Goal: Task Accomplishment & Management: Complete application form

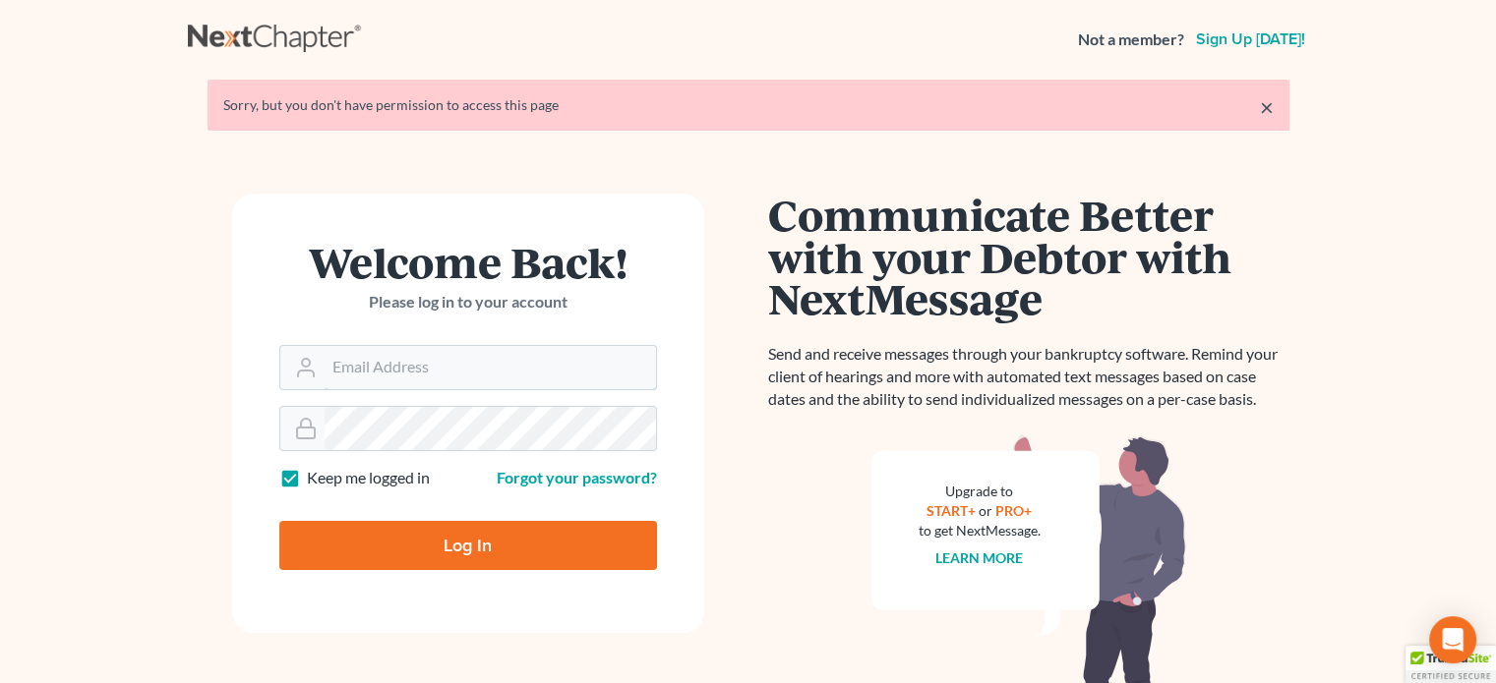
type input "steven@hollandlaw970.com"
click at [536, 543] on input "Log In" at bounding box center [468, 545] width 378 height 49
type input "Thinking..."
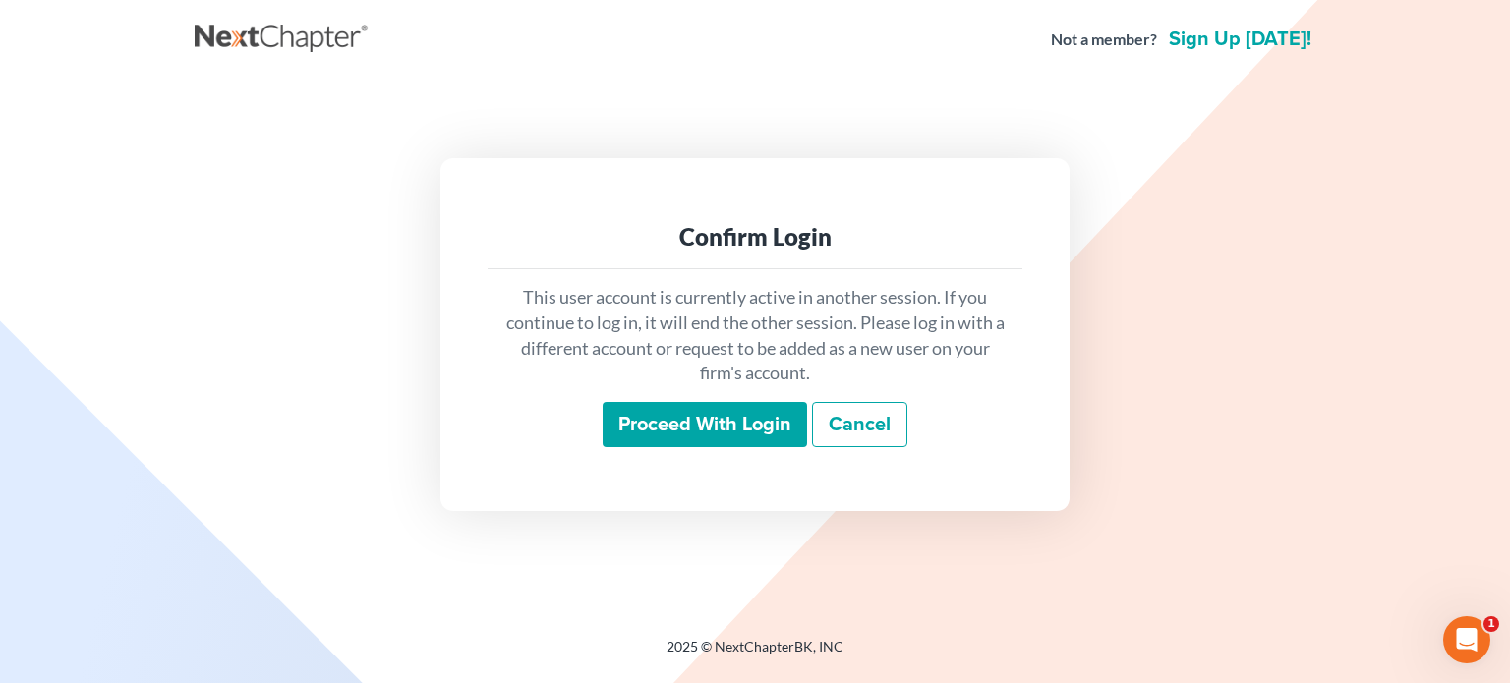
click at [708, 424] on input "Proceed with login" at bounding box center [705, 424] width 205 height 45
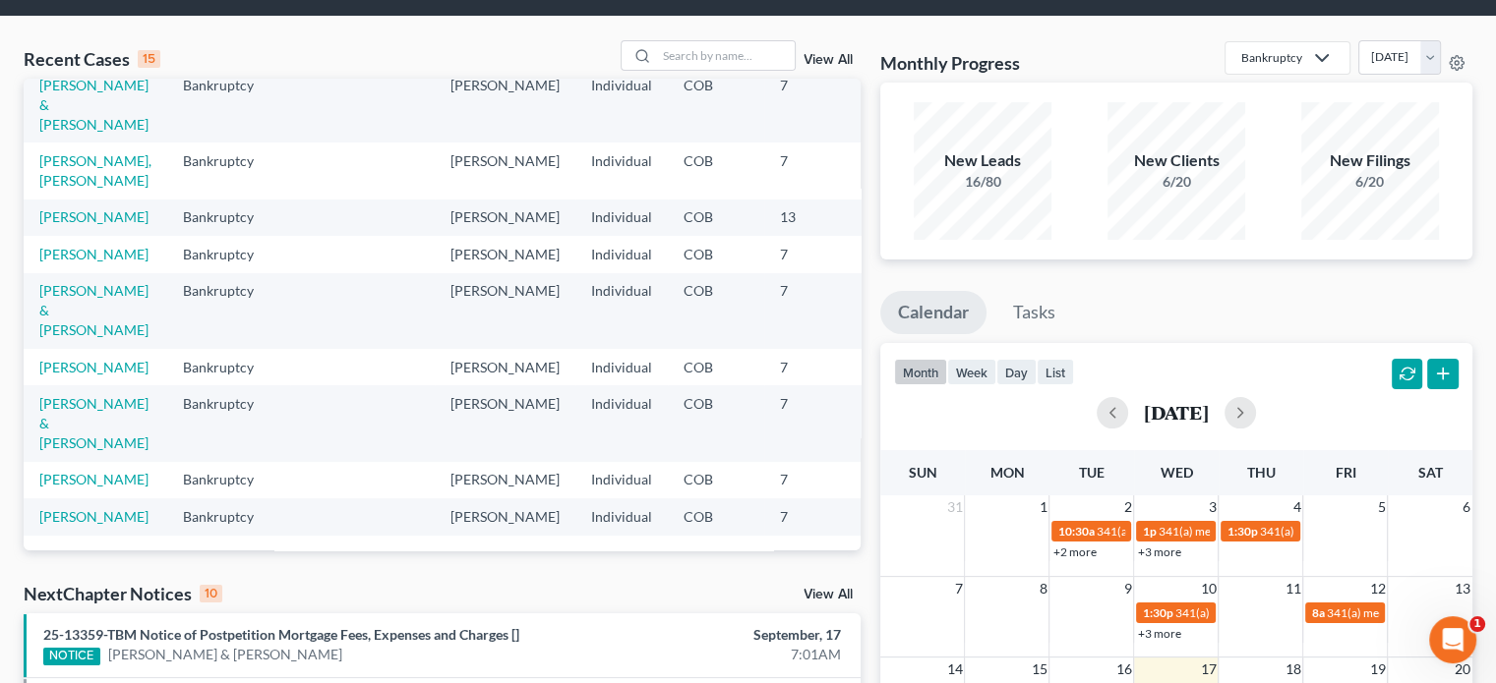
scroll to position [98, 0]
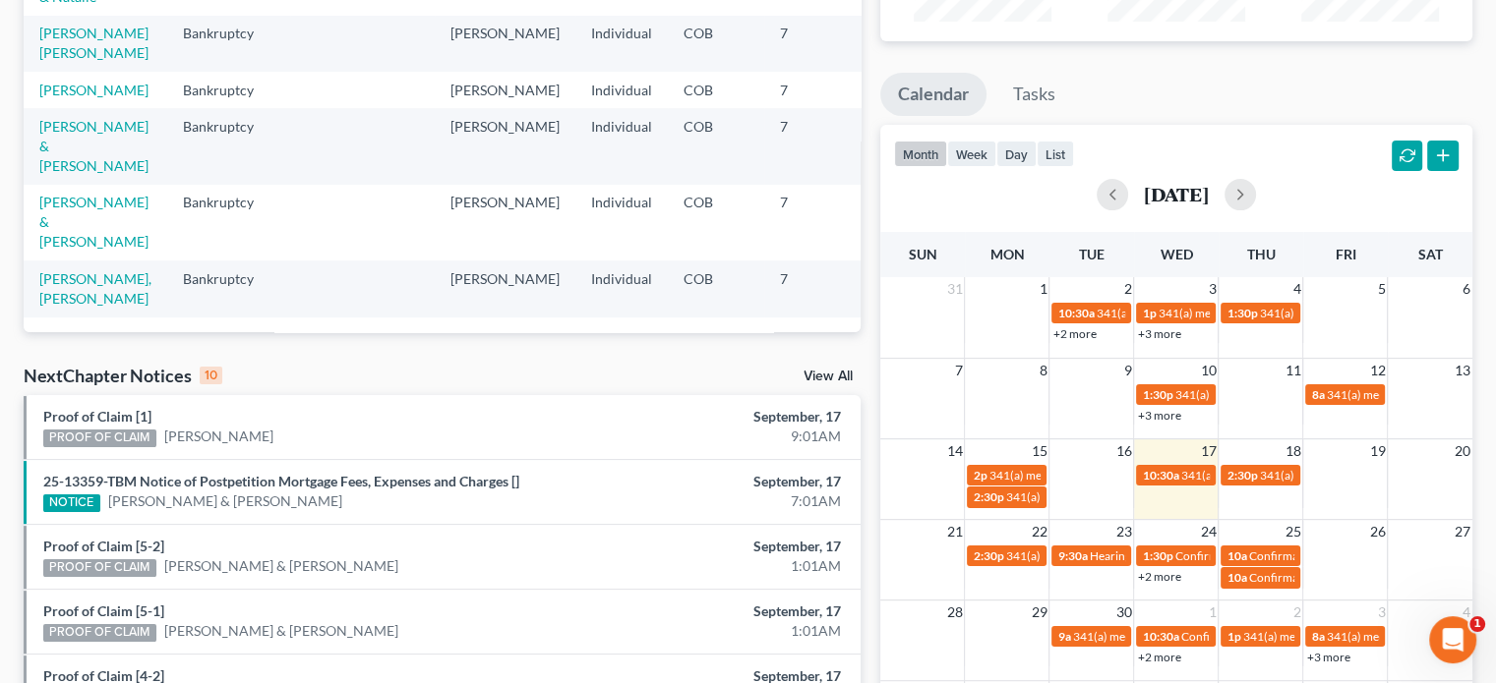
scroll to position [393, 0]
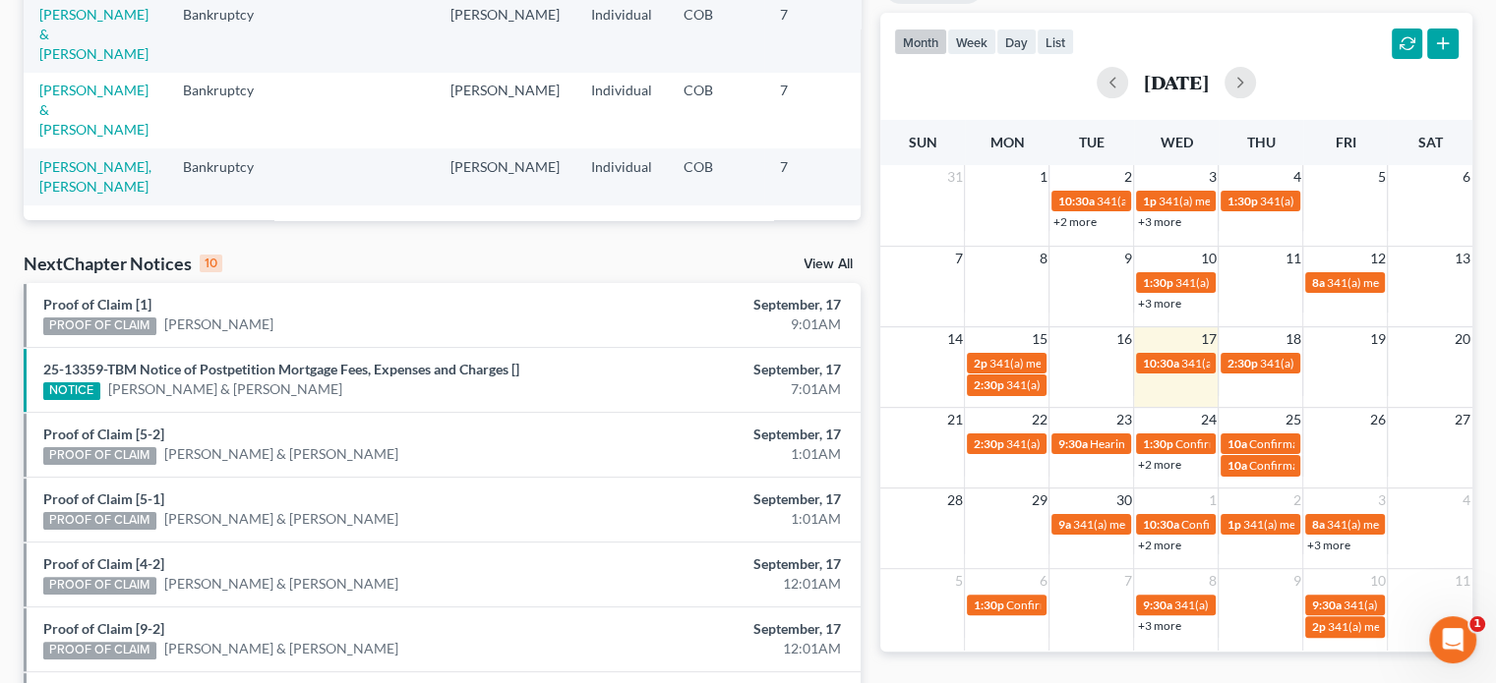
click at [1156, 462] on link "+2 more" at bounding box center [1158, 464] width 43 height 15
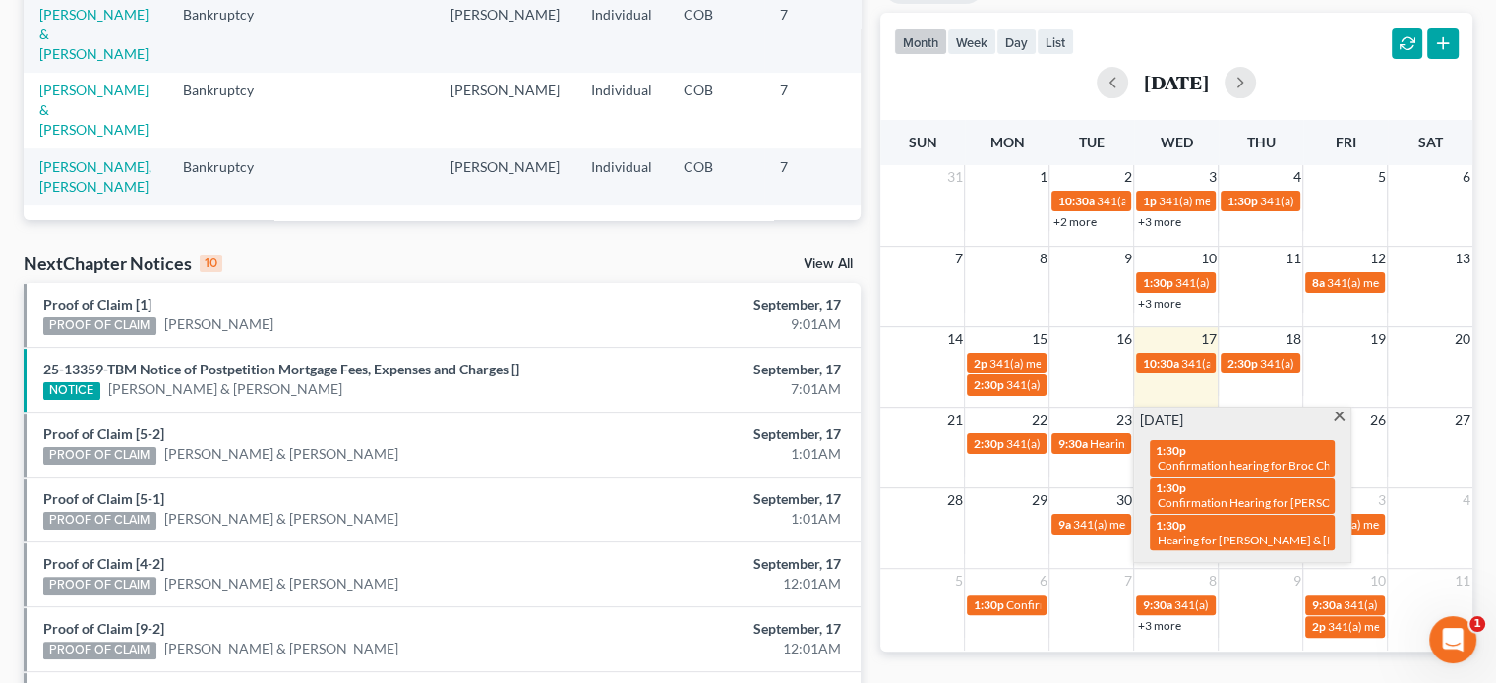
click at [1340, 420] on span at bounding box center [1338, 418] width 15 height 13
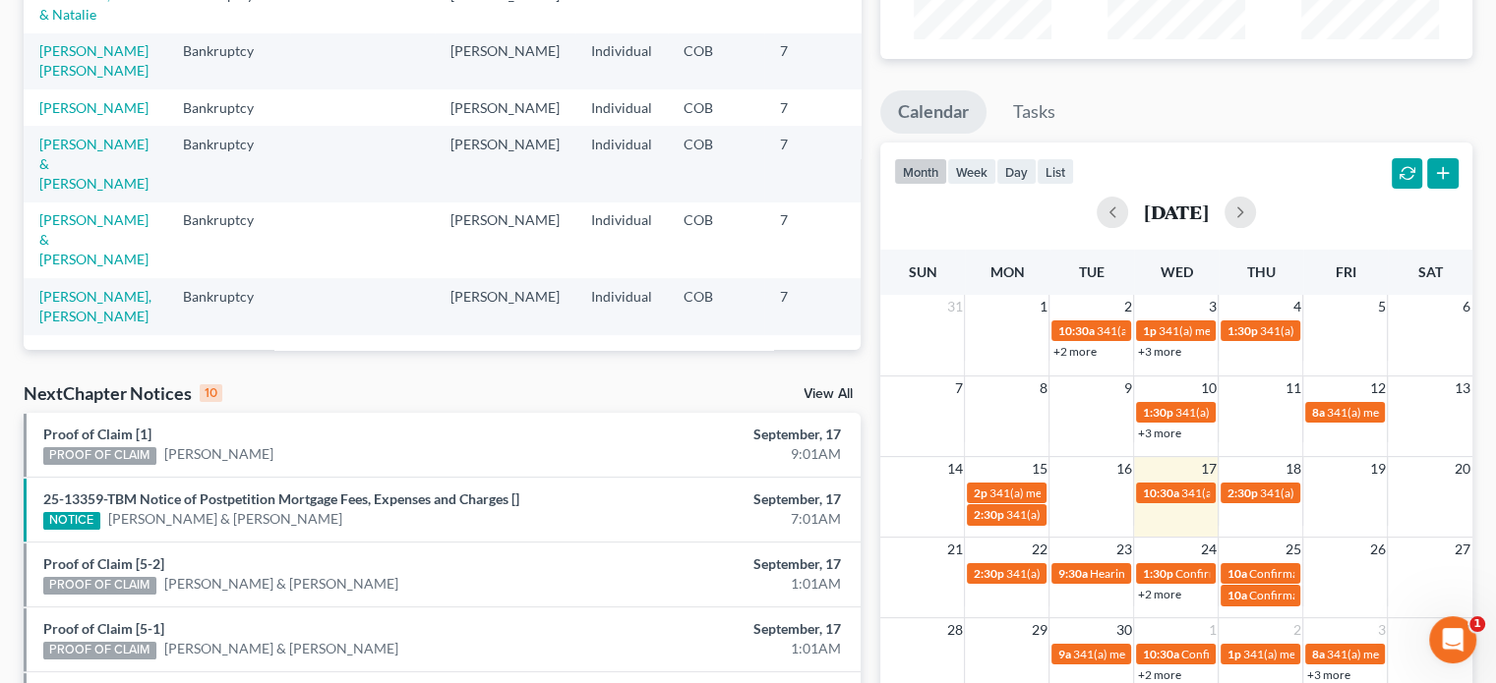
scroll to position [0, 0]
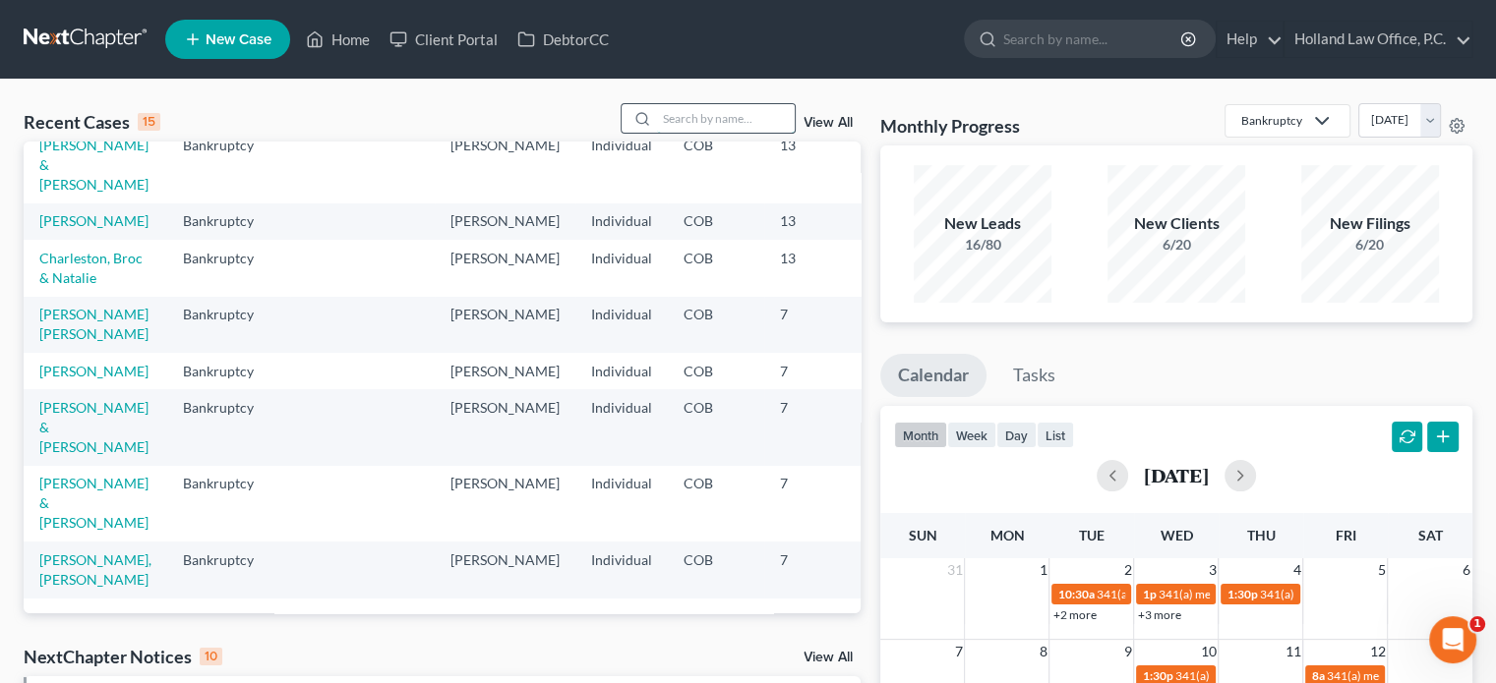
click at [664, 115] on input "search" at bounding box center [726, 118] width 138 height 29
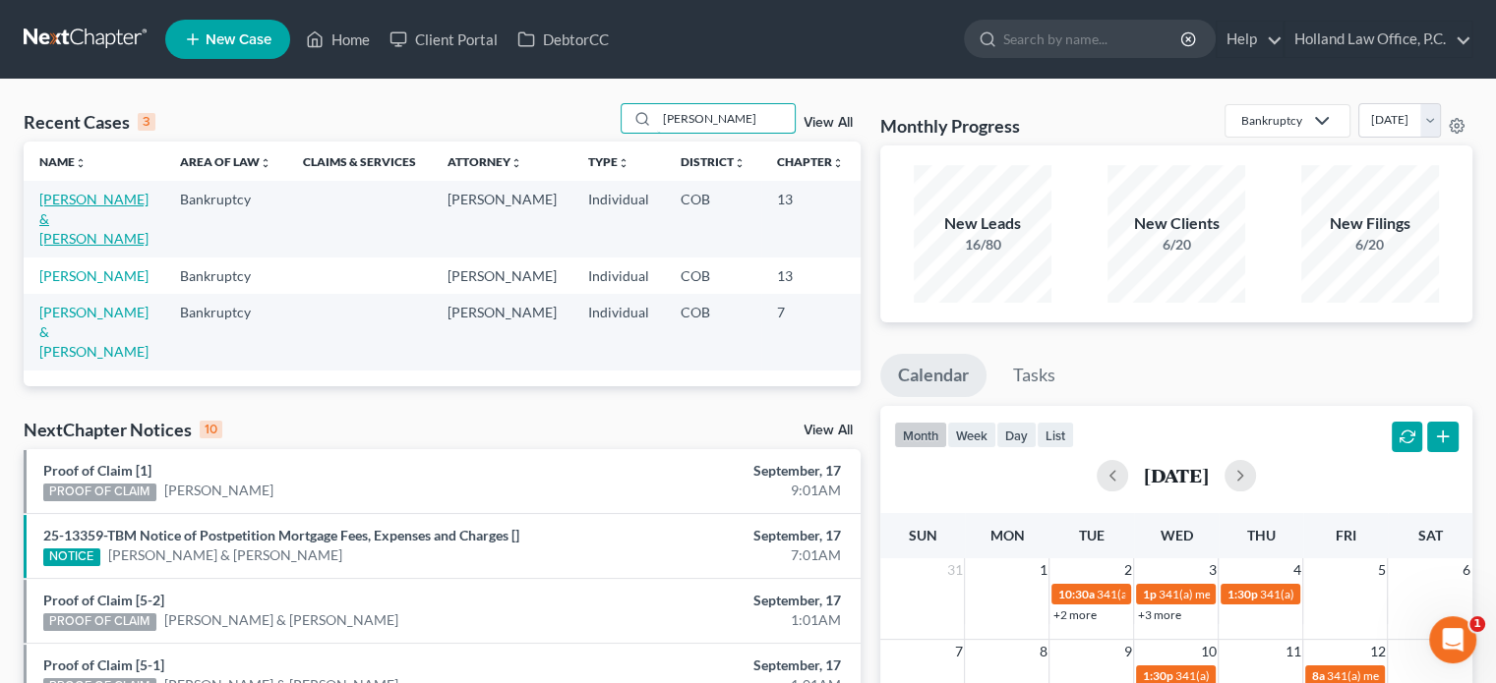
type input "meyer"
click at [73, 223] on link "[PERSON_NAME] & [PERSON_NAME]" at bounding box center [93, 219] width 109 height 56
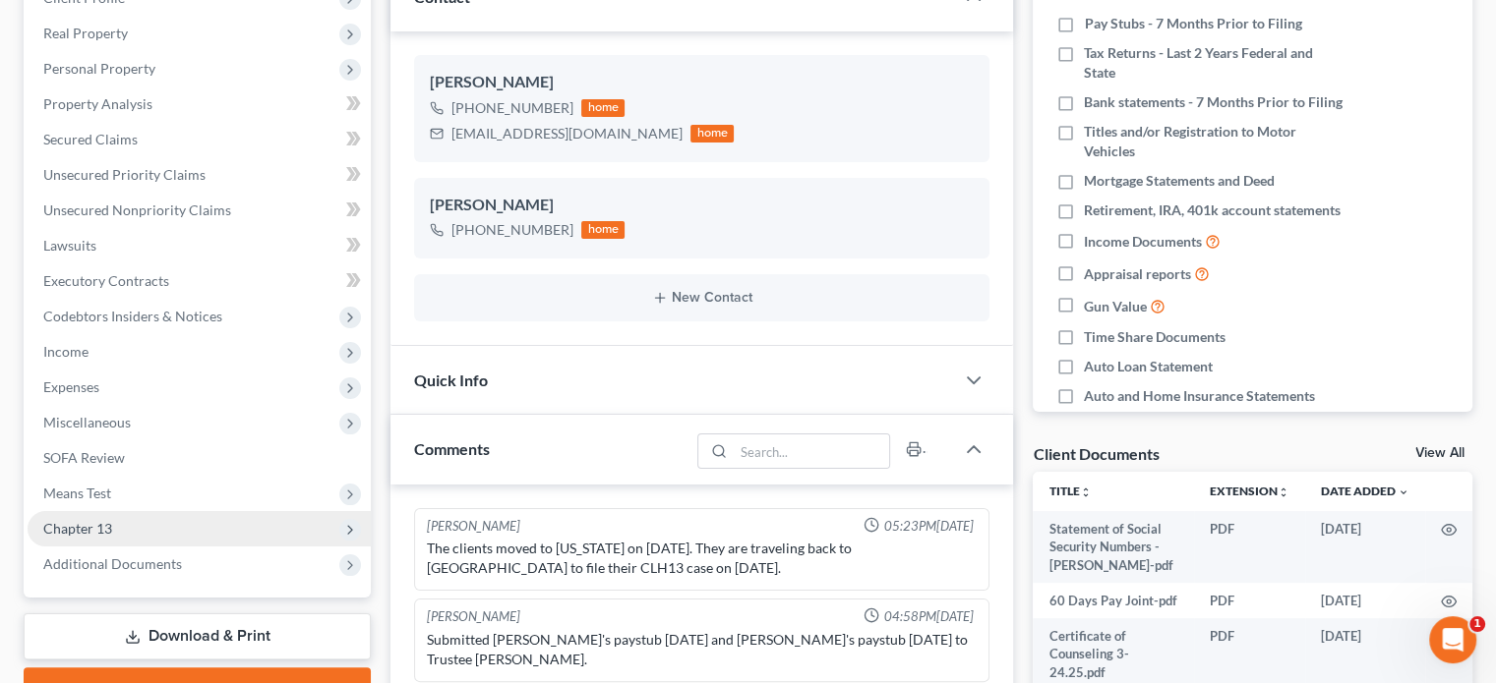
scroll to position [39, 0]
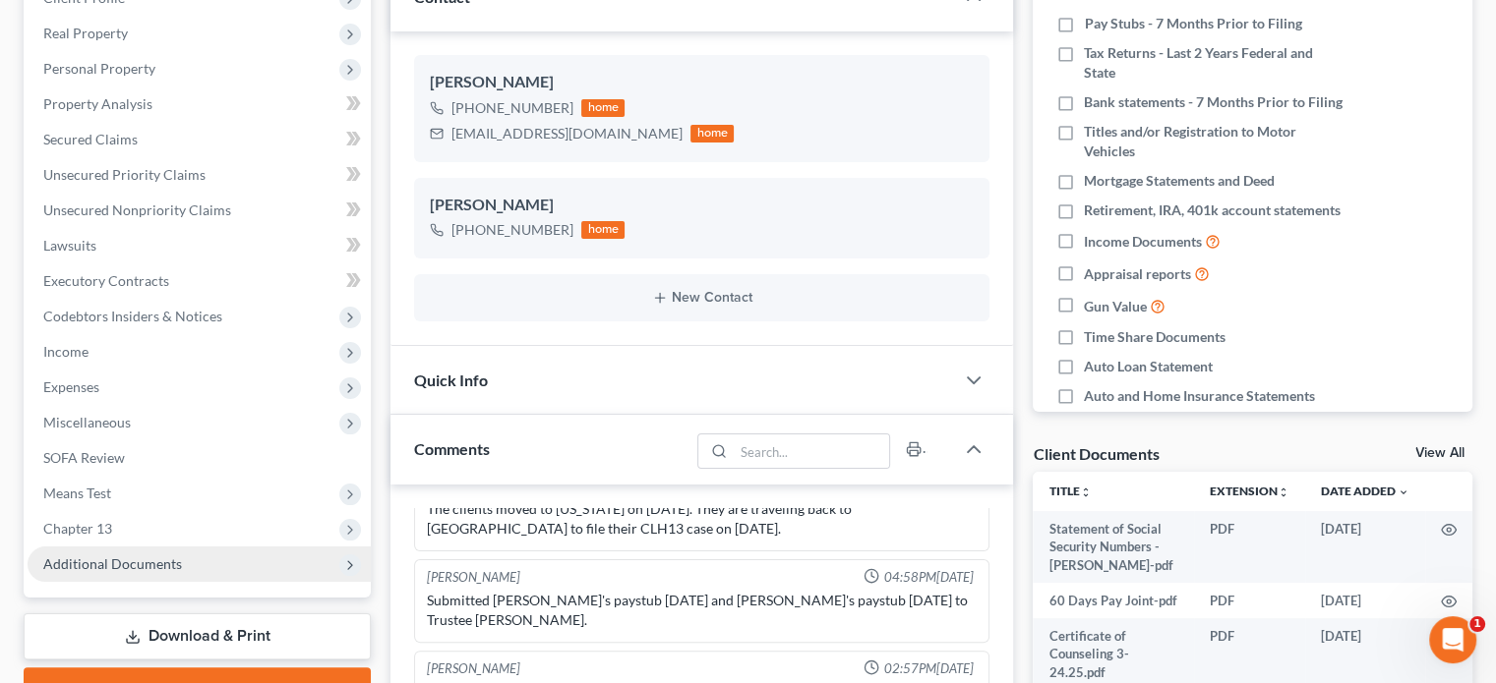
click at [151, 563] on span "Additional Documents" at bounding box center [112, 564] width 139 height 17
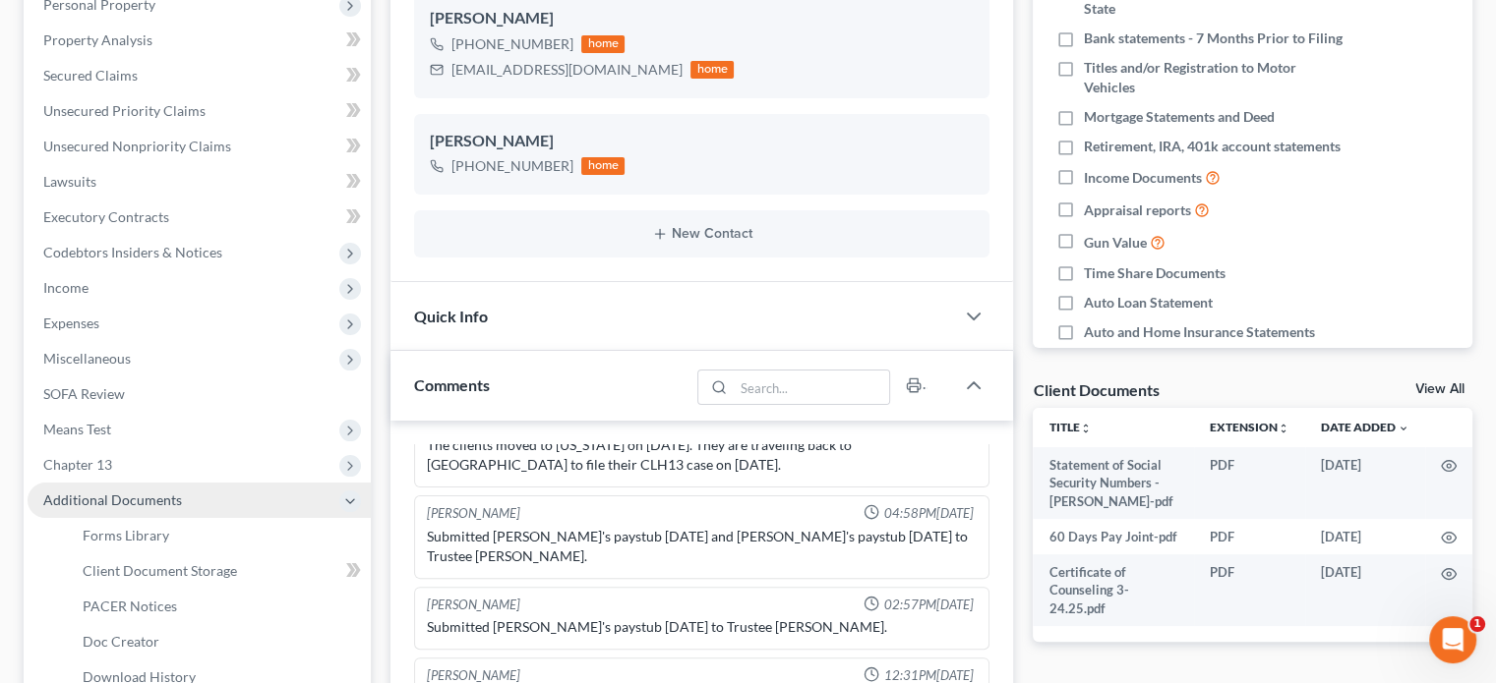
scroll to position [492, 0]
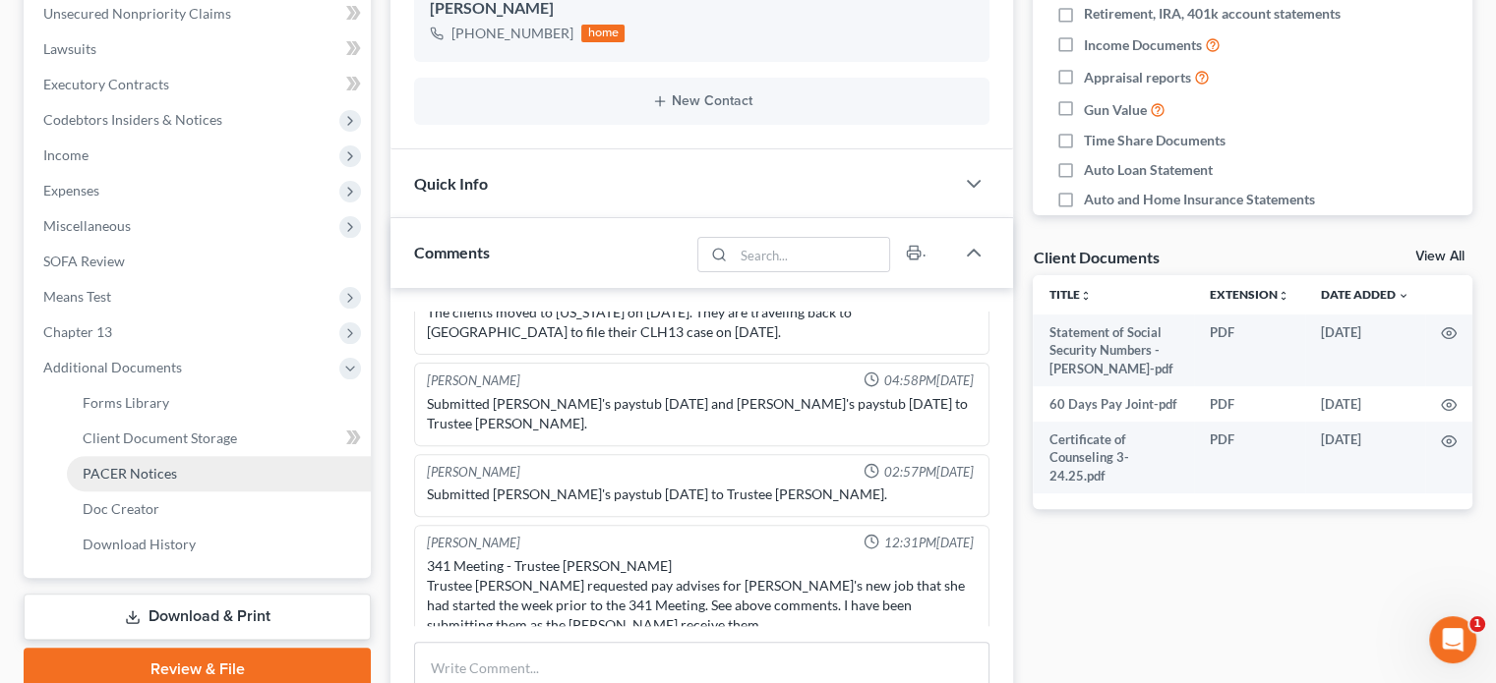
click at [135, 481] on span "PACER Notices" at bounding box center [130, 473] width 94 height 17
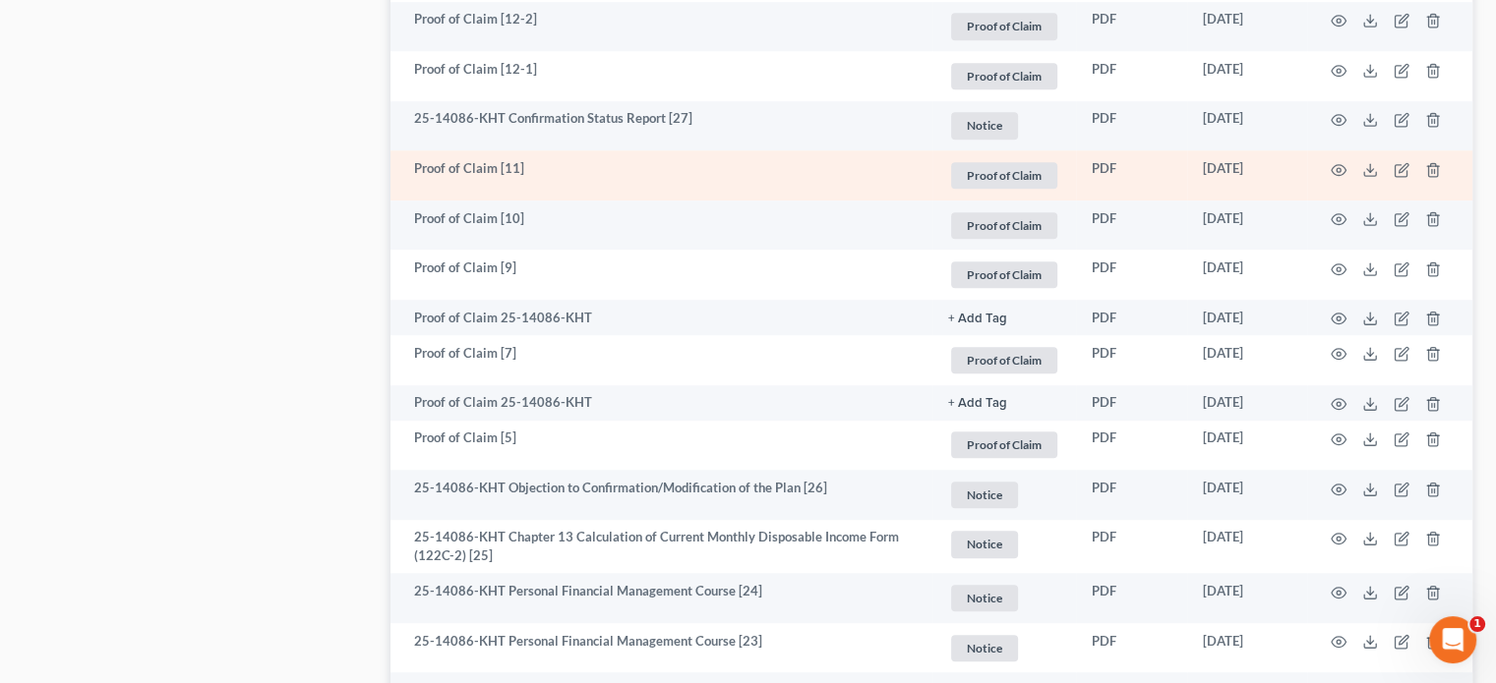
scroll to position [1377, 0]
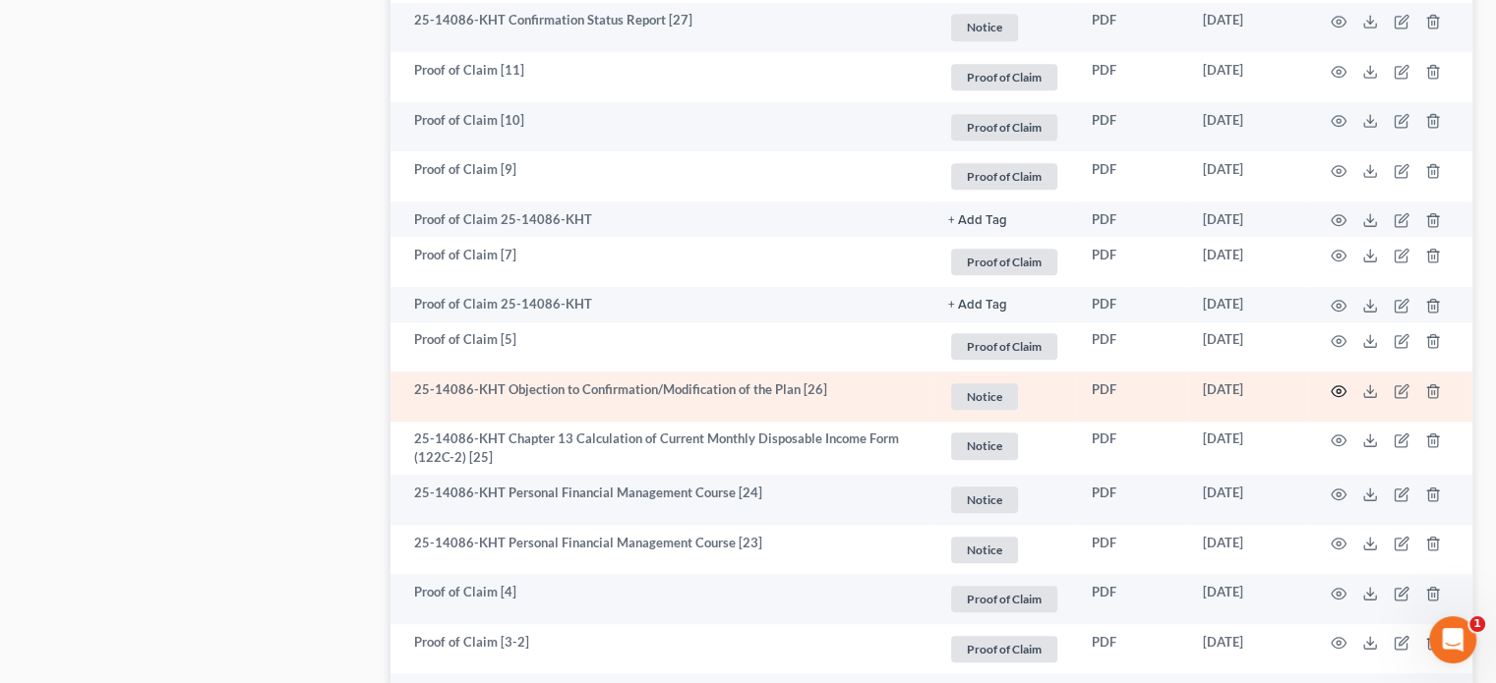
click at [1337, 392] on circle "button" at bounding box center [1338, 391] width 4 height 4
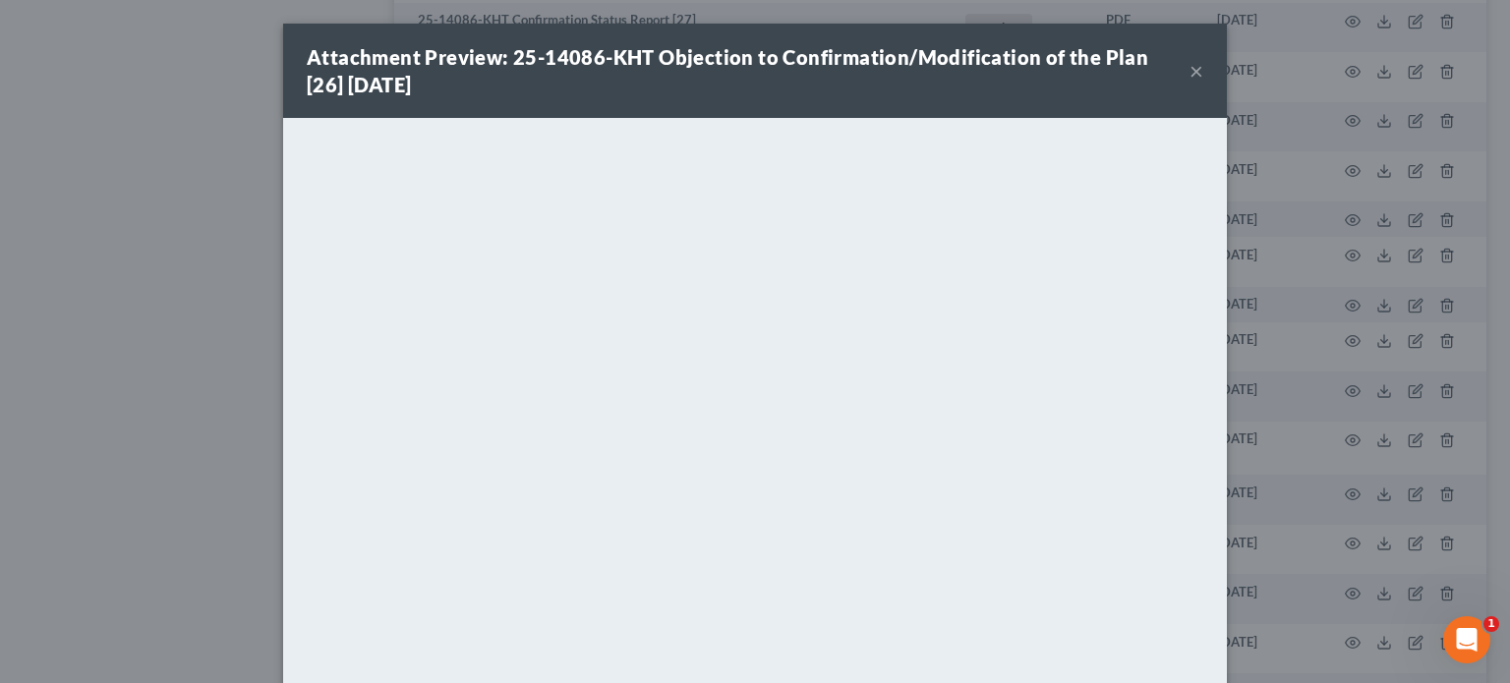
click at [1190, 70] on button "×" at bounding box center [1197, 71] width 14 height 24
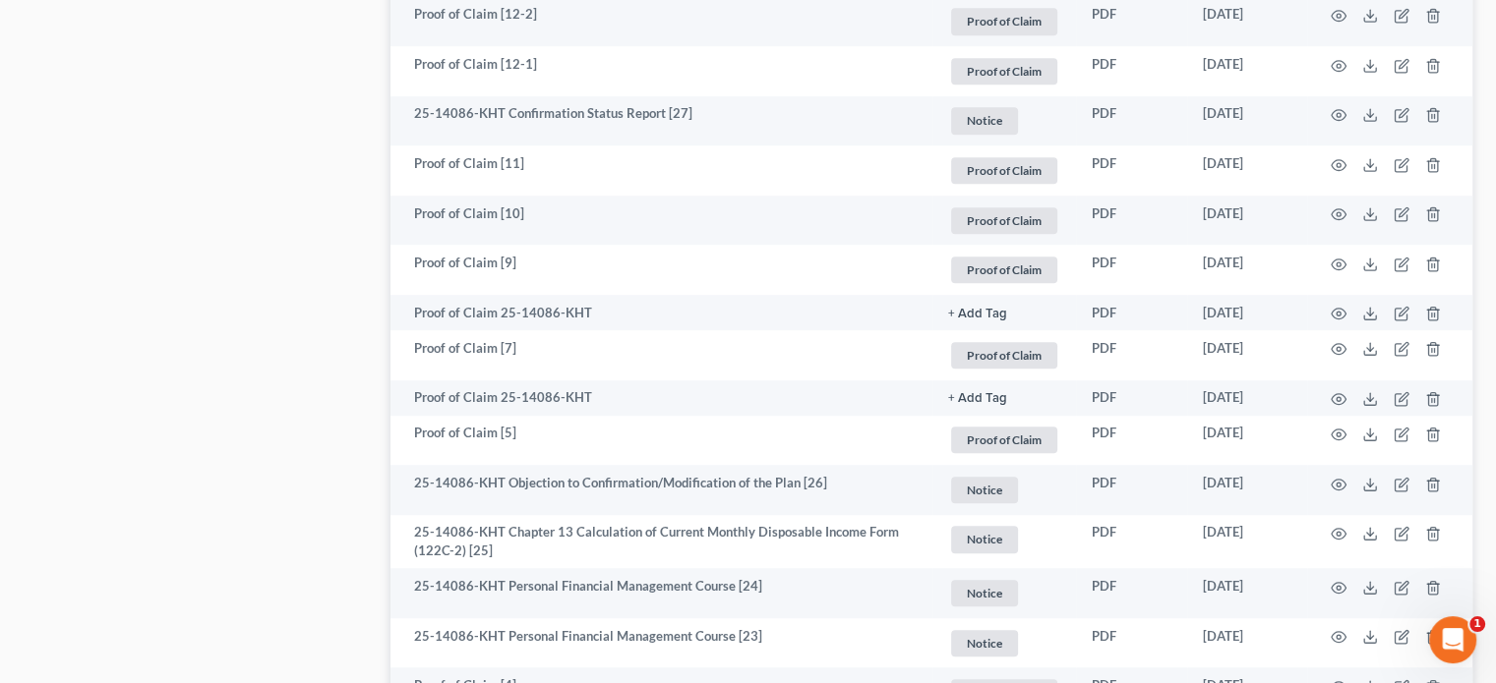
scroll to position [1475, 0]
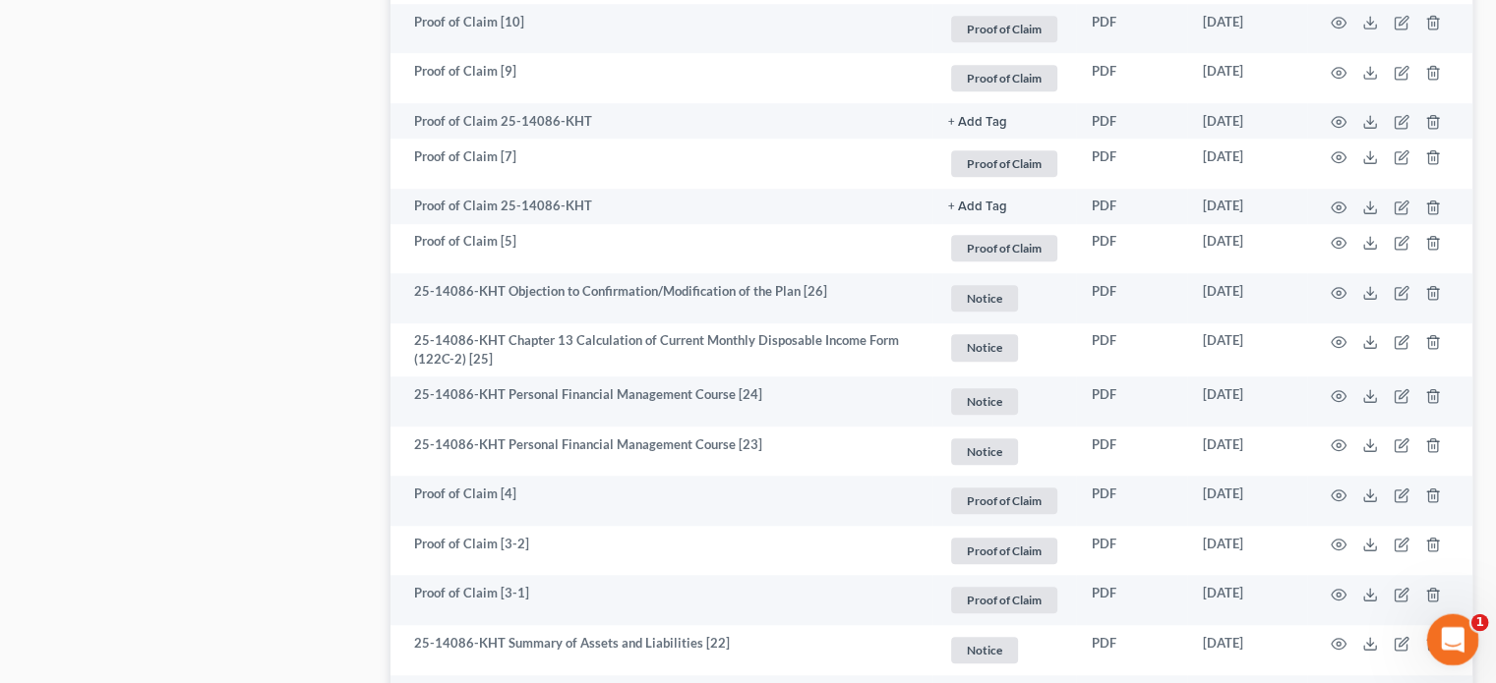
click at [1452, 633] on icon "Open Intercom Messenger" at bounding box center [1450, 637] width 32 height 32
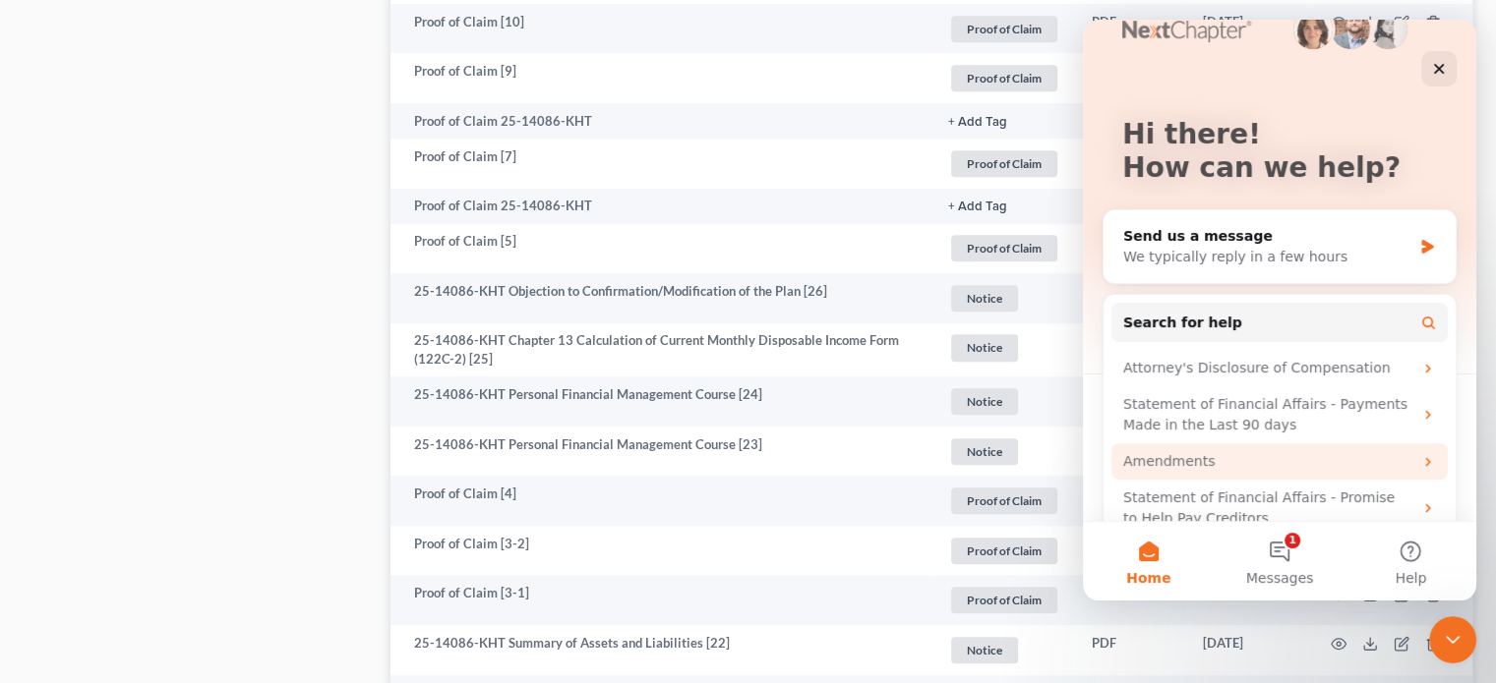
scroll to position [75, 0]
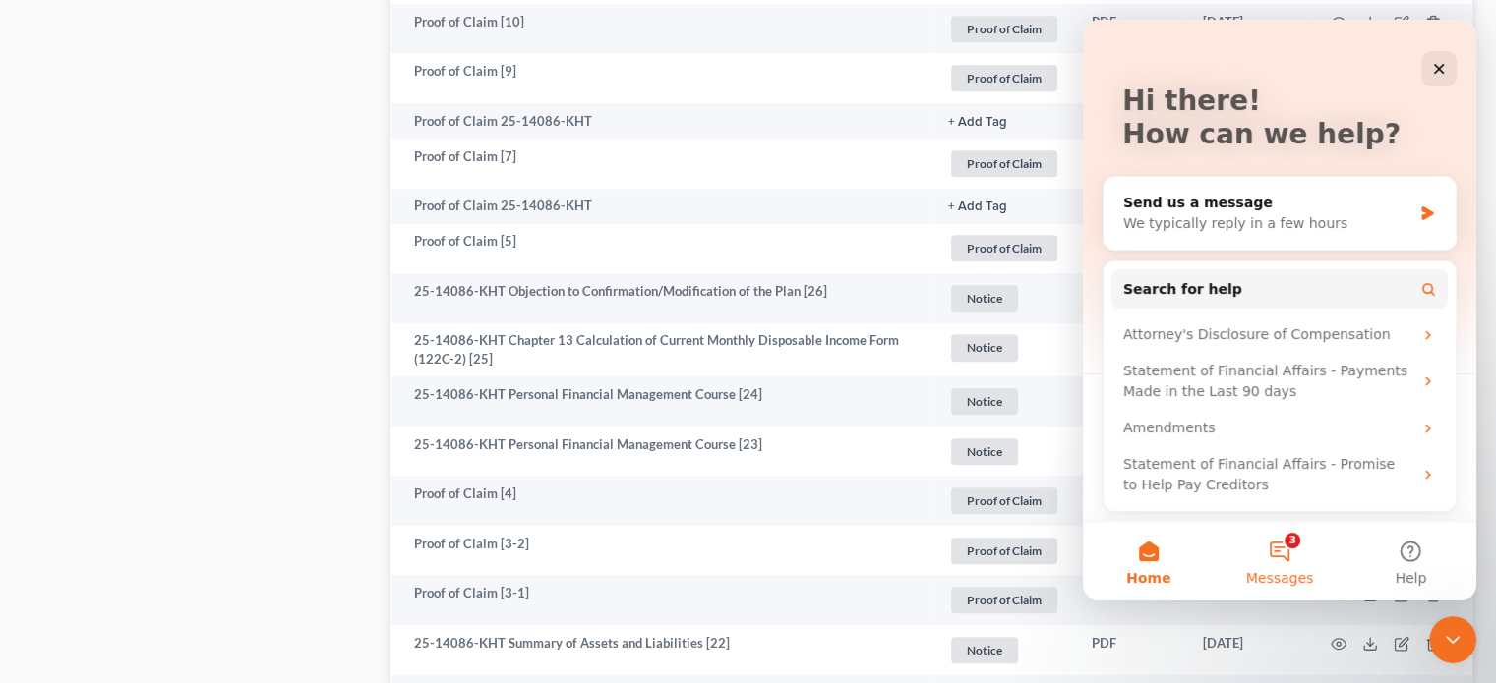
click at [1274, 550] on button "3 Messages" at bounding box center [1278, 561] width 131 height 79
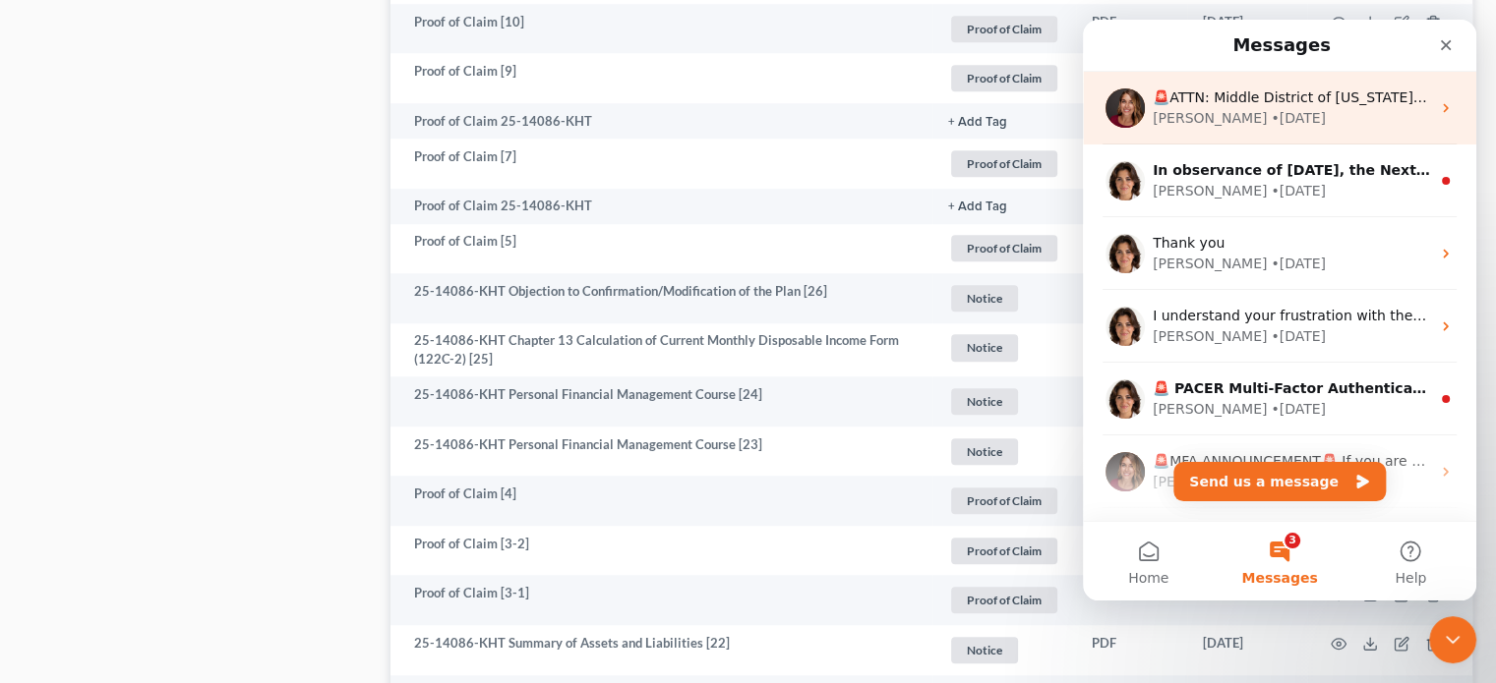
click at [1302, 126] on div "Katie • 1w ago" at bounding box center [1290, 118] width 277 height 21
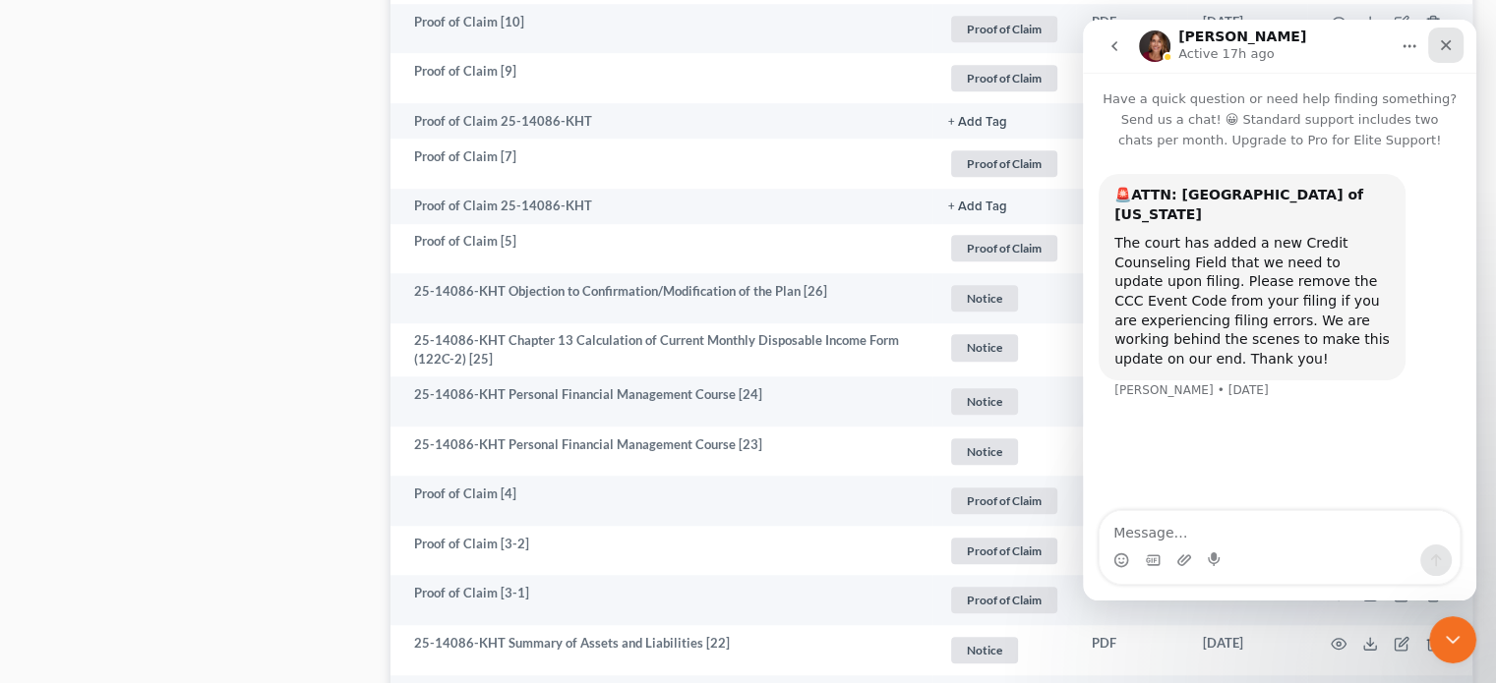
click at [1440, 40] on icon "Close" at bounding box center [1446, 45] width 16 height 16
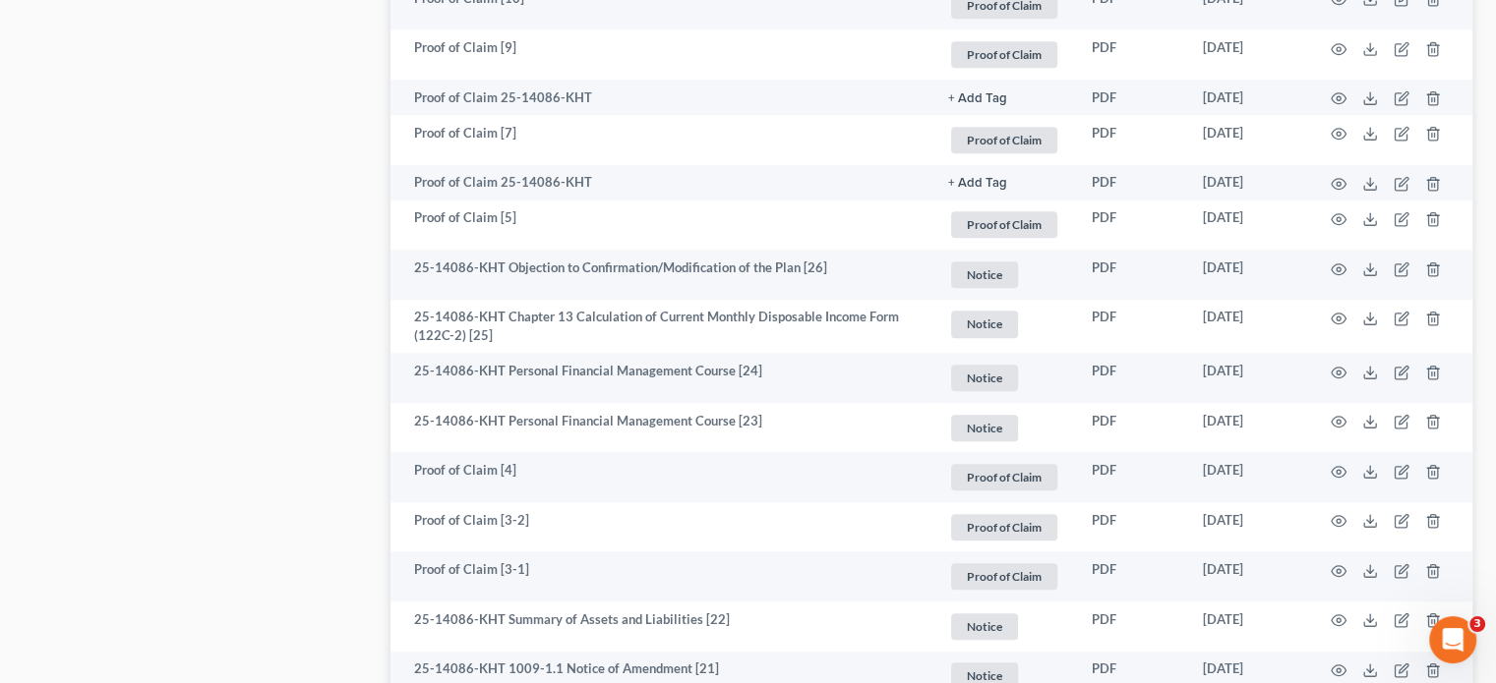
scroll to position [1573, 0]
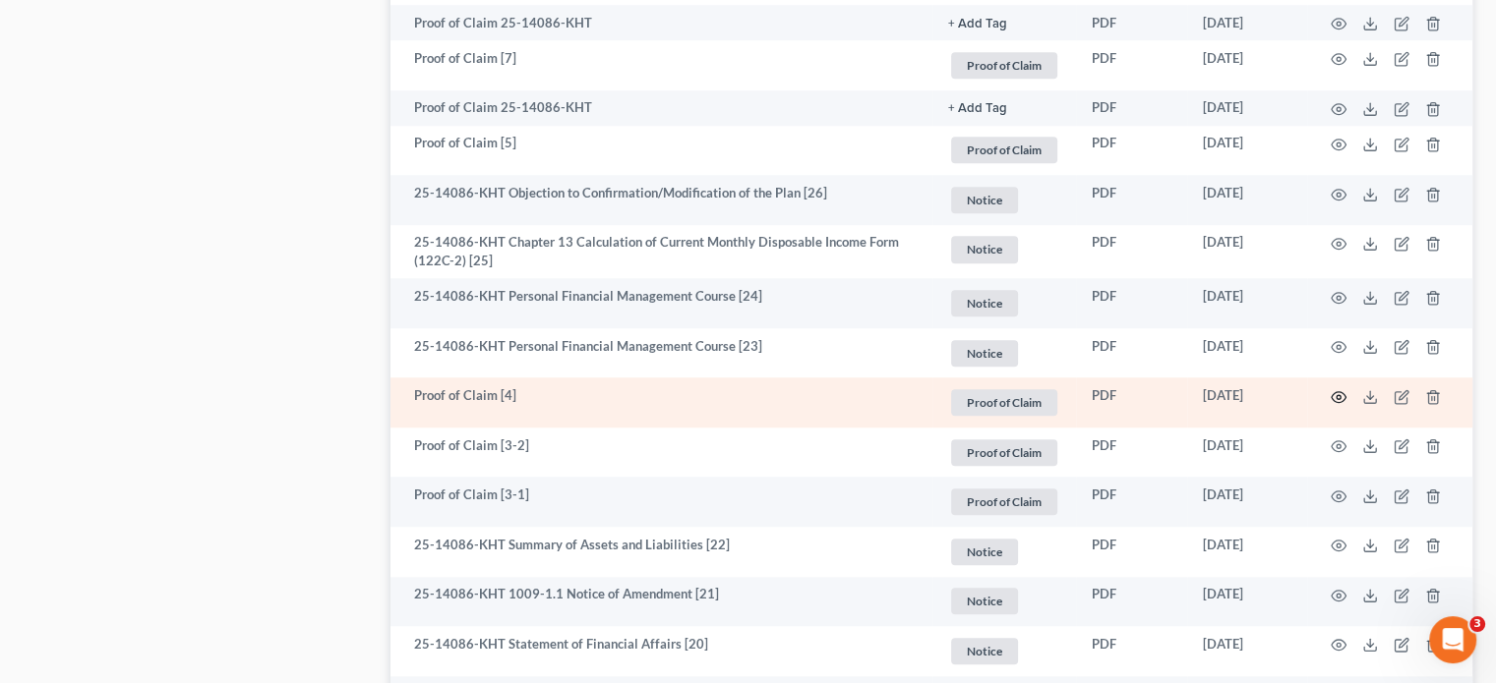
click at [1336, 398] on circle "button" at bounding box center [1338, 397] width 4 height 4
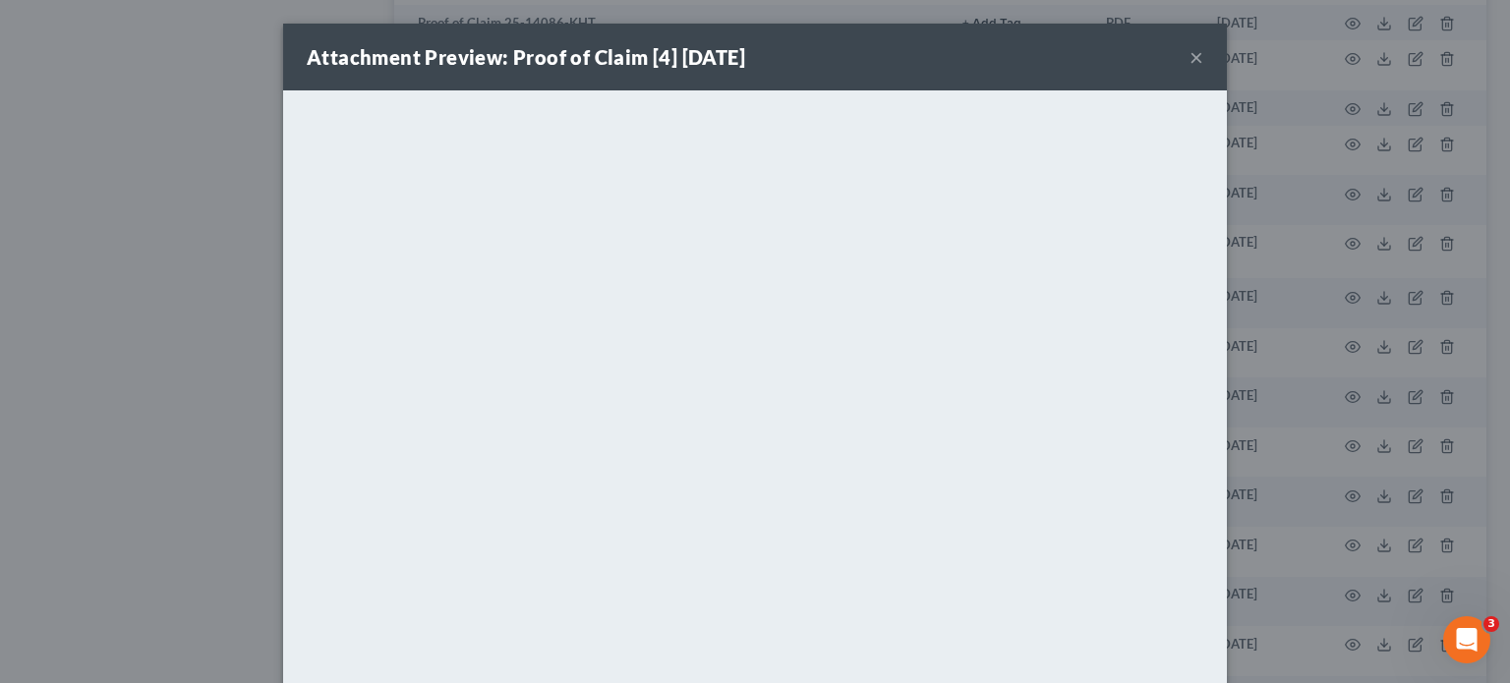
click at [1190, 57] on button "×" at bounding box center [1197, 57] width 14 height 24
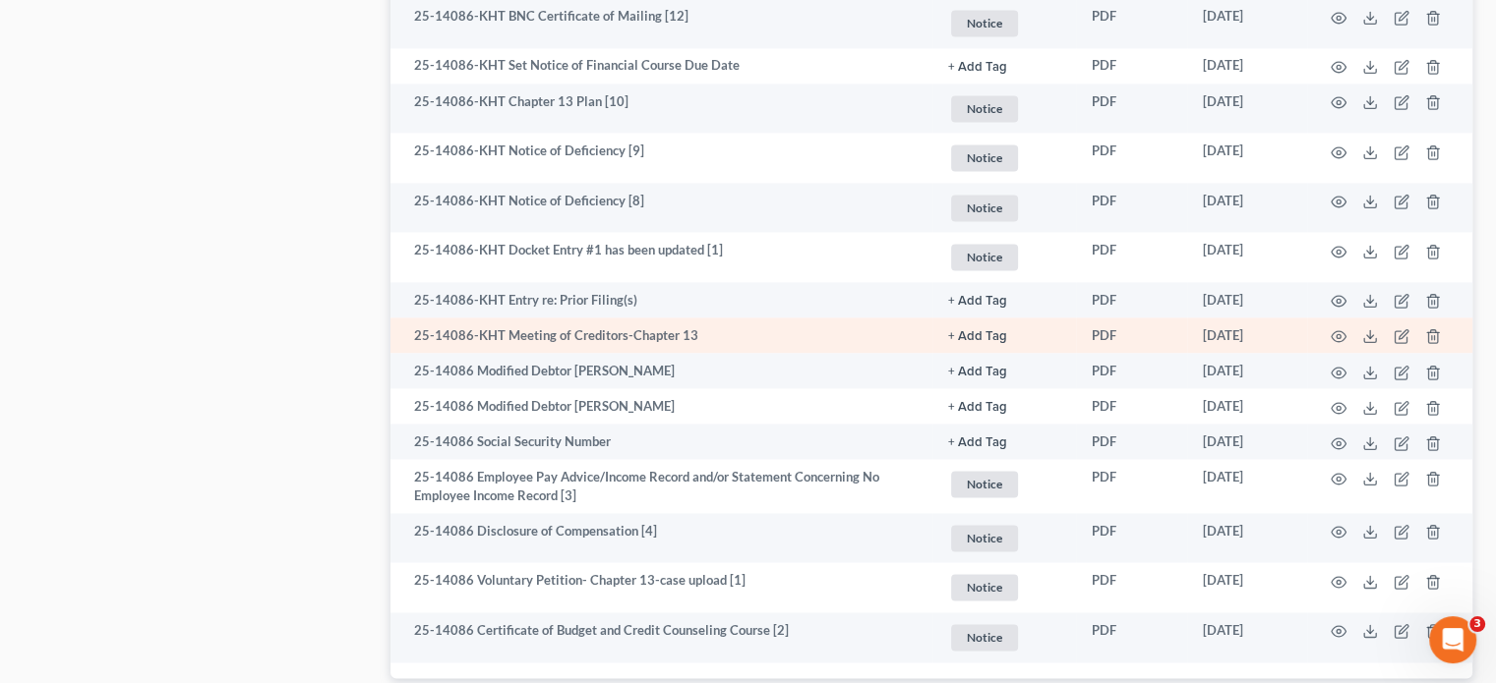
scroll to position [2852, 0]
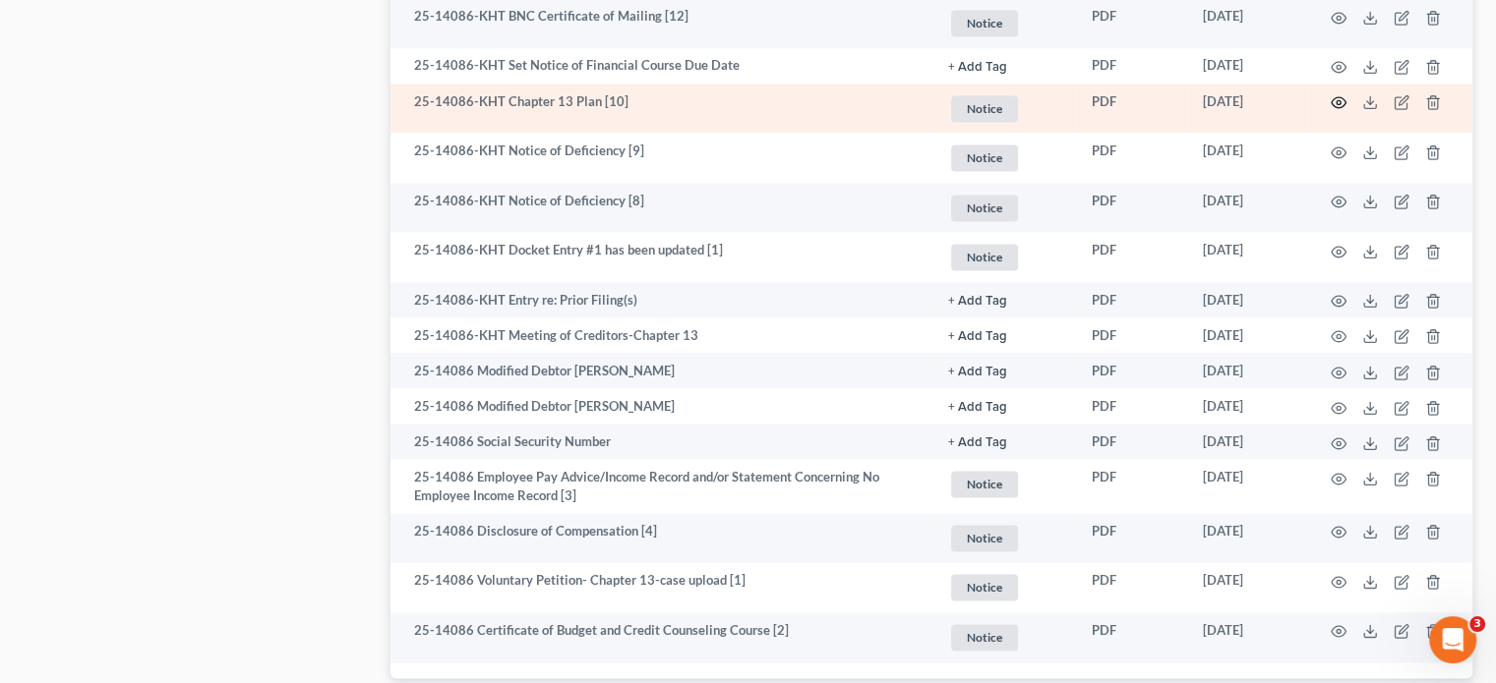
click at [1334, 103] on icon "button" at bounding box center [1338, 102] width 16 height 16
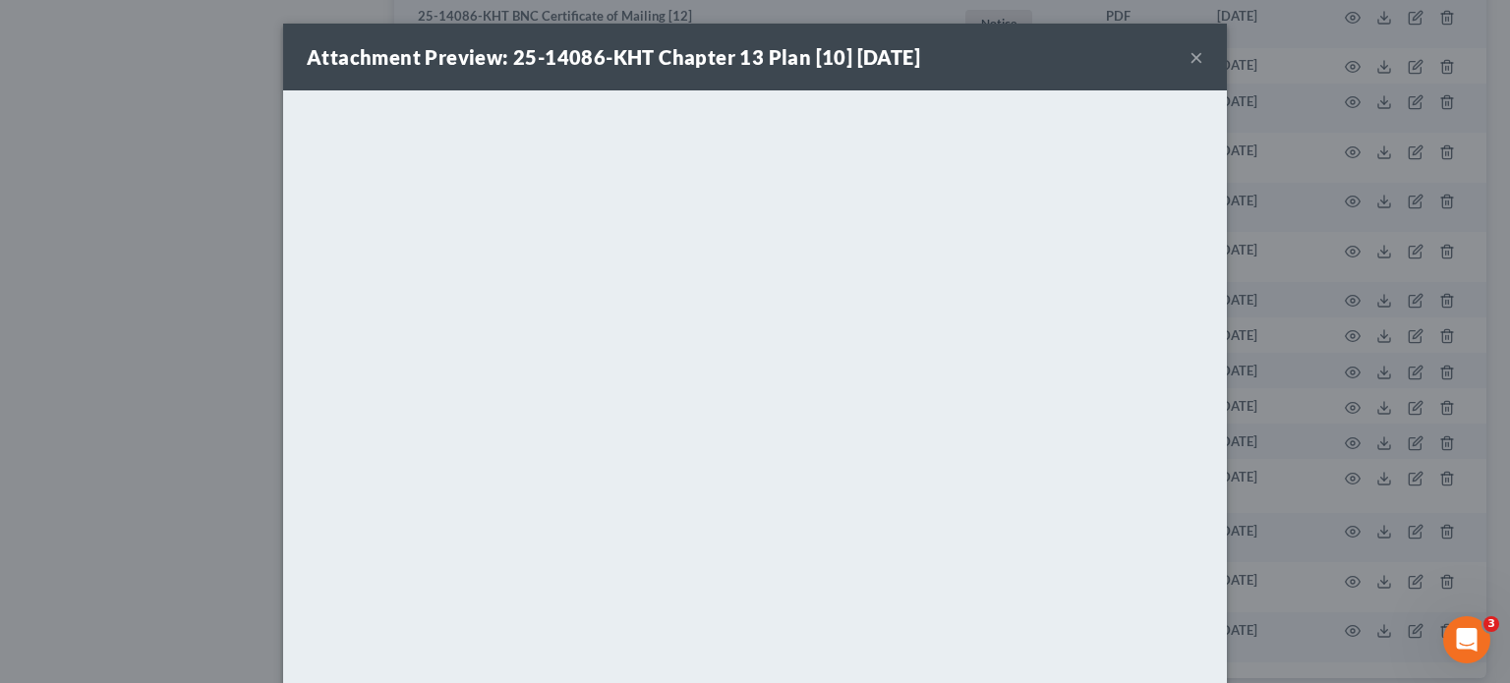
click at [1190, 54] on button "×" at bounding box center [1197, 57] width 14 height 24
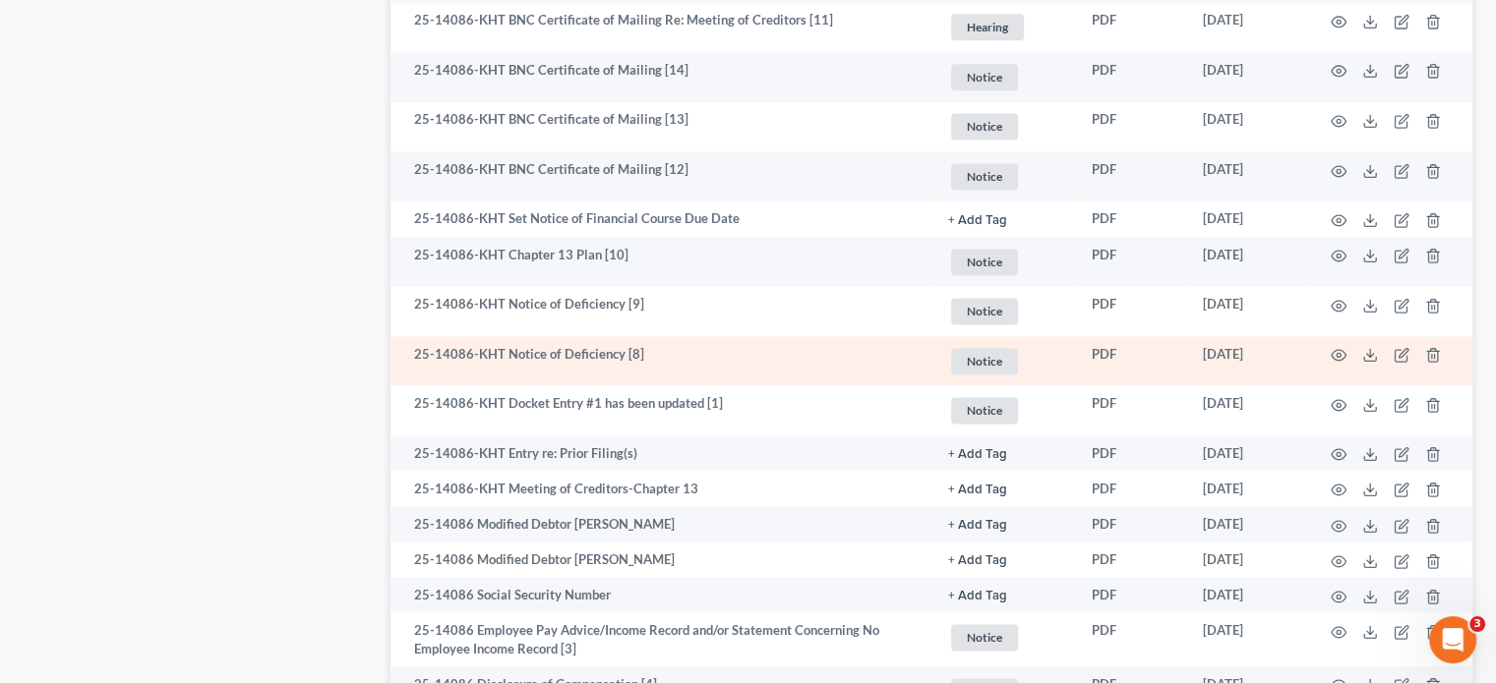
scroll to position [2655, 0]
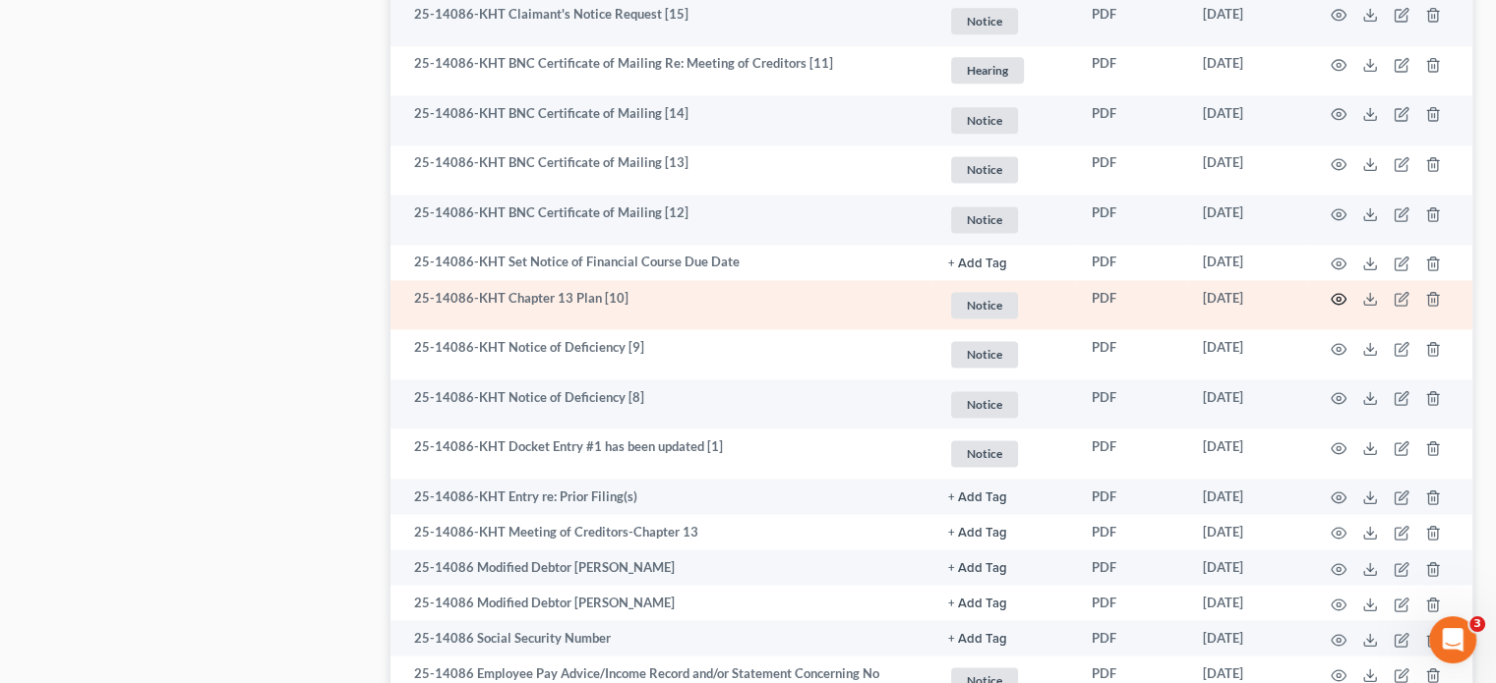
click at [1341, 296] on icon "button" at bounding box center [1338, 299] width 15 height 11
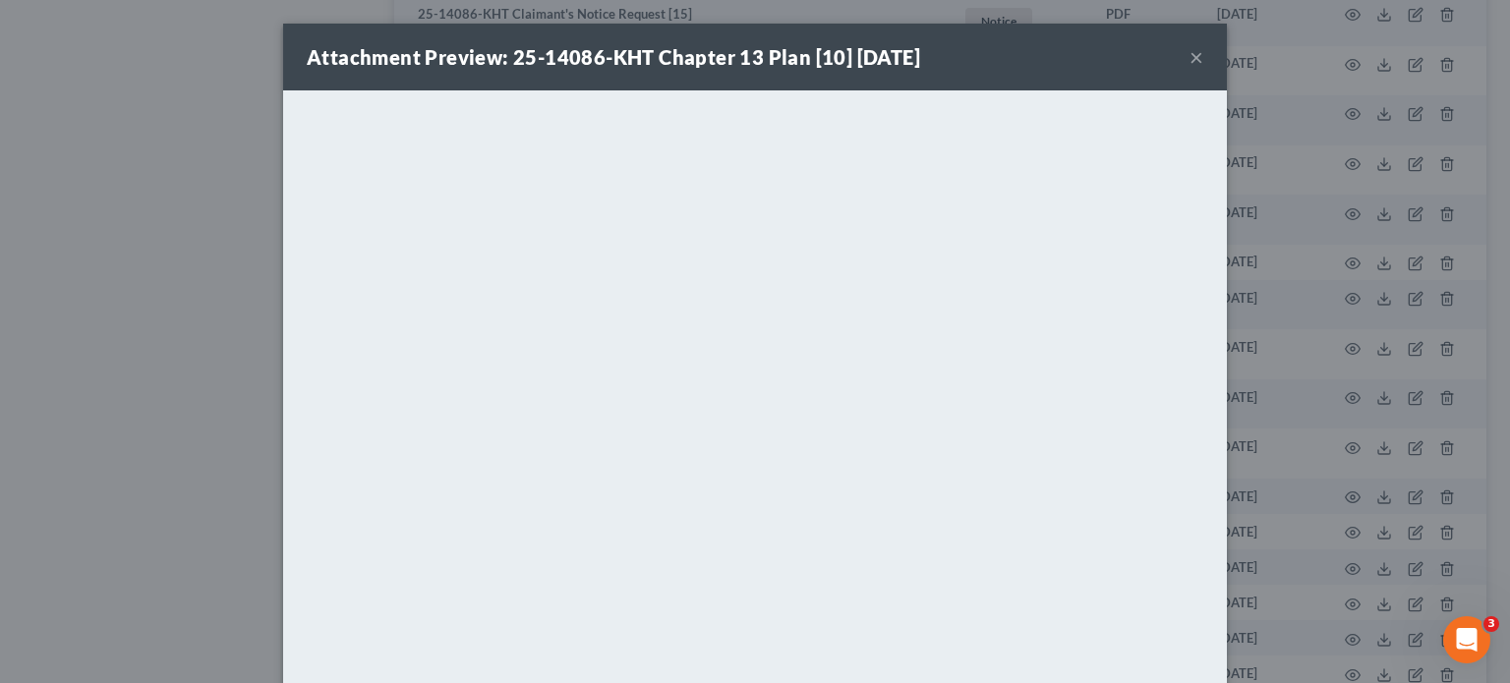
click at [1190, 60] on button "×" at bounding box center [1197, 57] width 14 height 24
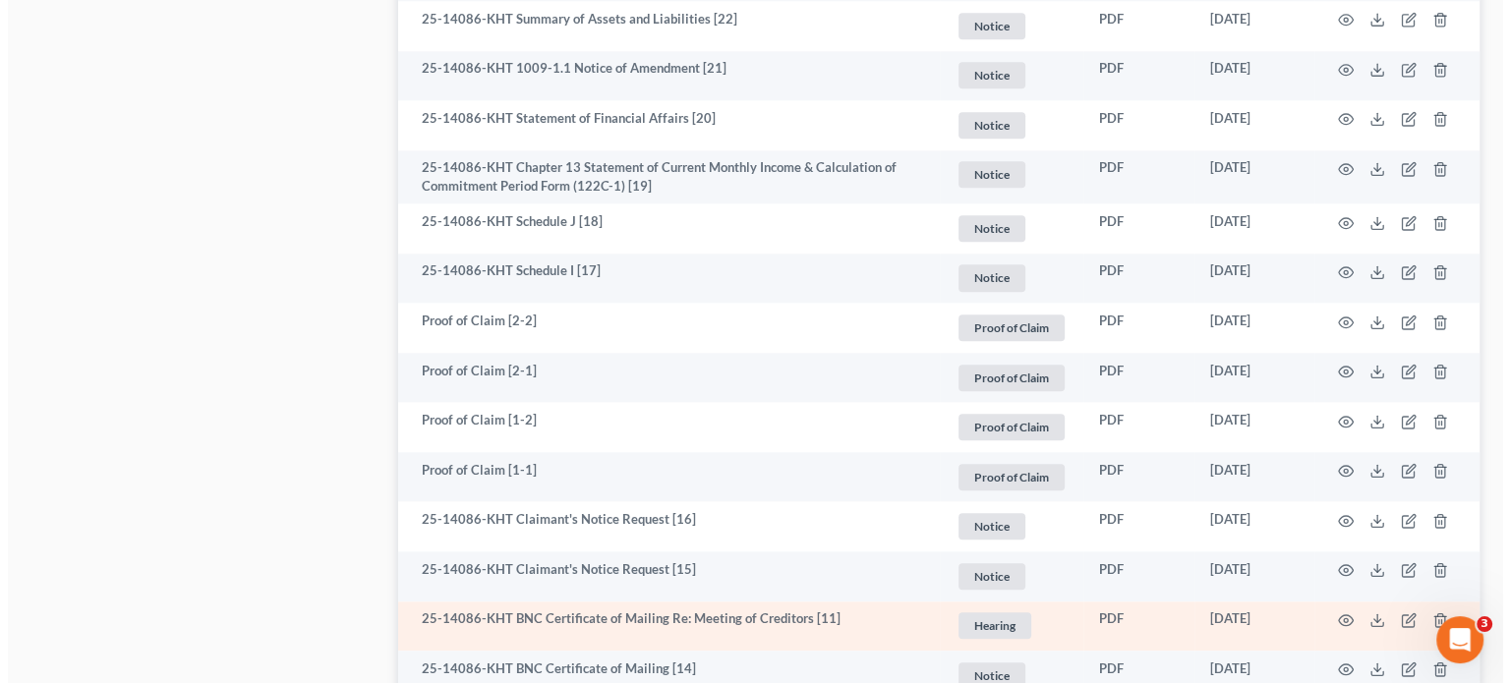
scroll to position [2065, 0]
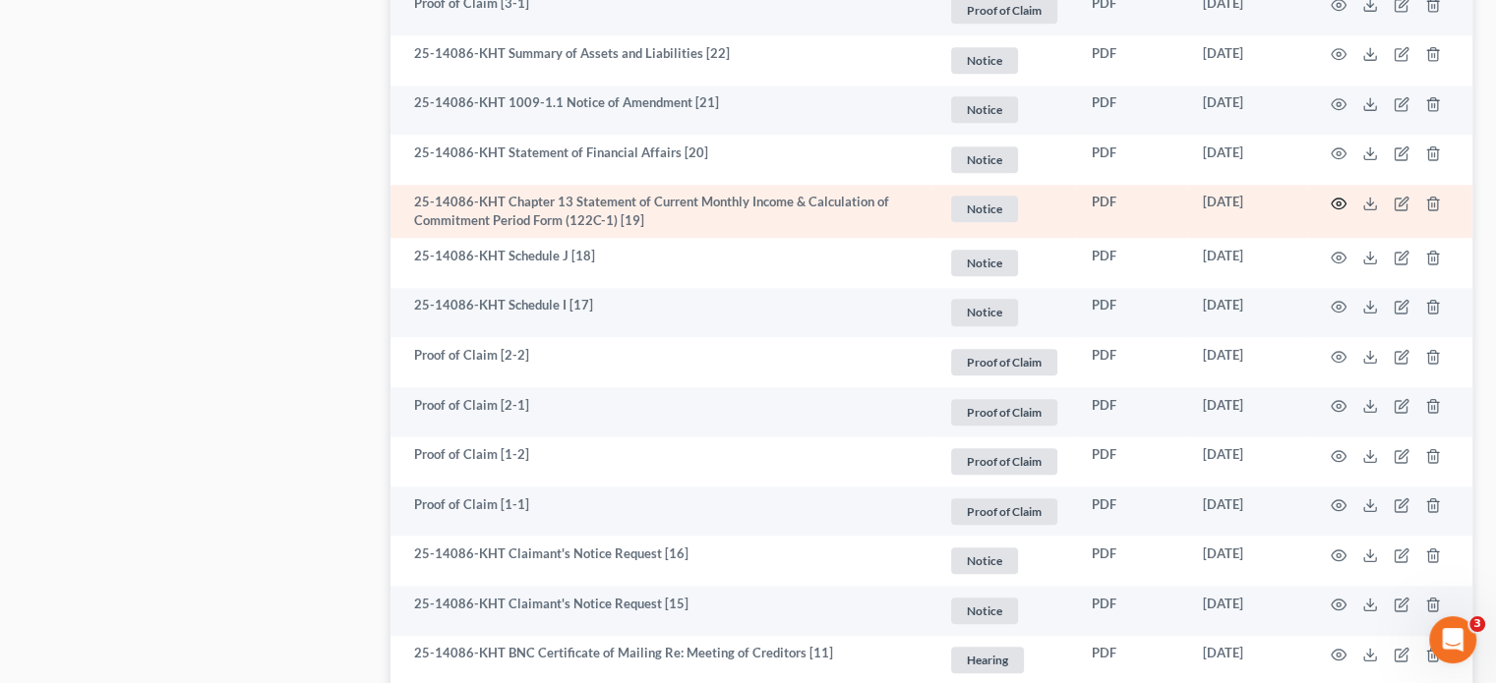
click at [1339, 205] on circle "button" at bounding box center [1338, 204] width 4 height 4
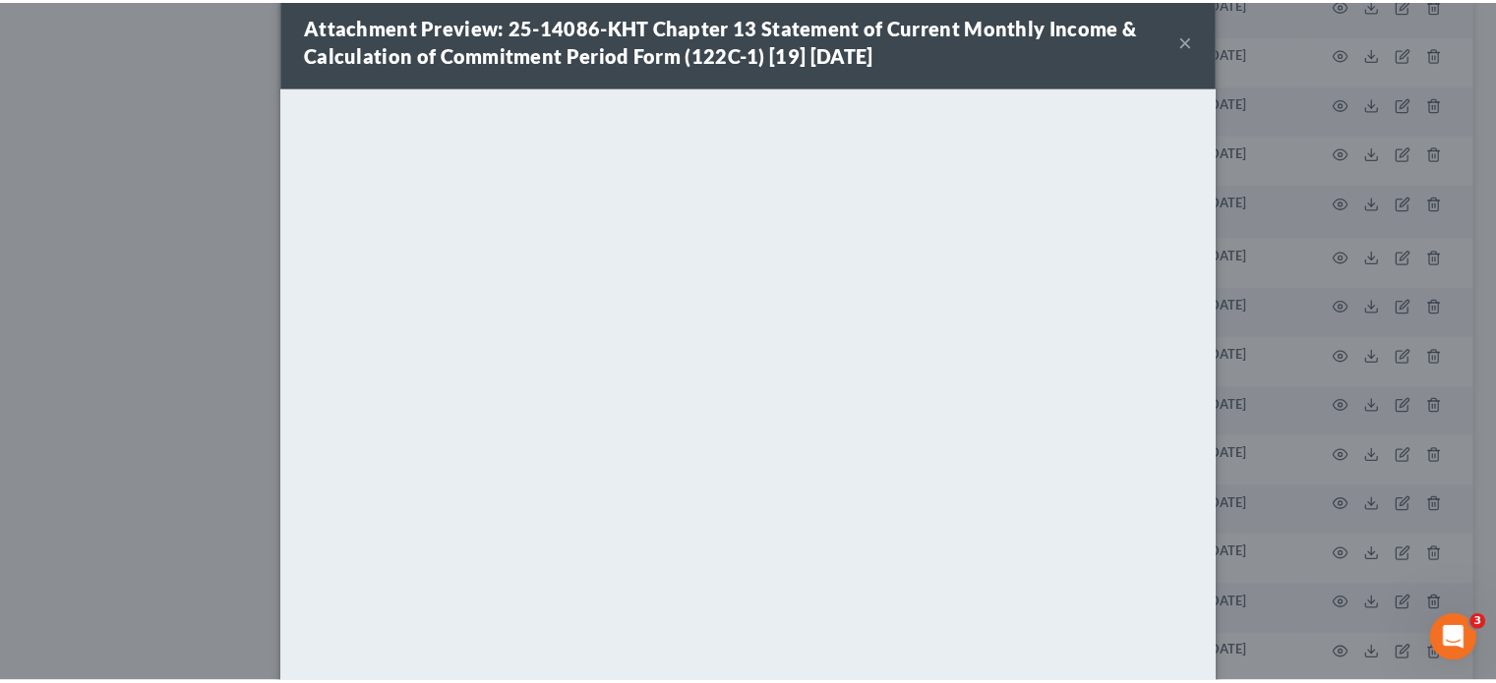
scroll to position [0, 0]
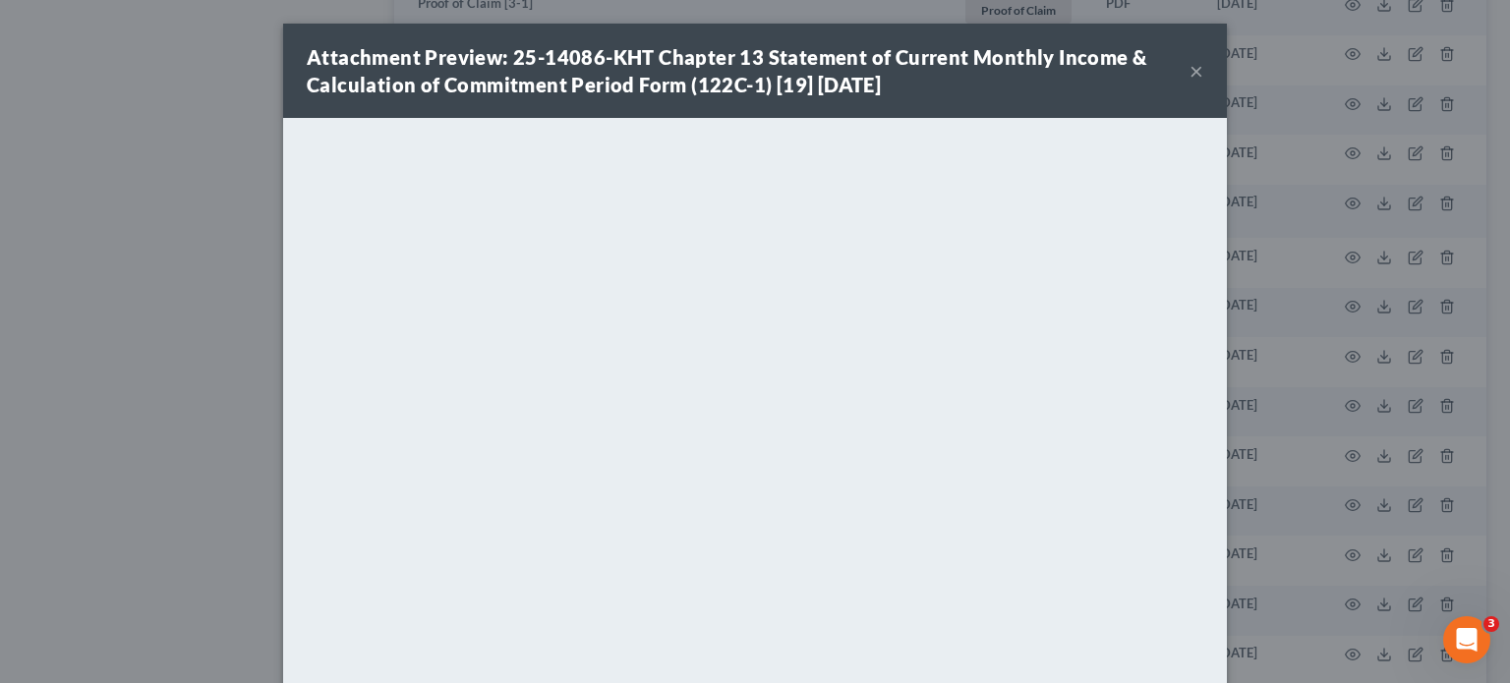
click at [1191, 74] on button "×" at bounding box center [1197, 71] width 14 height 24
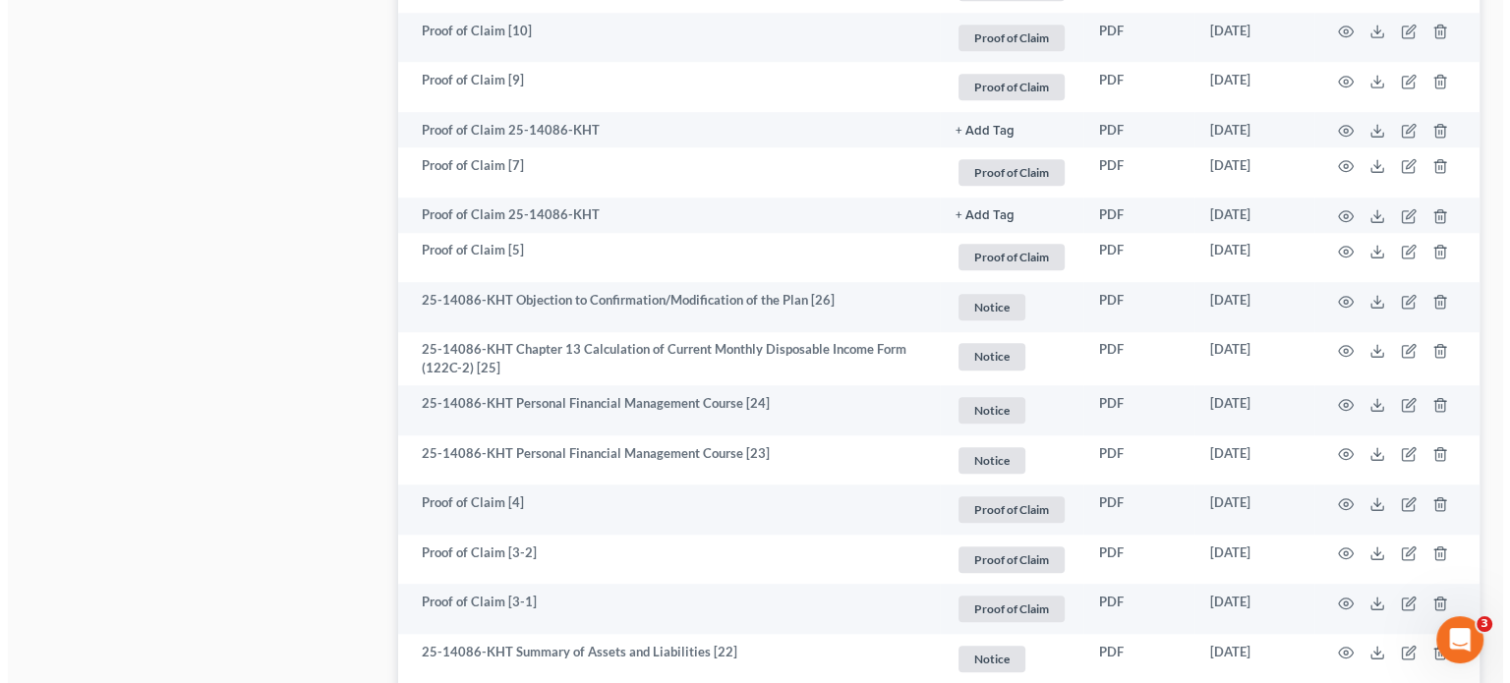
scroll to position [1475, 0]
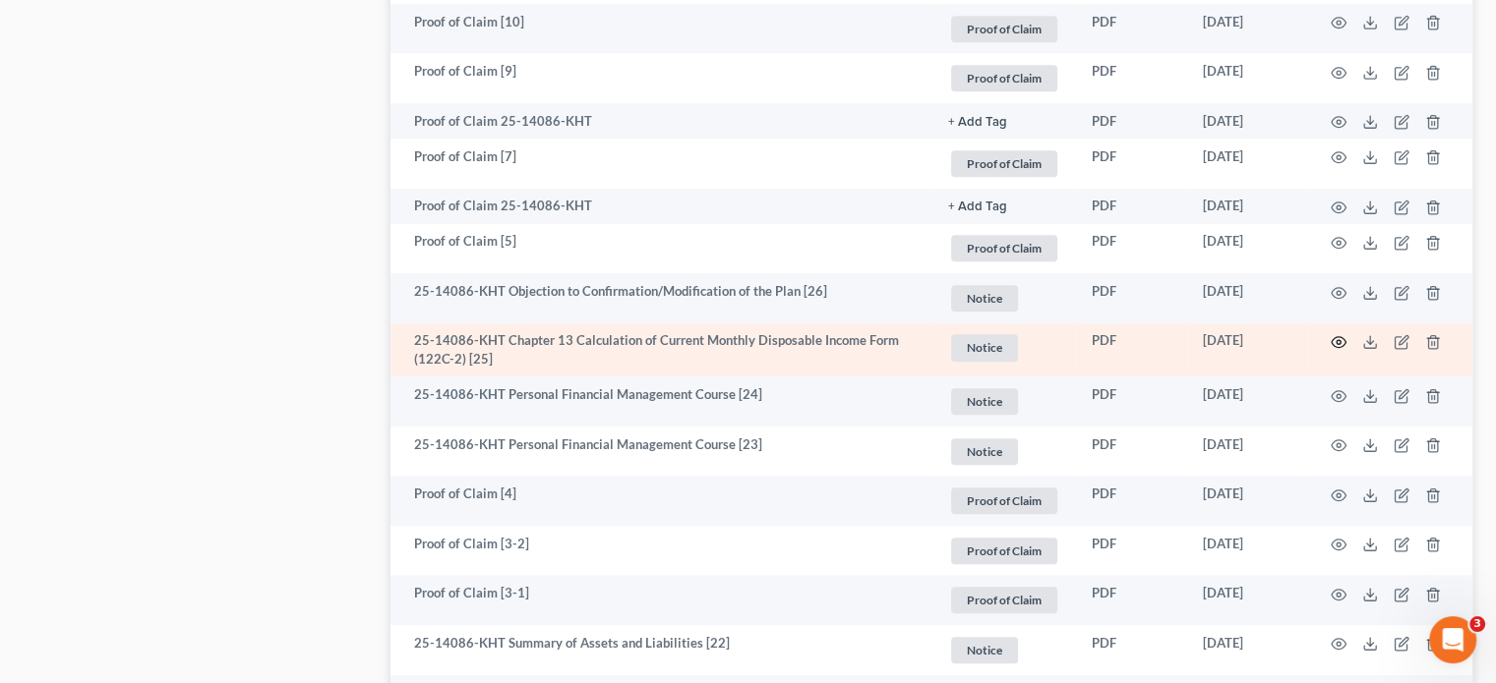
click at [1337, 344] on circle "button" at bounding box center [1338, 342] width 4 height 4
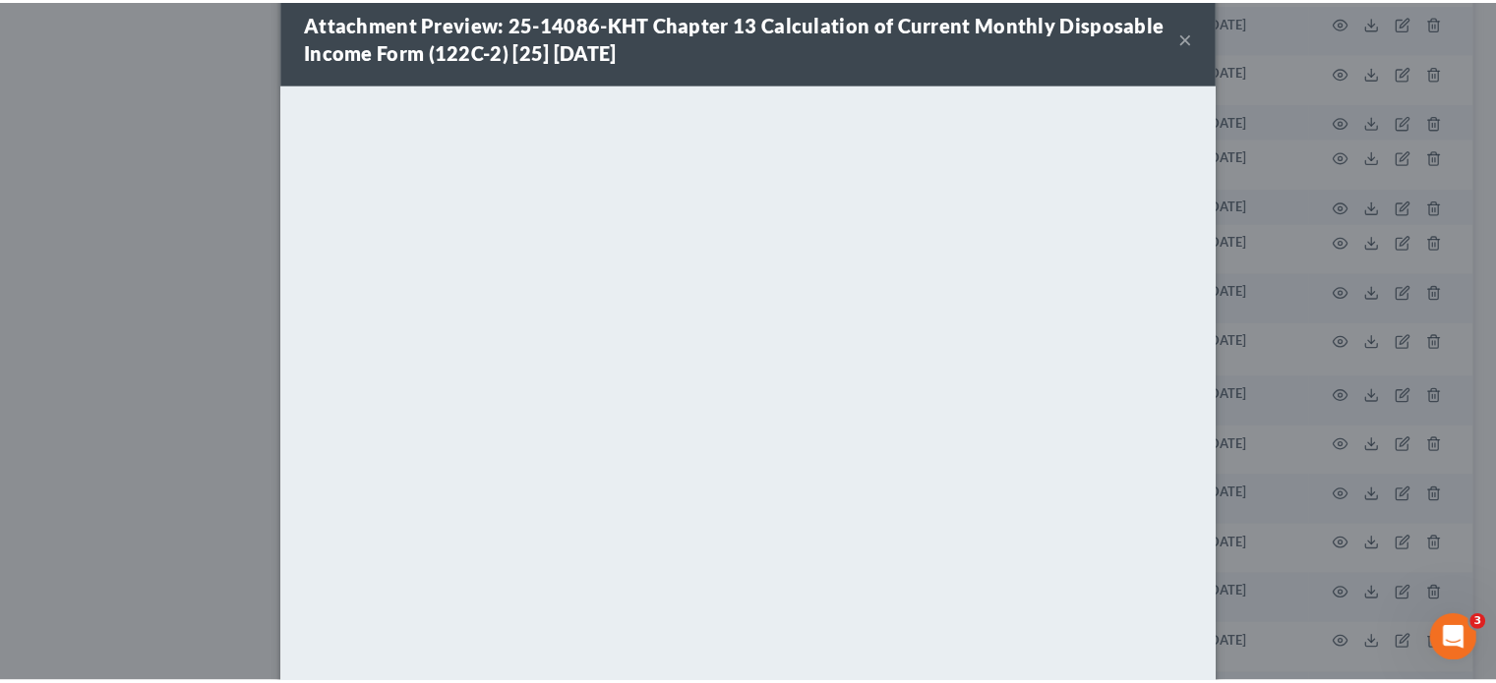
scroll to position [0, 0]
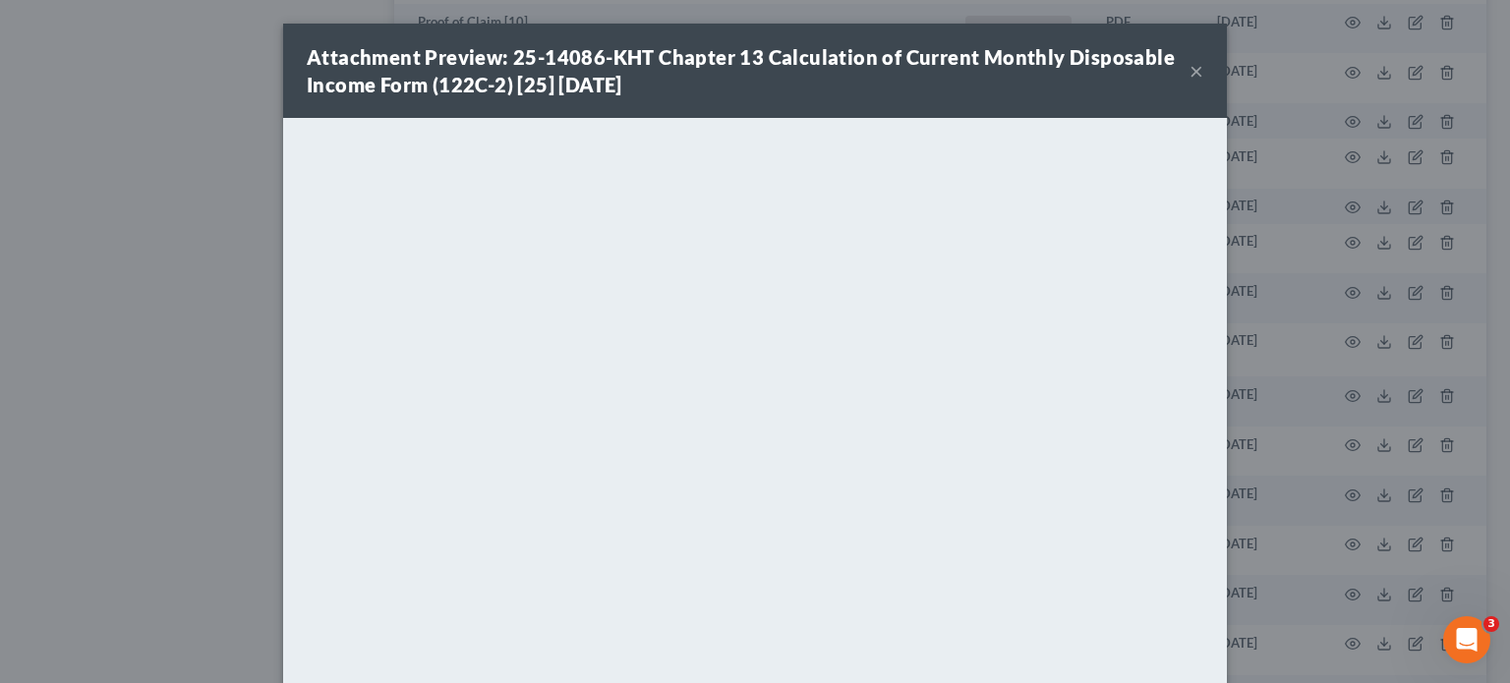
click at [1190, 68] on button "×" at bounding box center [1197, 71] width 14 height 24
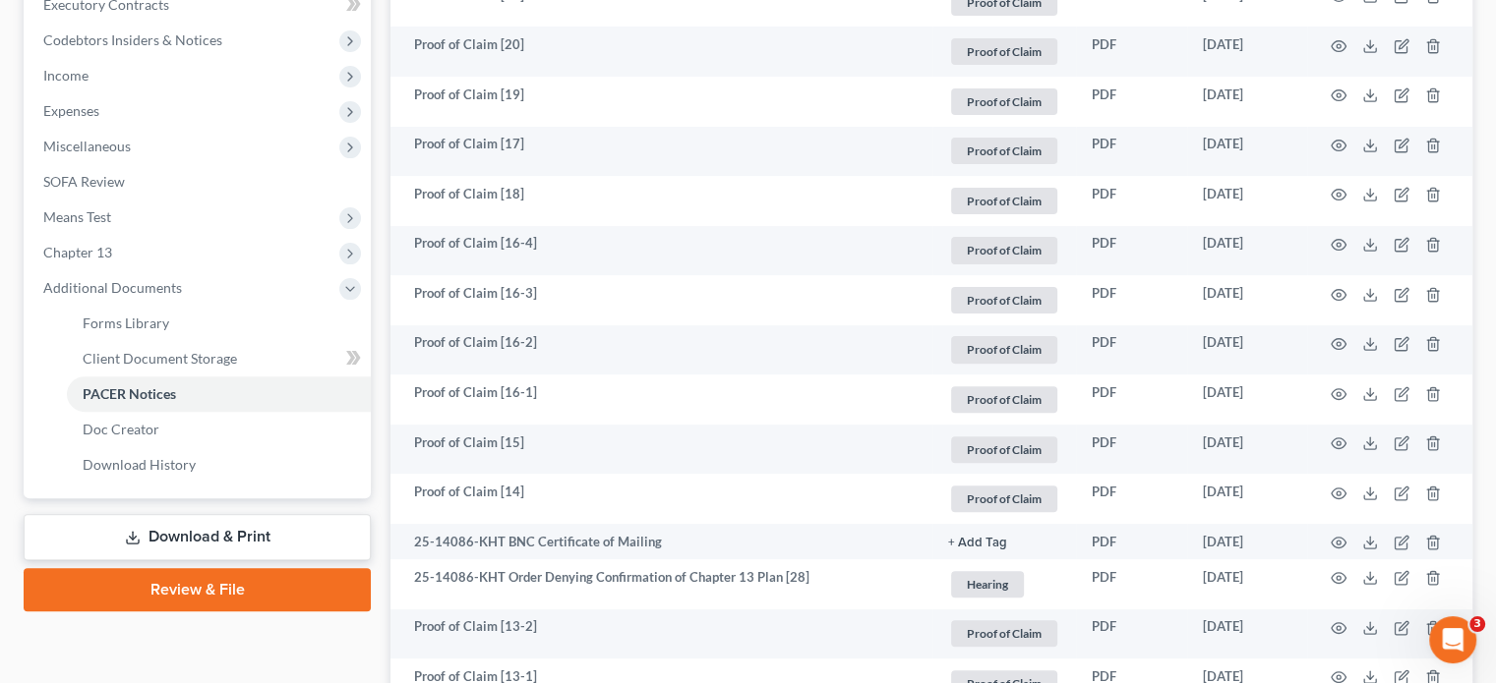
scroll to position [590, 0]
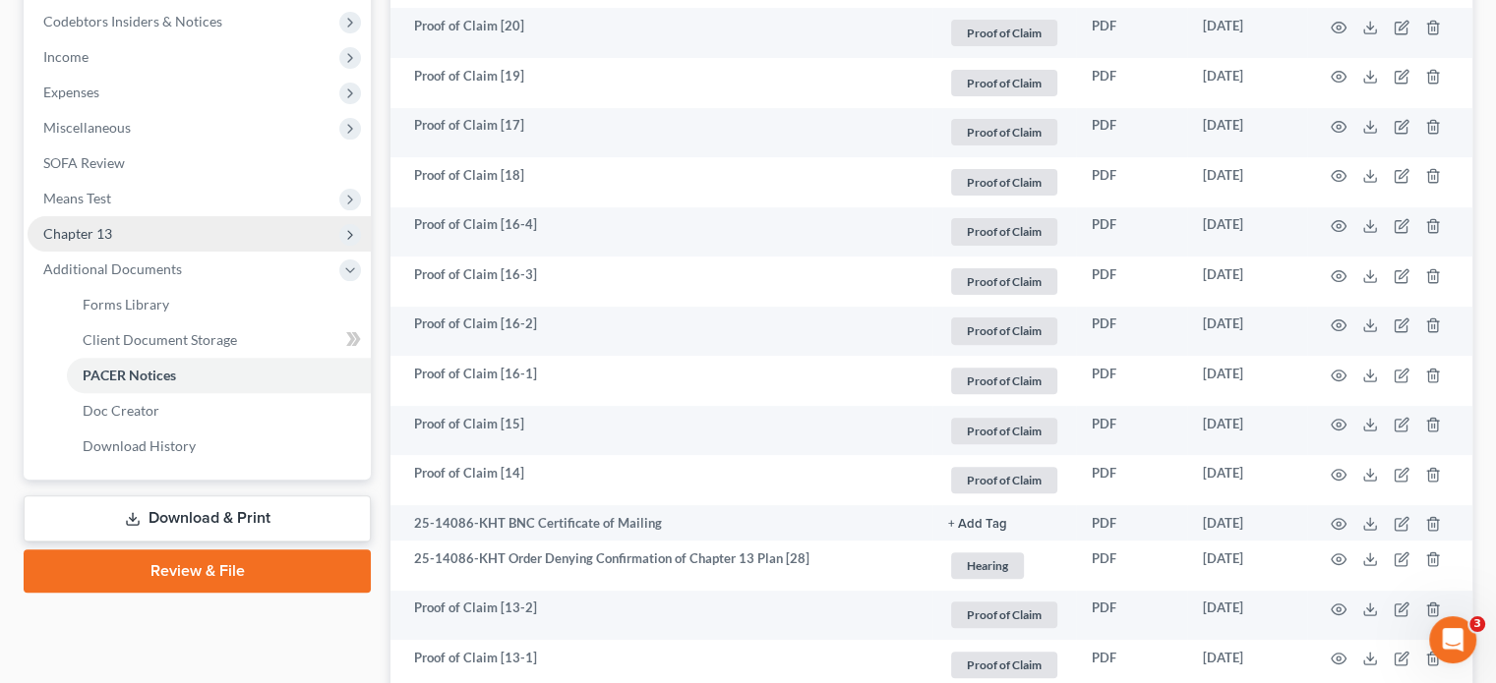
click at [94, 227] on span "Chapter 13" at bounding box center [77, 233] width 69 height 17
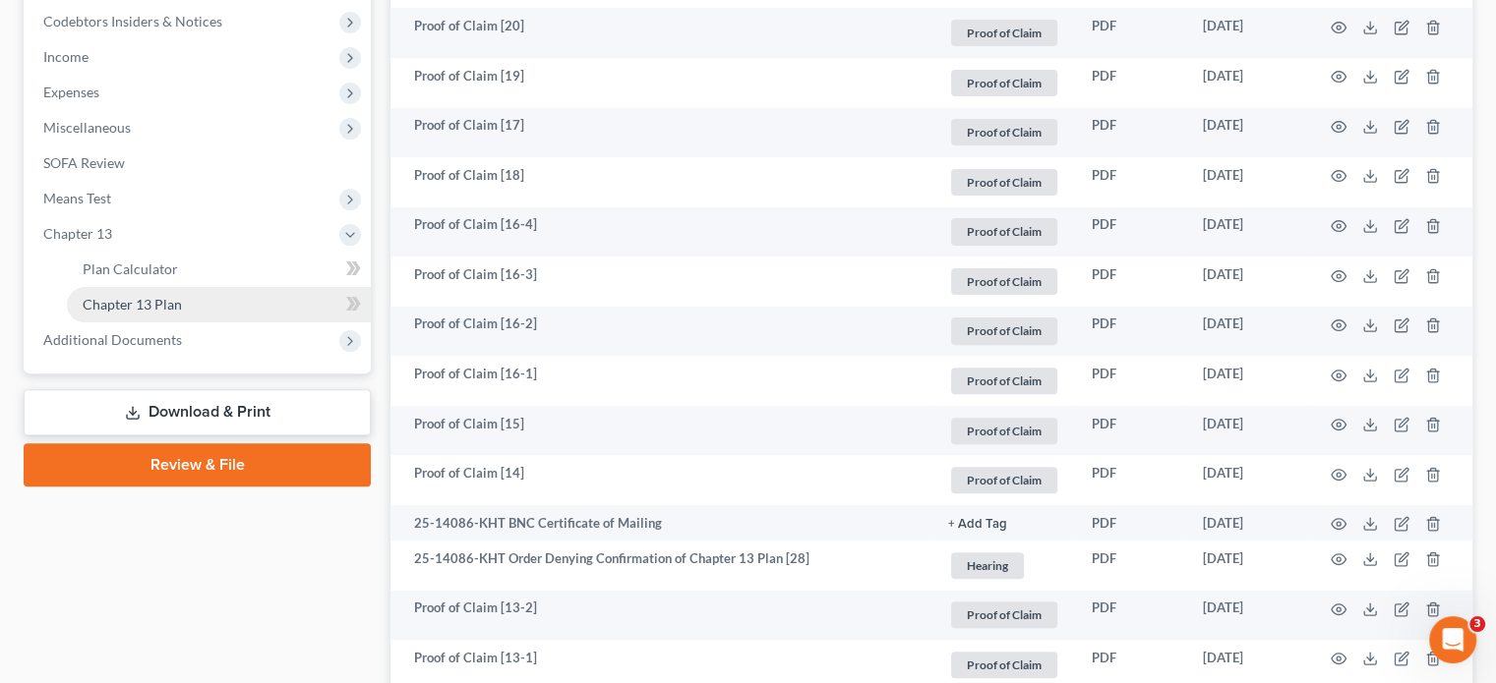
click at [134, 299] on span "Chapter 13 Plan" at bounding box center [132, 304] width 99 height 17
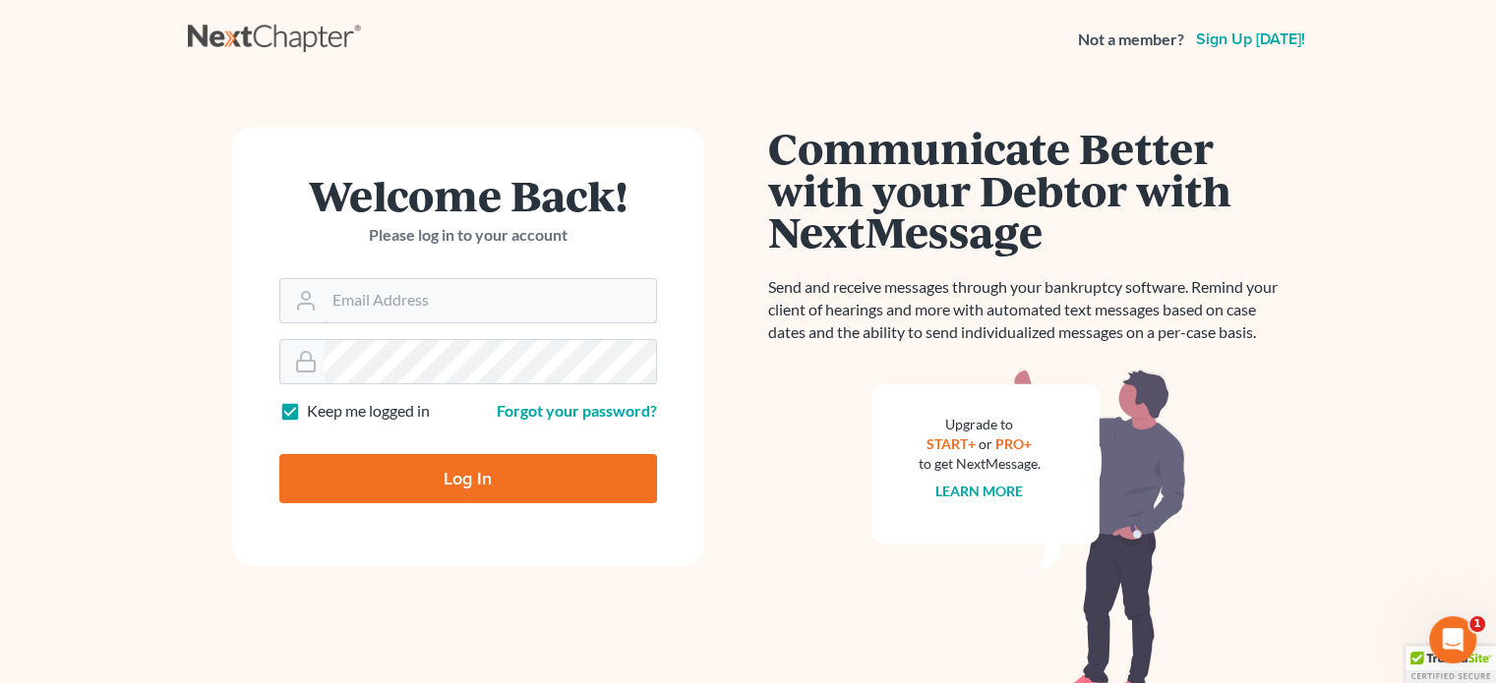
type input "steven@hollandlaw970.com"
click at [415, 480] on input "Log In" at bounding box center [468, 478] width 378 height 49
type input "Thinking..."
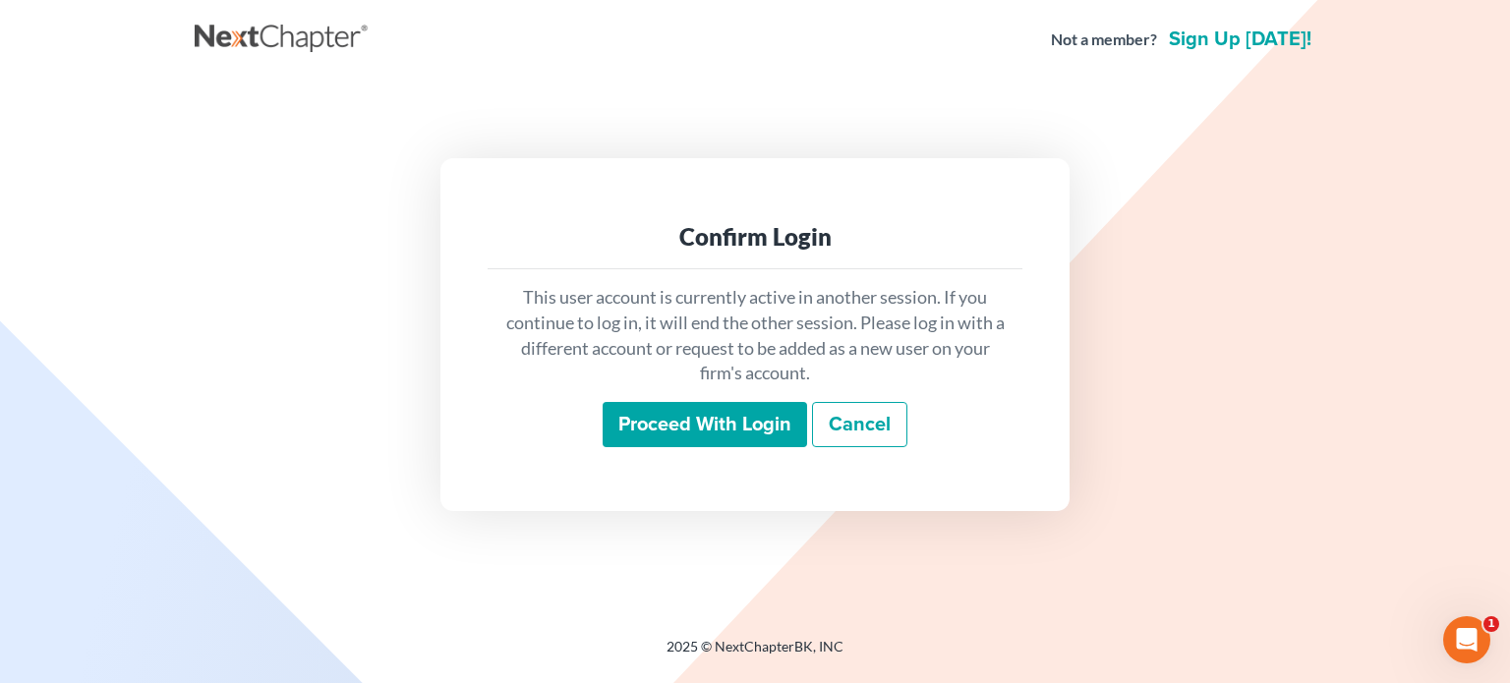
click at [658, 420] on input "Proceed with login" at bounding box center [705, 424] width 205 height 45
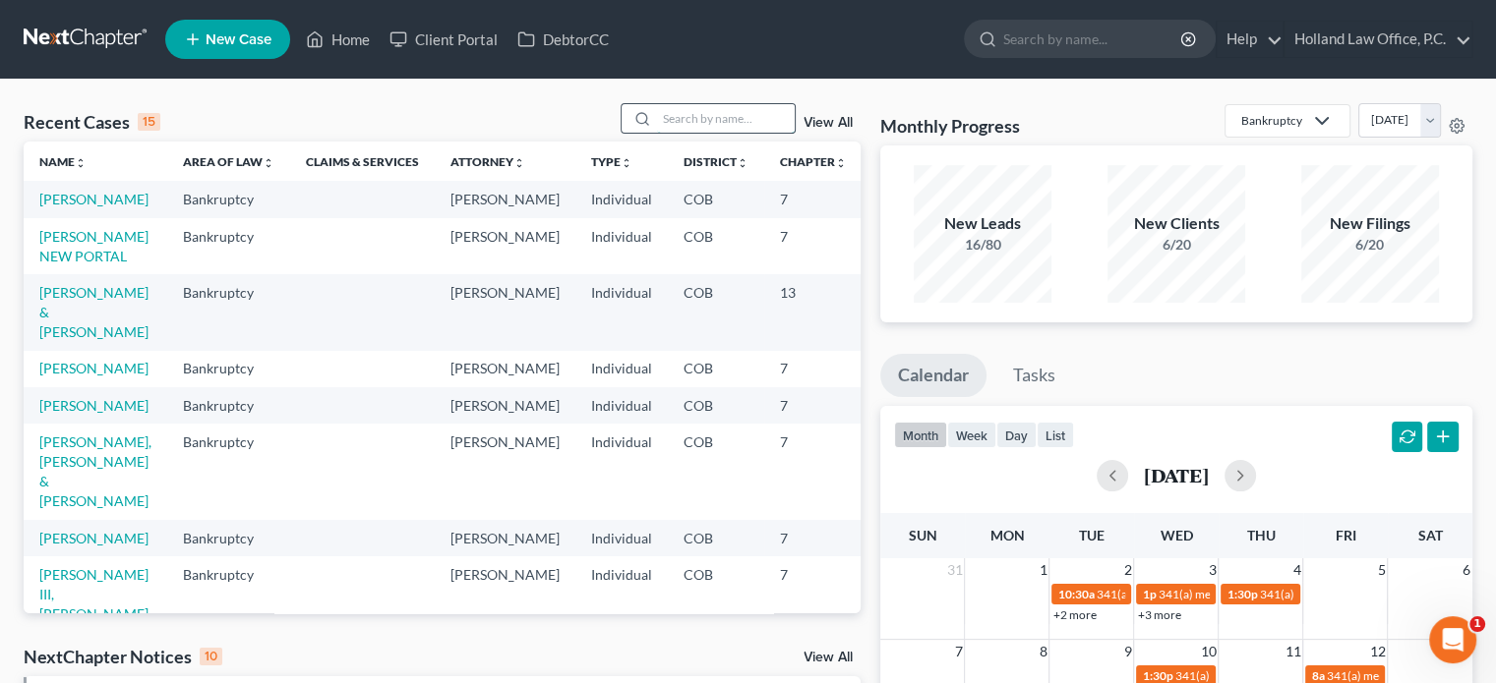
click at [698, 120] on input "search" at bounding box center [726, 118] width 138 height 29
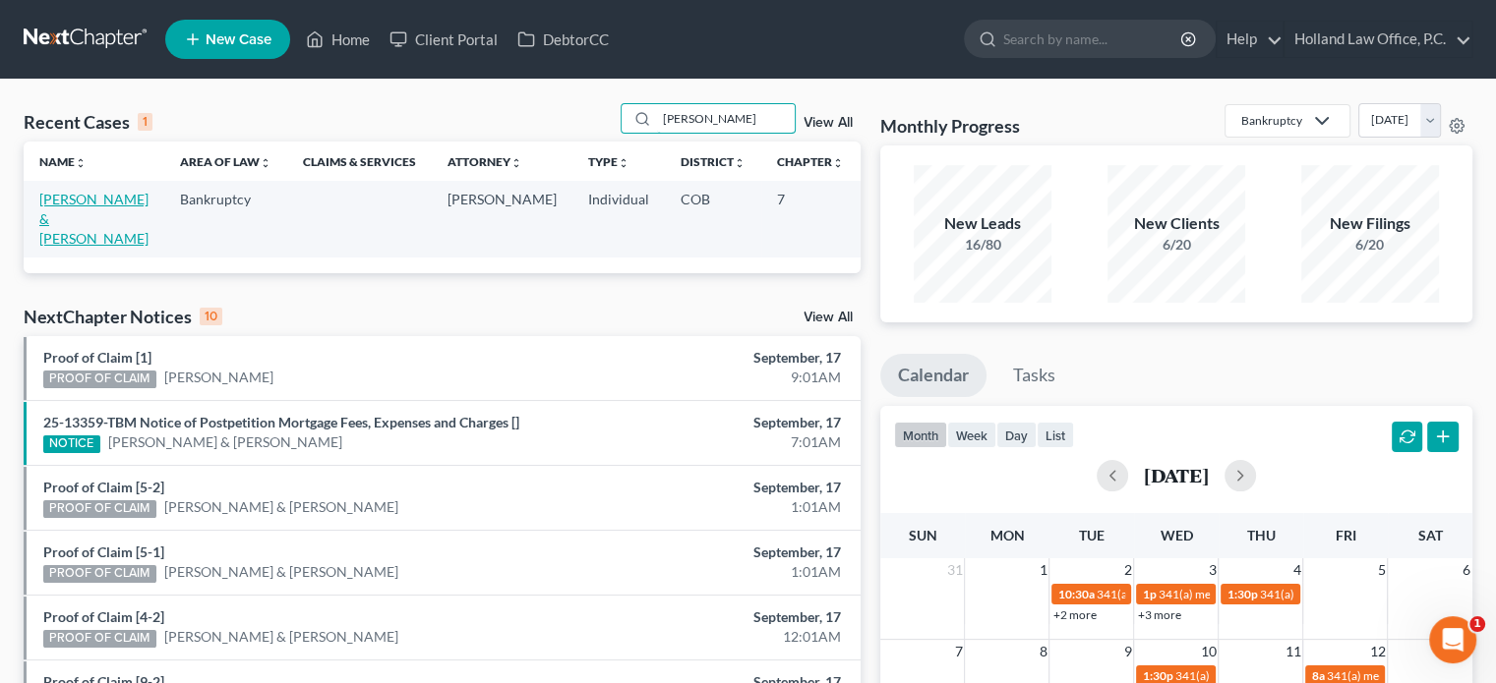
type input "goodson"
click at [47, 207] on link "[PERSON_NAME] & [PERSON_NAME]" at bounding box center [93, 219] width 109 height 56
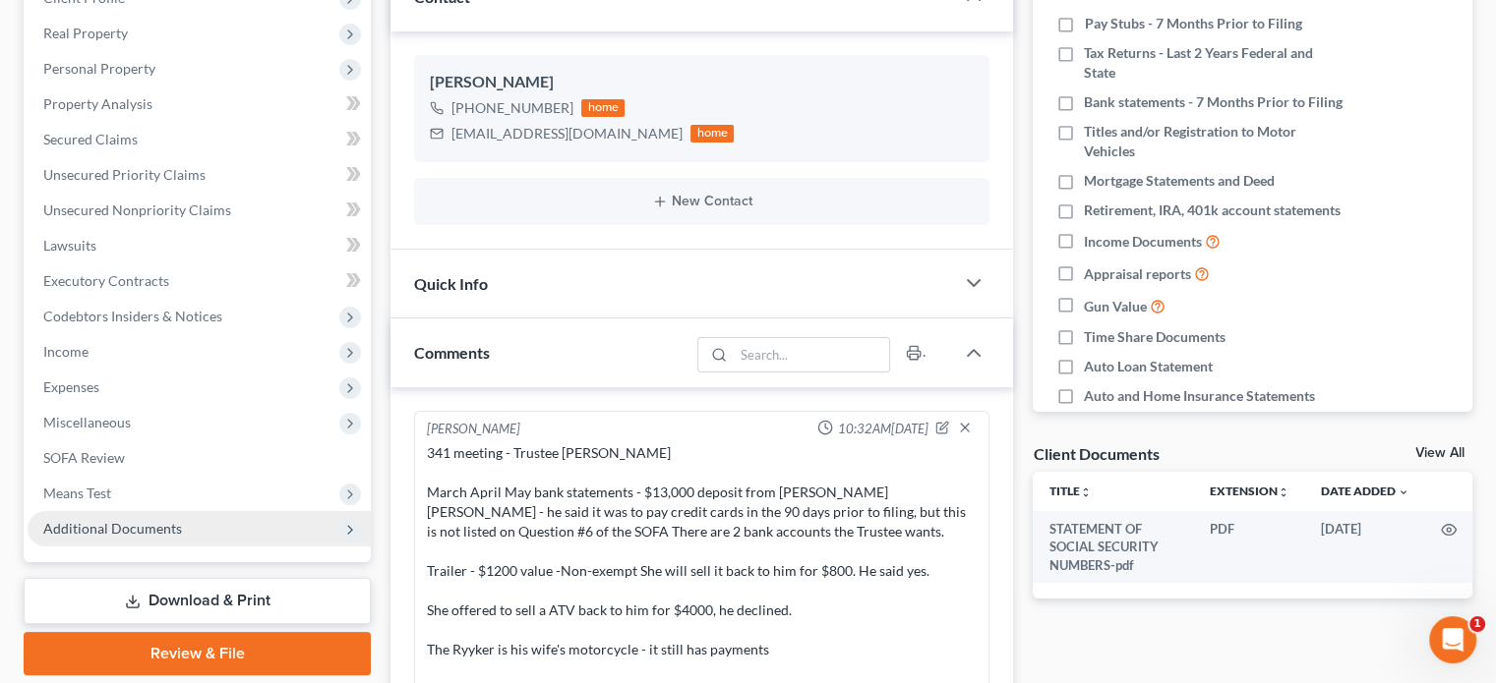
scroll to position [281, 0]
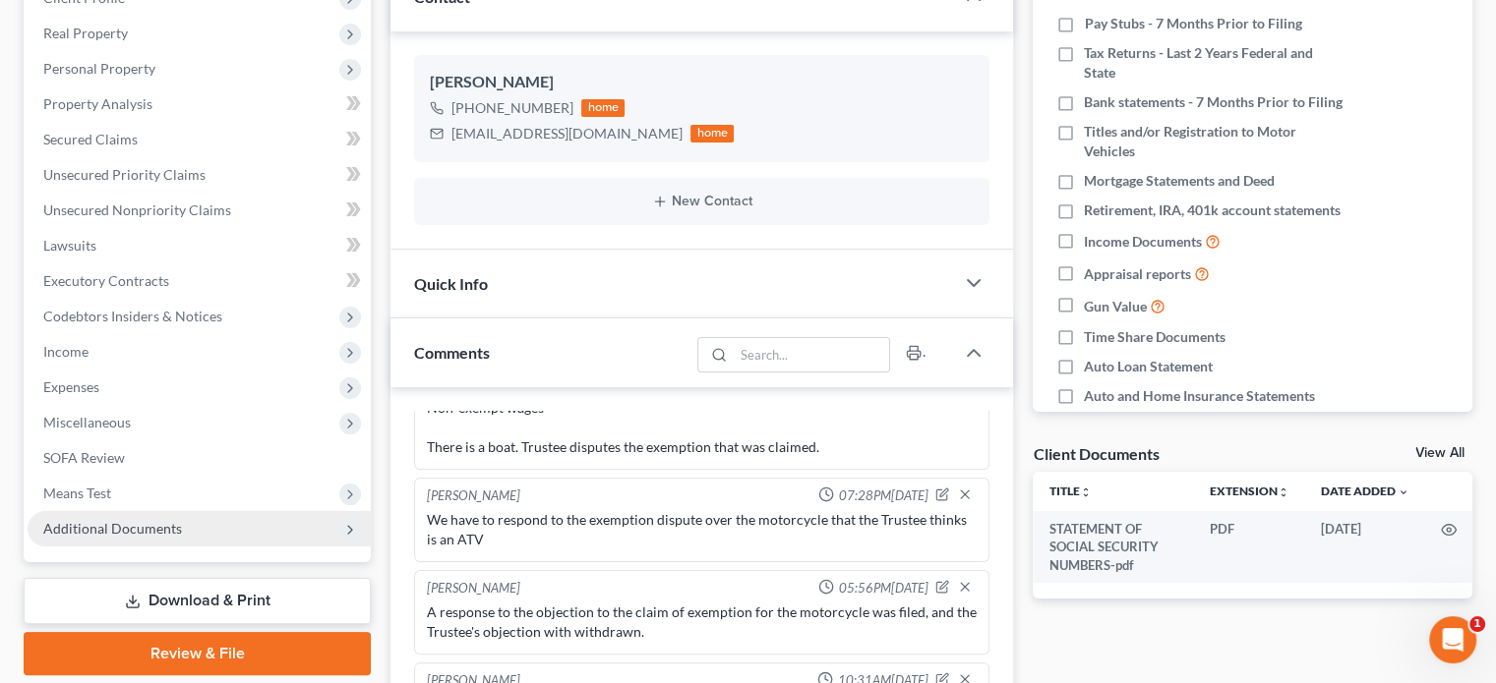
click at [140, 520] on span "Additional Documents" at bounding box center [112, 528] width 139 height 17
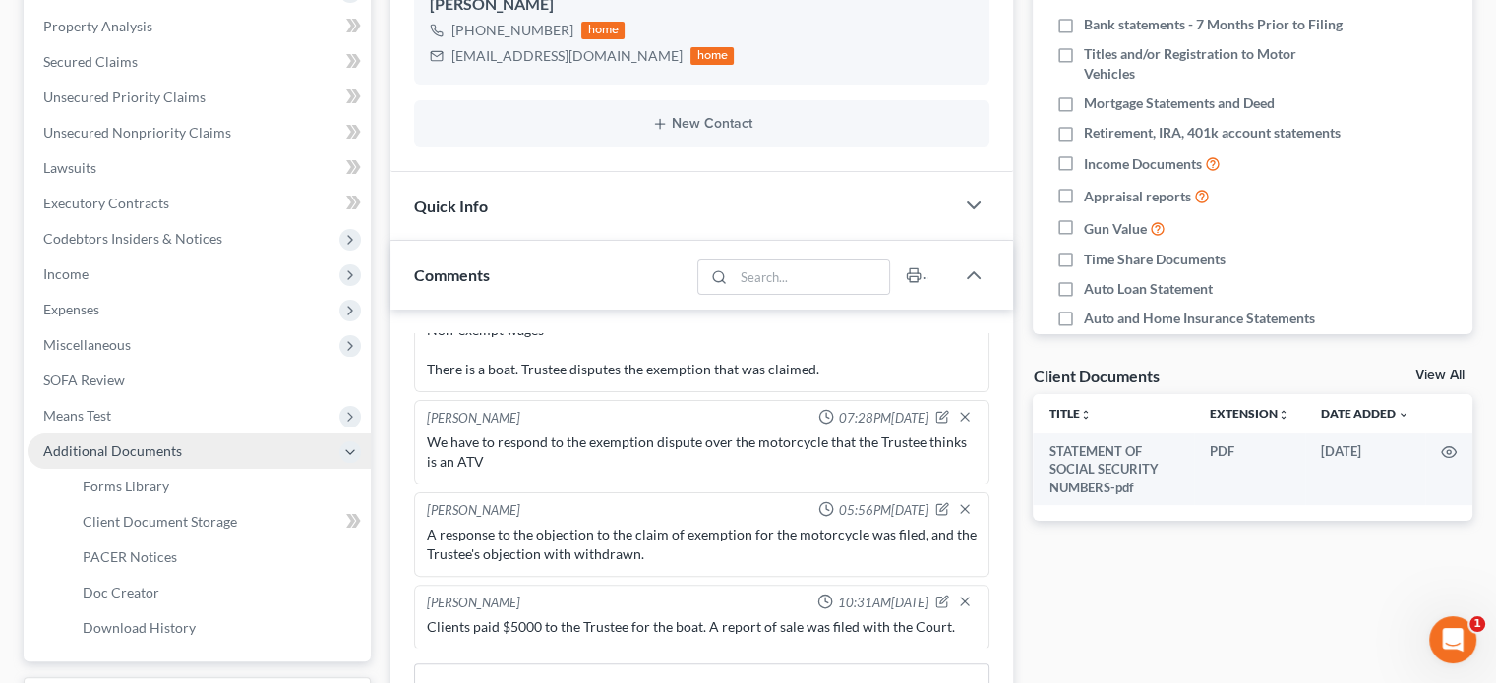
scroll to position [492, 0]
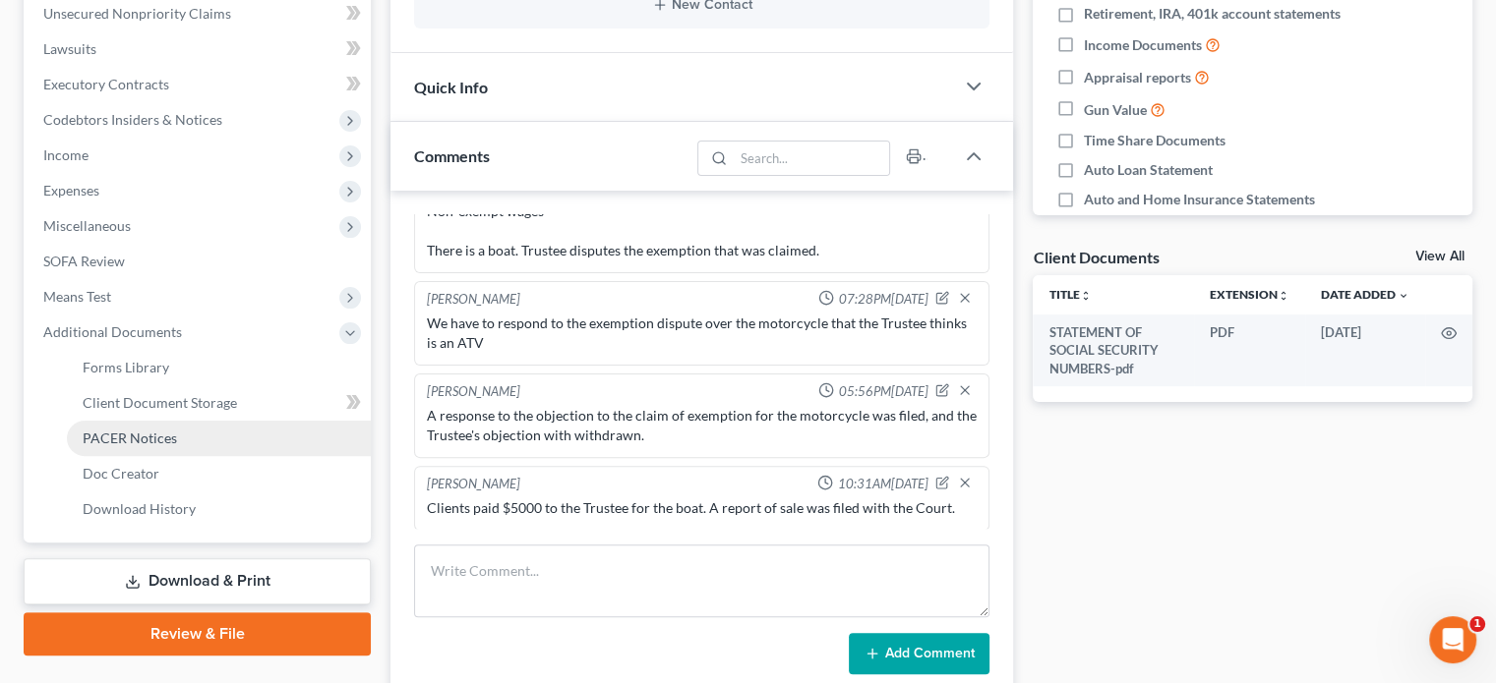
click at [106, 438] on span "PACER Notices" at bounding box center [130, 438] width 94 height 17
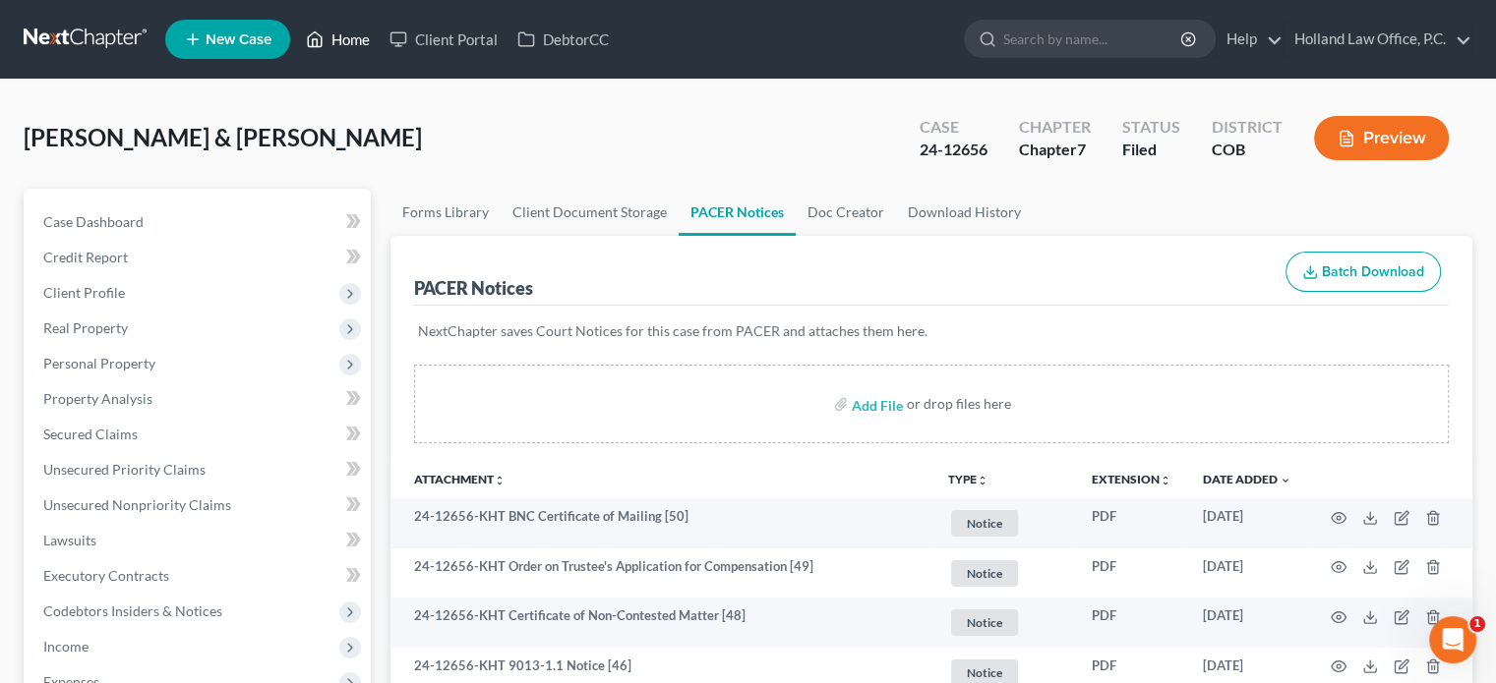
click at [350, 42] on link "Home" at bounding box center [338, 39] width 84 height 35
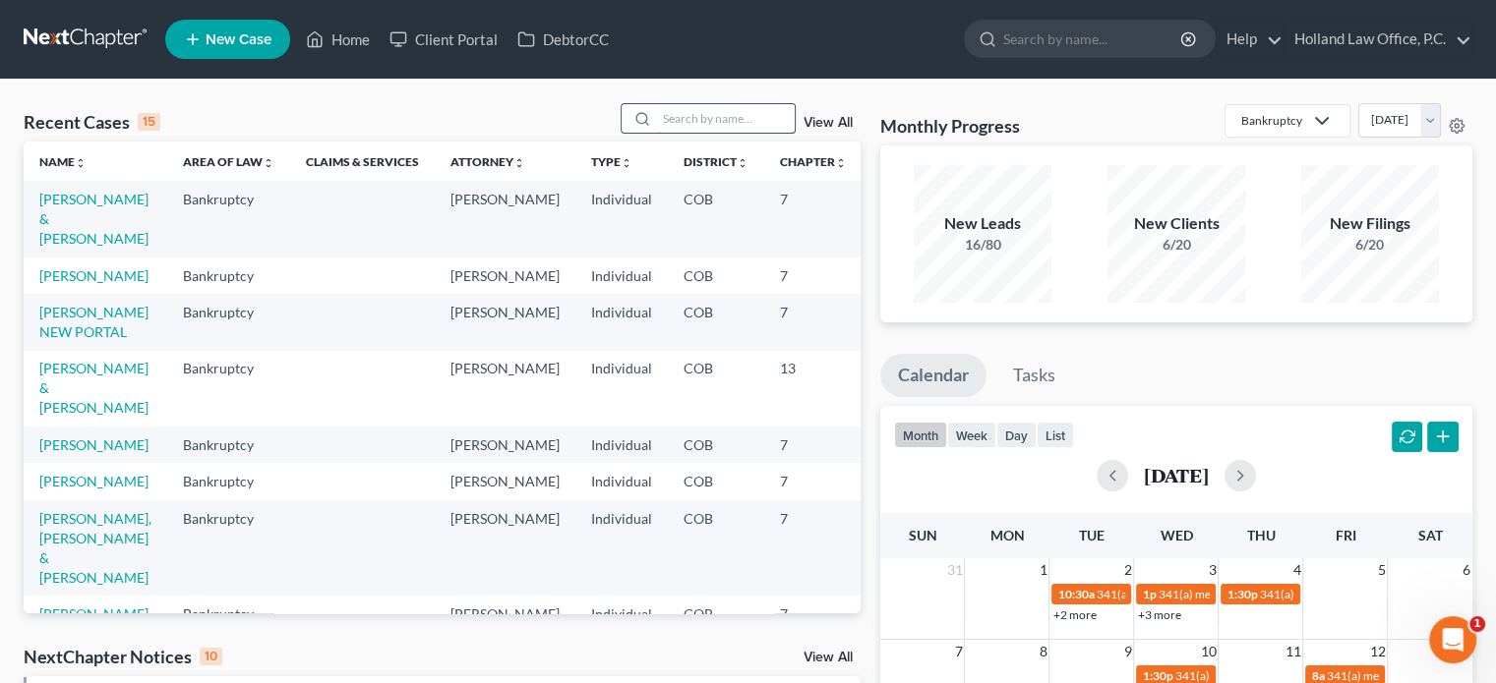
click at [671, 117] on input "search" at bounding box center [726, 118] width 138 height 29
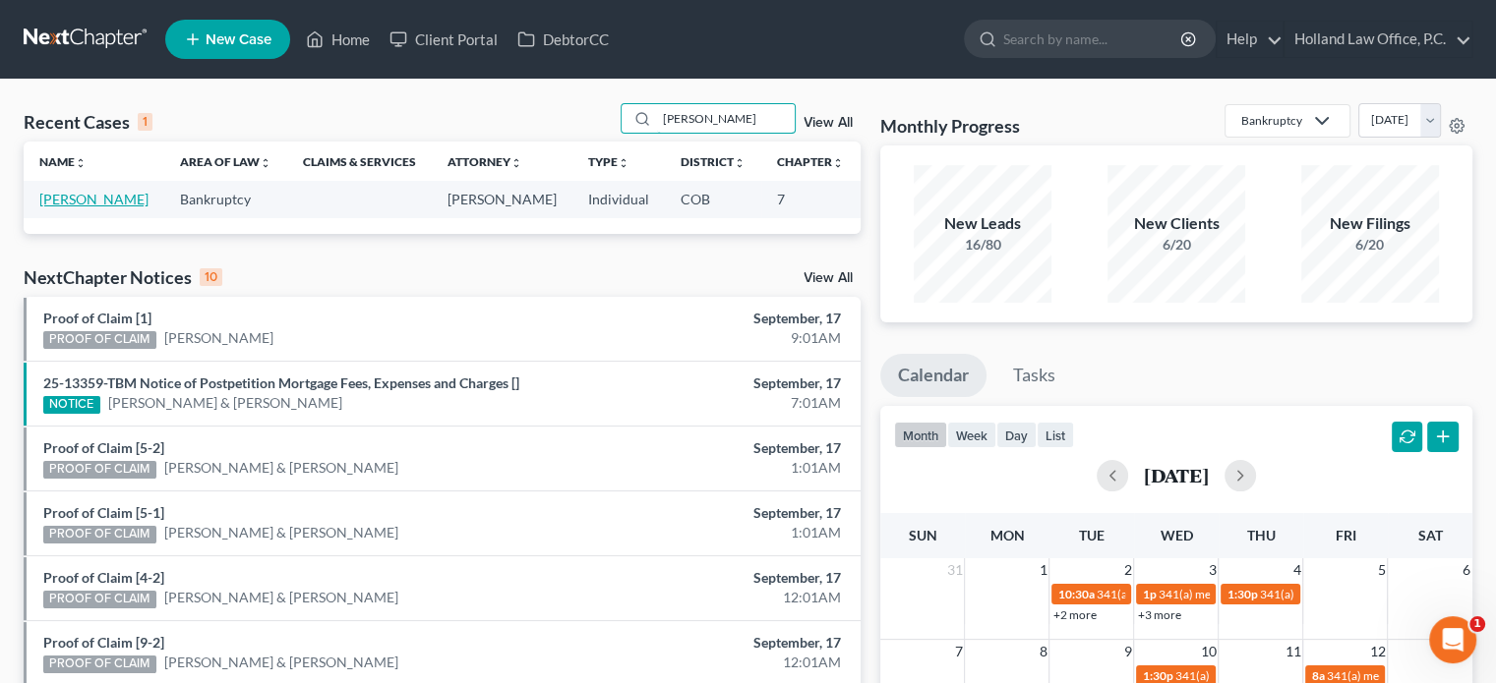
type input "pavlin"
click at [58, 207] on link "Pavlin, Christopher" at bounding box center [93, 199] width 109 height 17
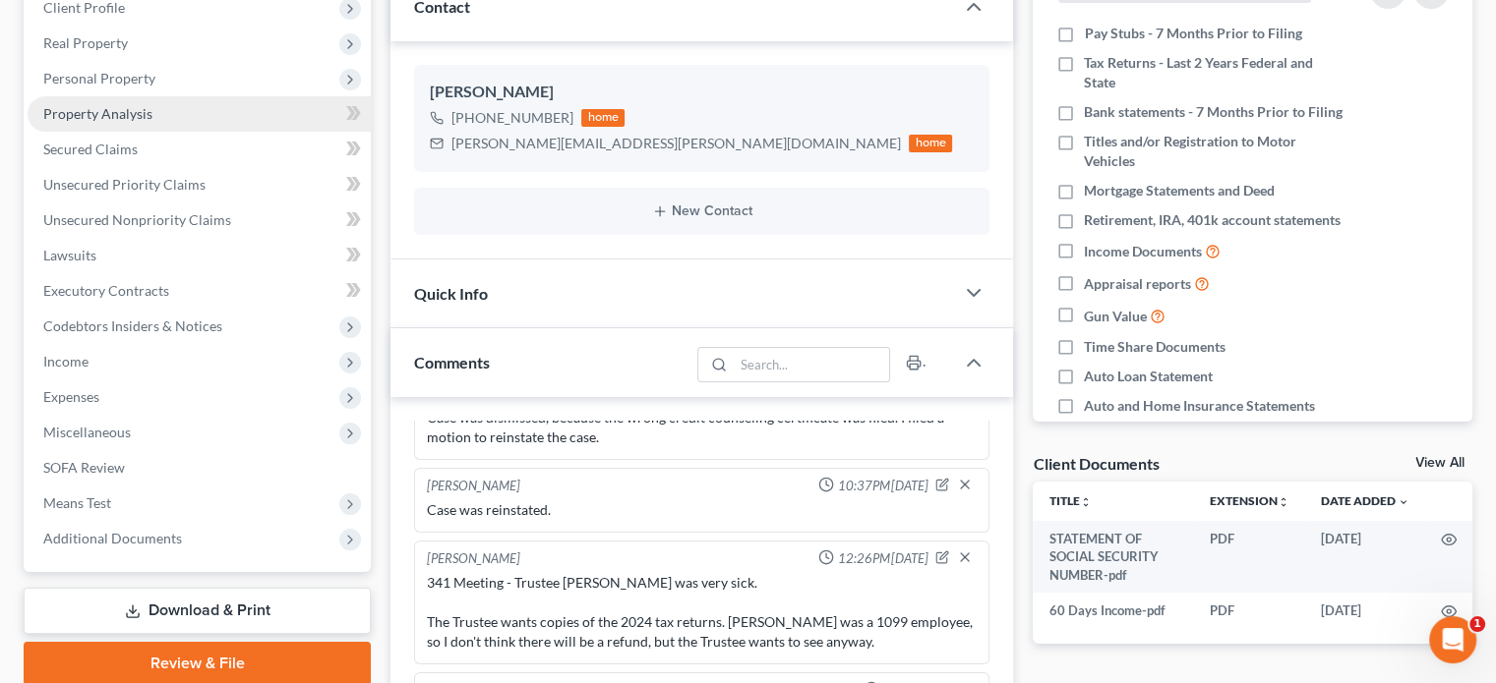
scroll to position [295, 0]
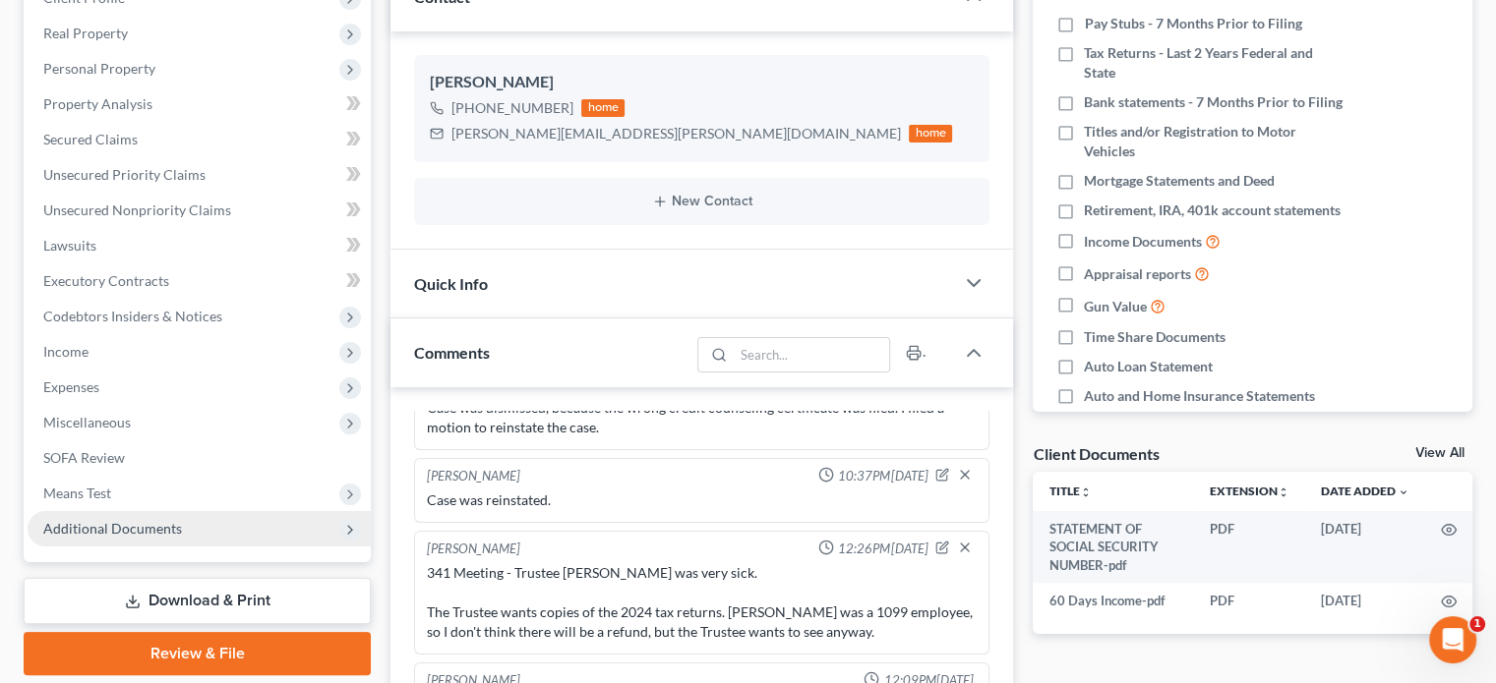
click at [165, 530] on span "Additional Documents" at bounding box center [112, 528] width 139 height 17
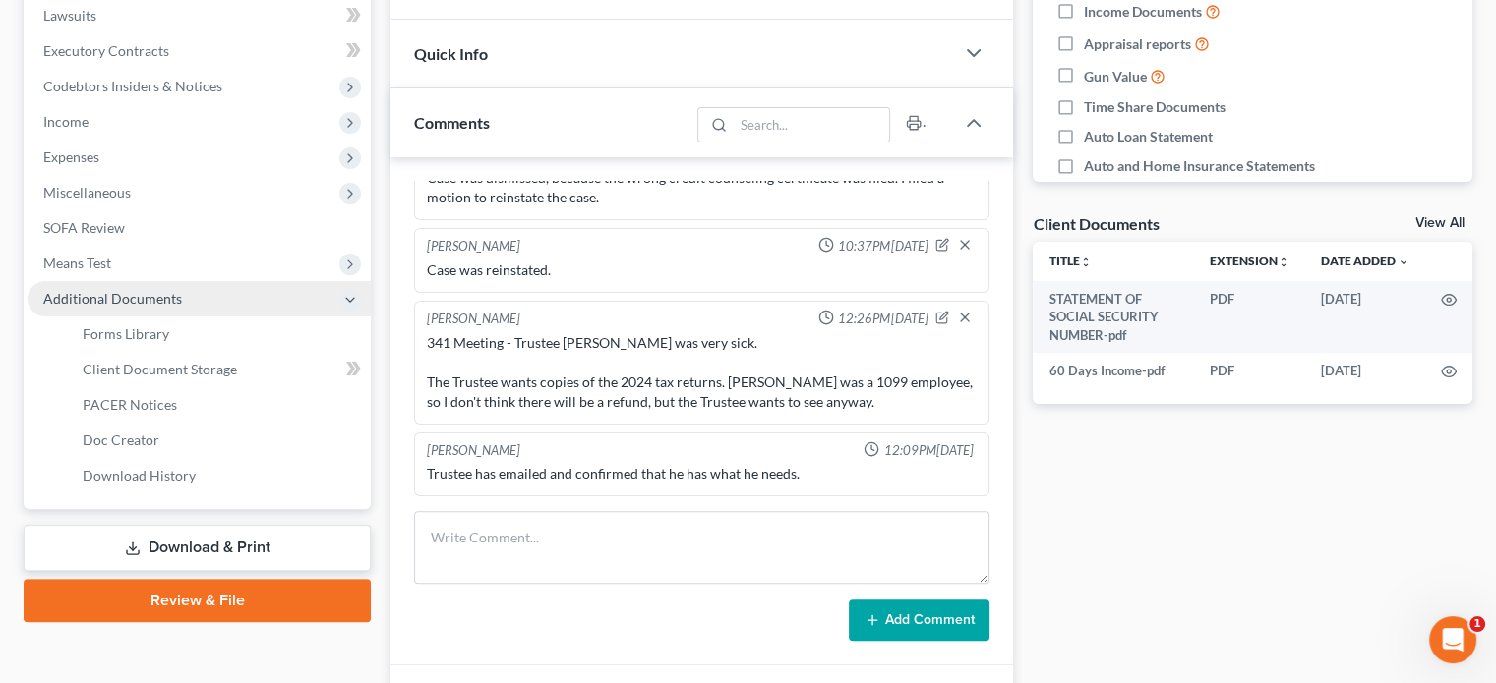
scroll to position [590, 0]
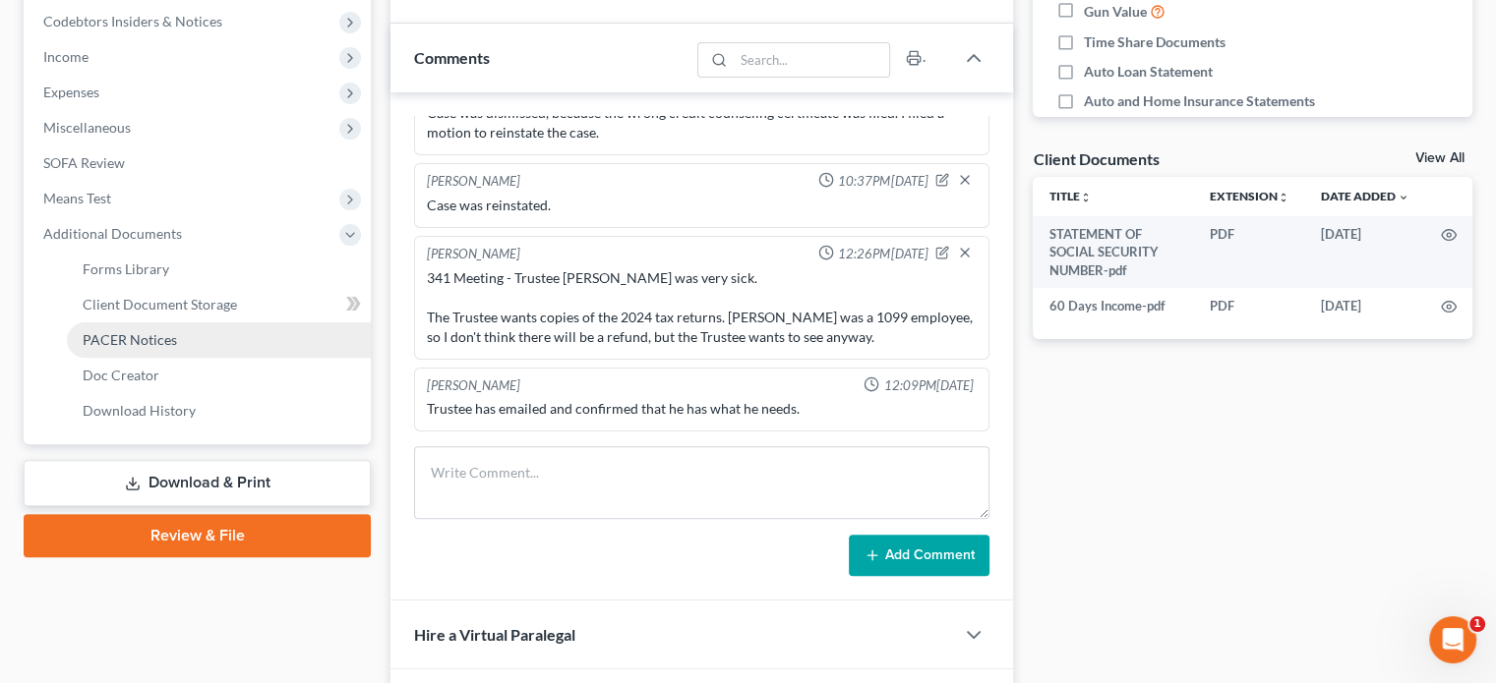
click at [129, 340] on span "PACER Notices" at bounding box center [130, 339] width 94 height 17
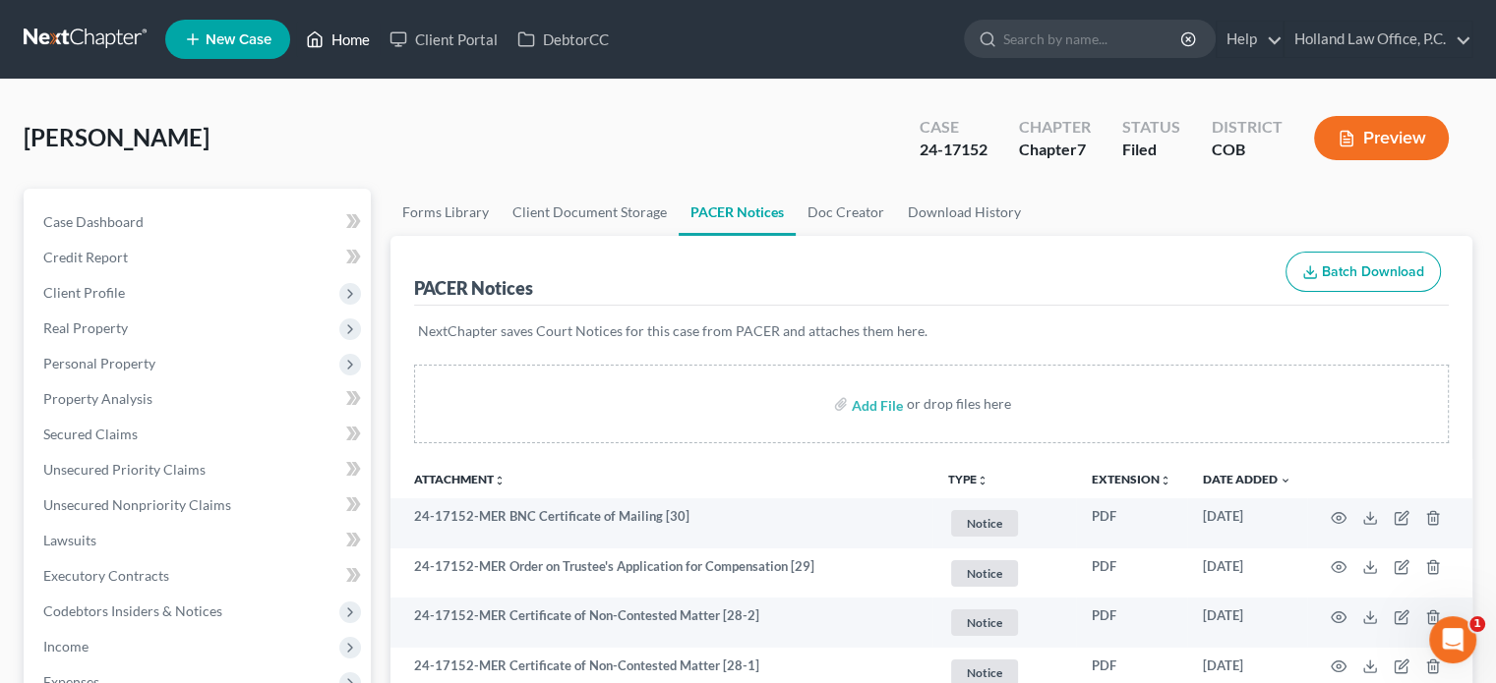
click at [355, 39] on link "Home" at bounding box center [338, 39] width 84 height 35
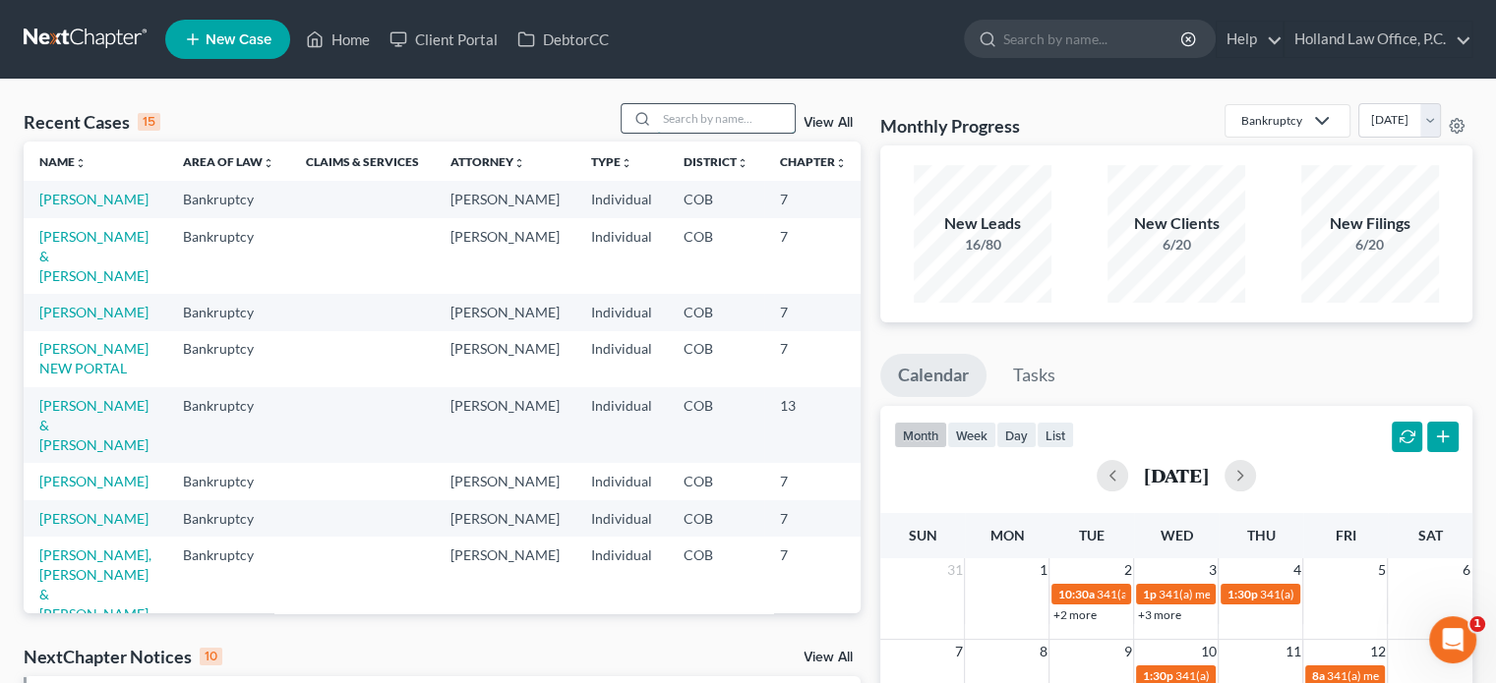
click at [681, 111] on input "search" at bounding box center [726, 118] width 138 height 29
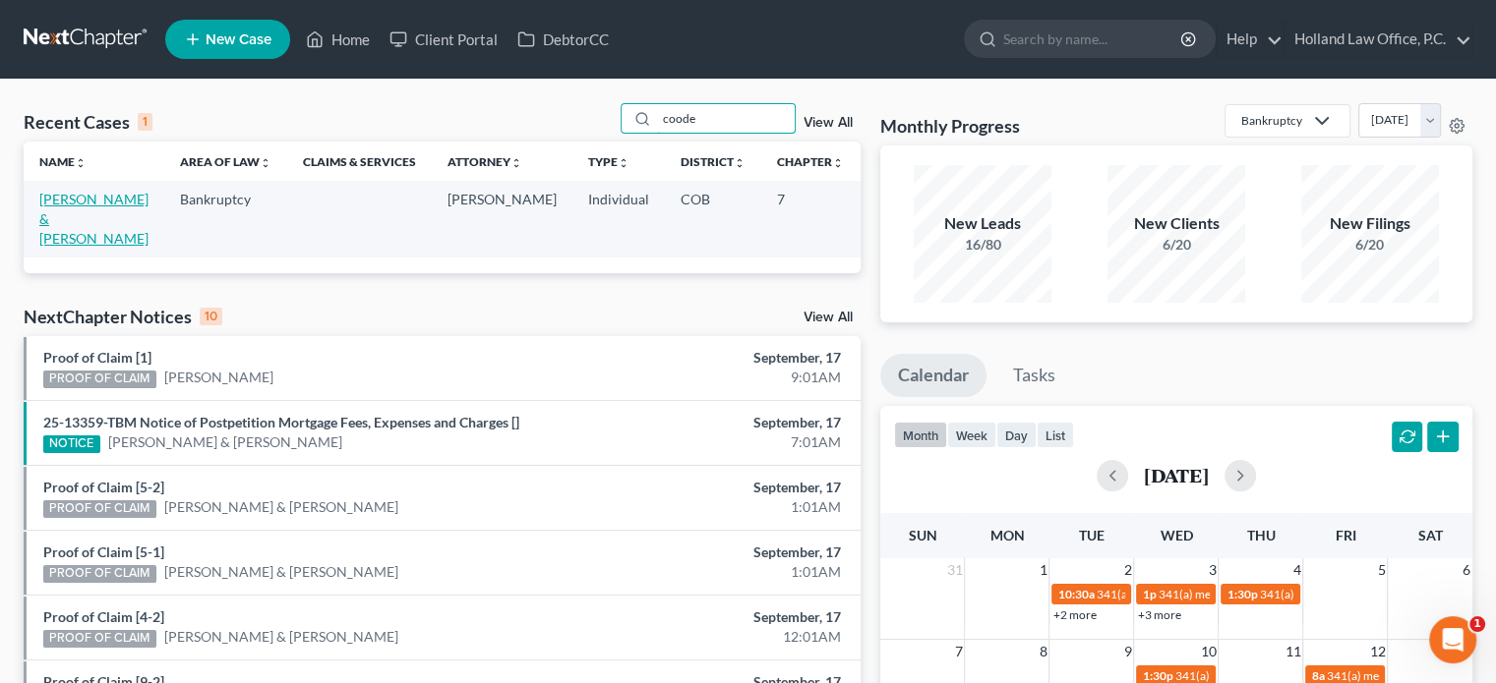
type input "coode"
click at [54, 197] on link "Coode, Gregory & Dhyana" at bounding box center [93, 219] width 109 height 56
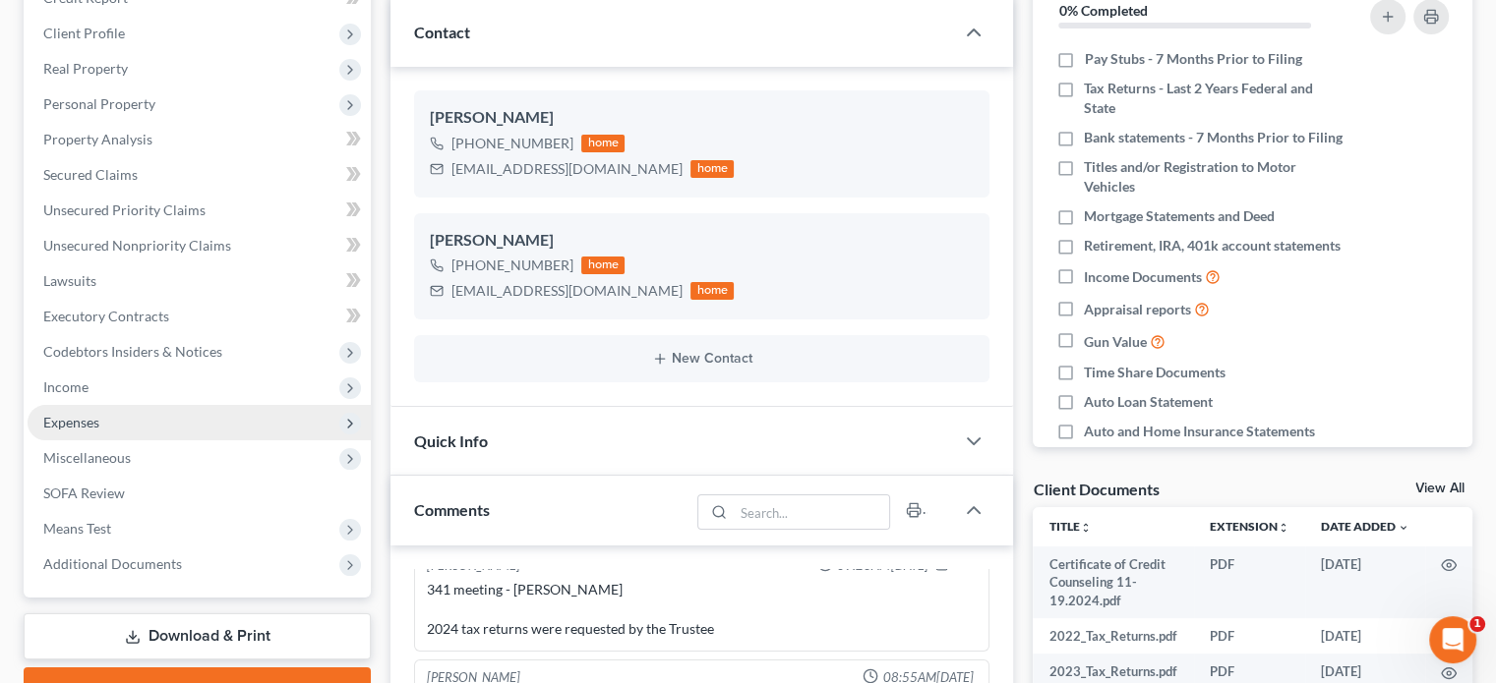
scroll to position [295, 0]
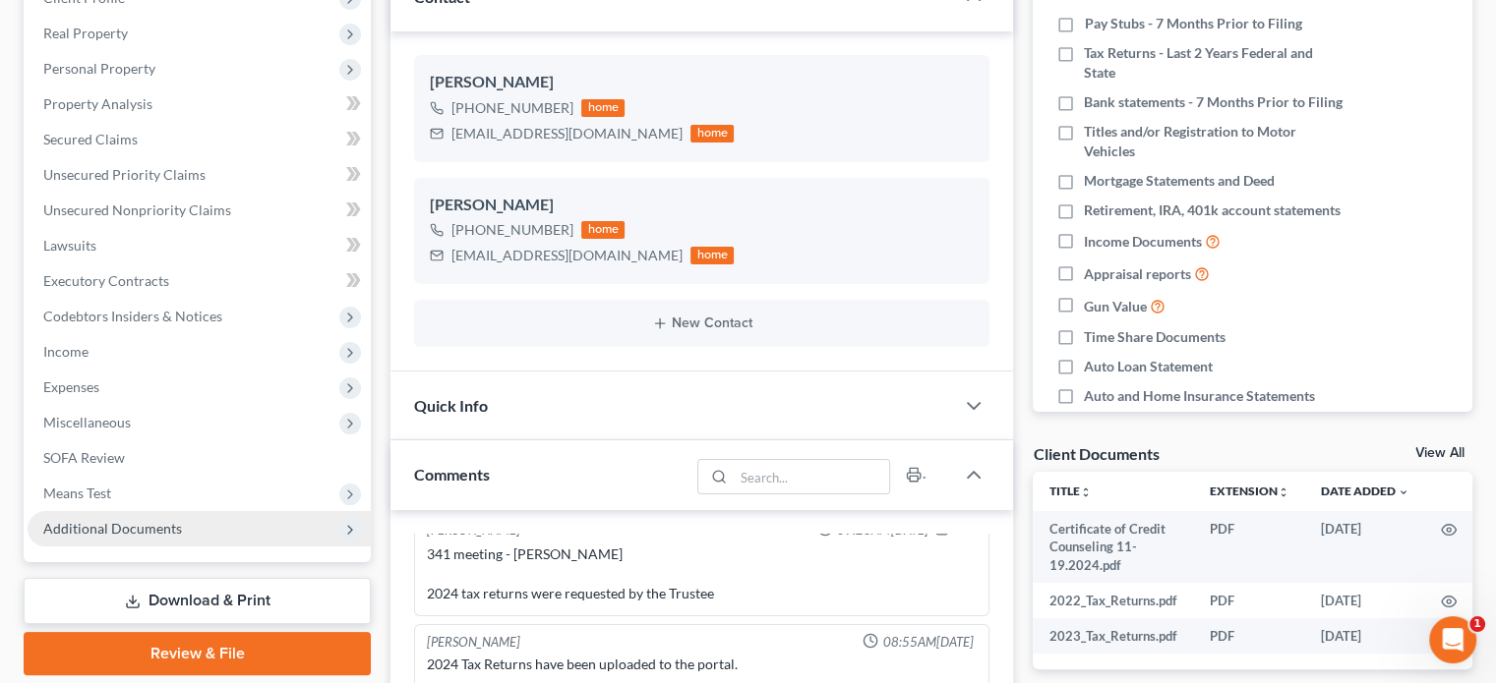
click at [151, 534] on span "Additional Documents" at bounding box center [112, 528] width 139 height 17
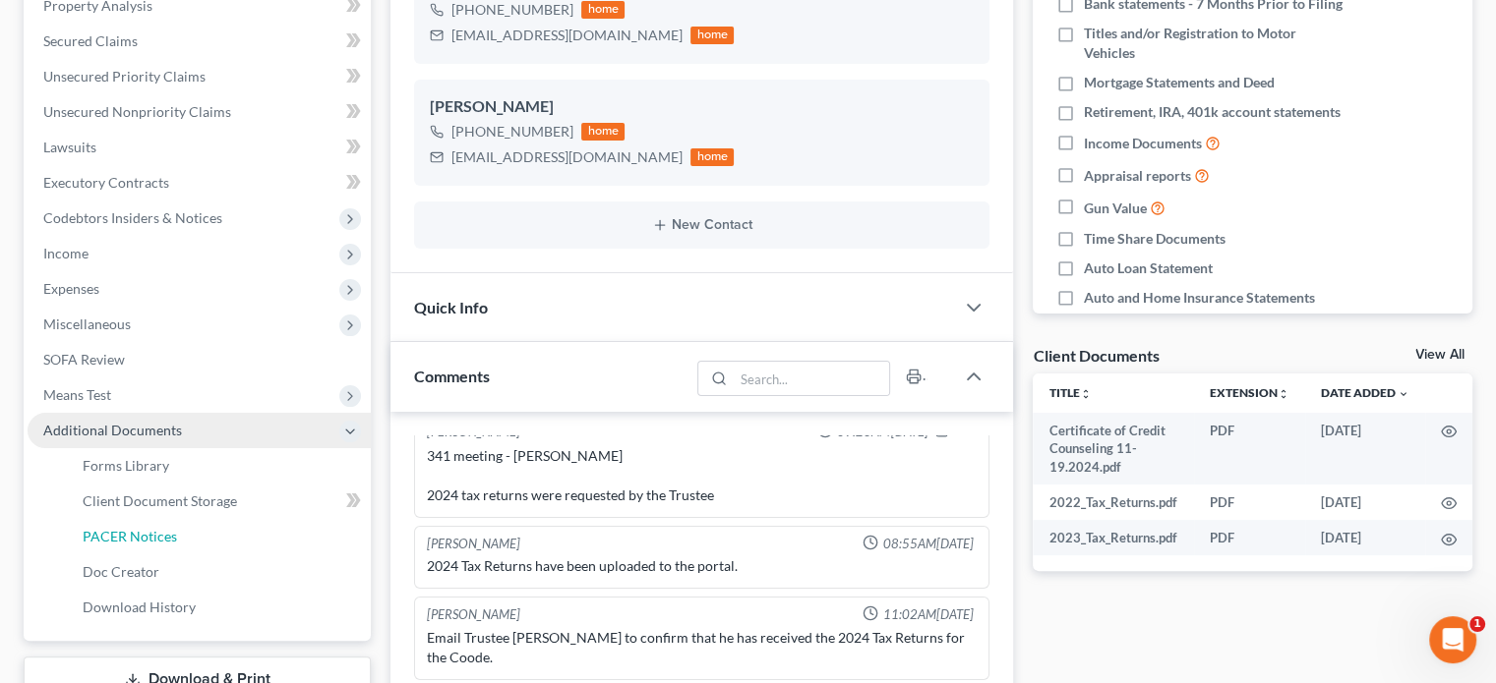
click at [151, 534] on span "PACER Notices" at bounding box center [130, 536] width 94 height 17
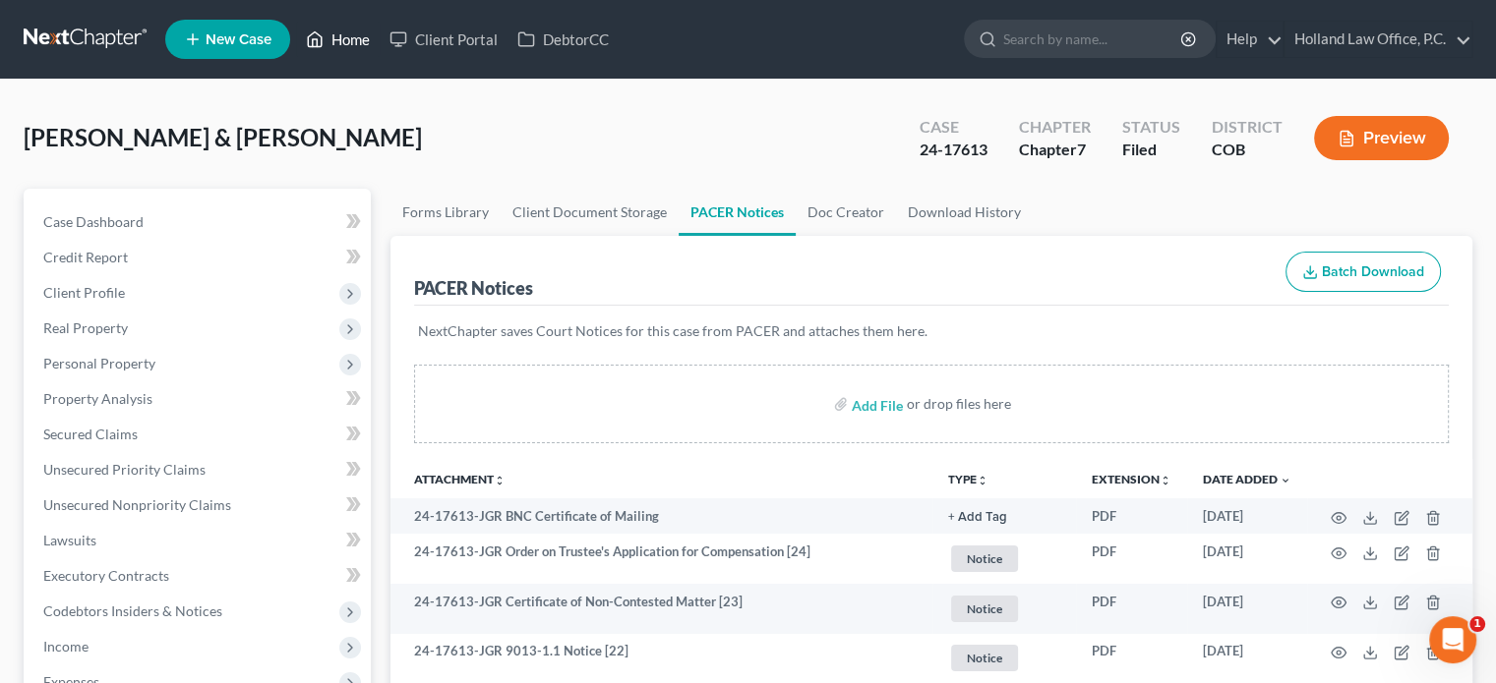
click at [362, 38] on link "Home" at bounding box center [338, 39] width 84 height 35
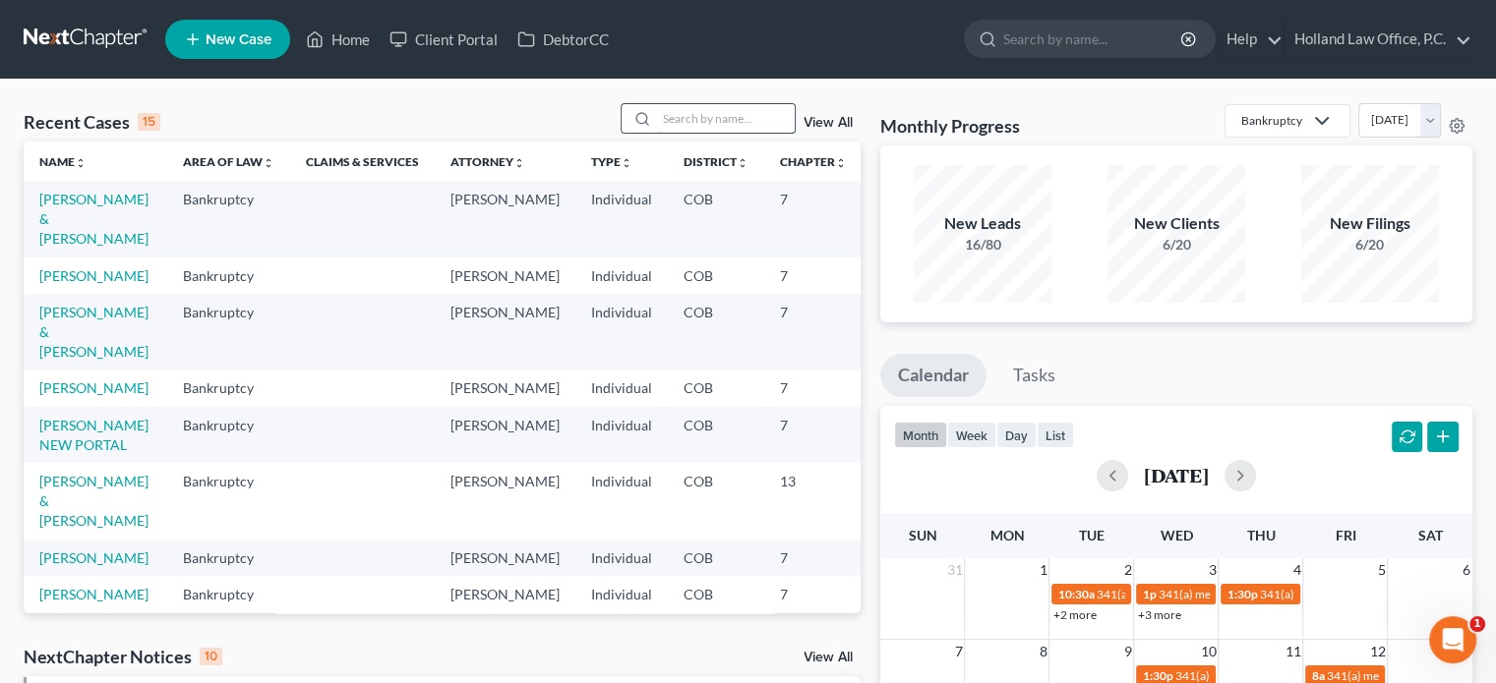
click at [671, 113] on input "search" at bounding box center [726, 118] width 138 height 29
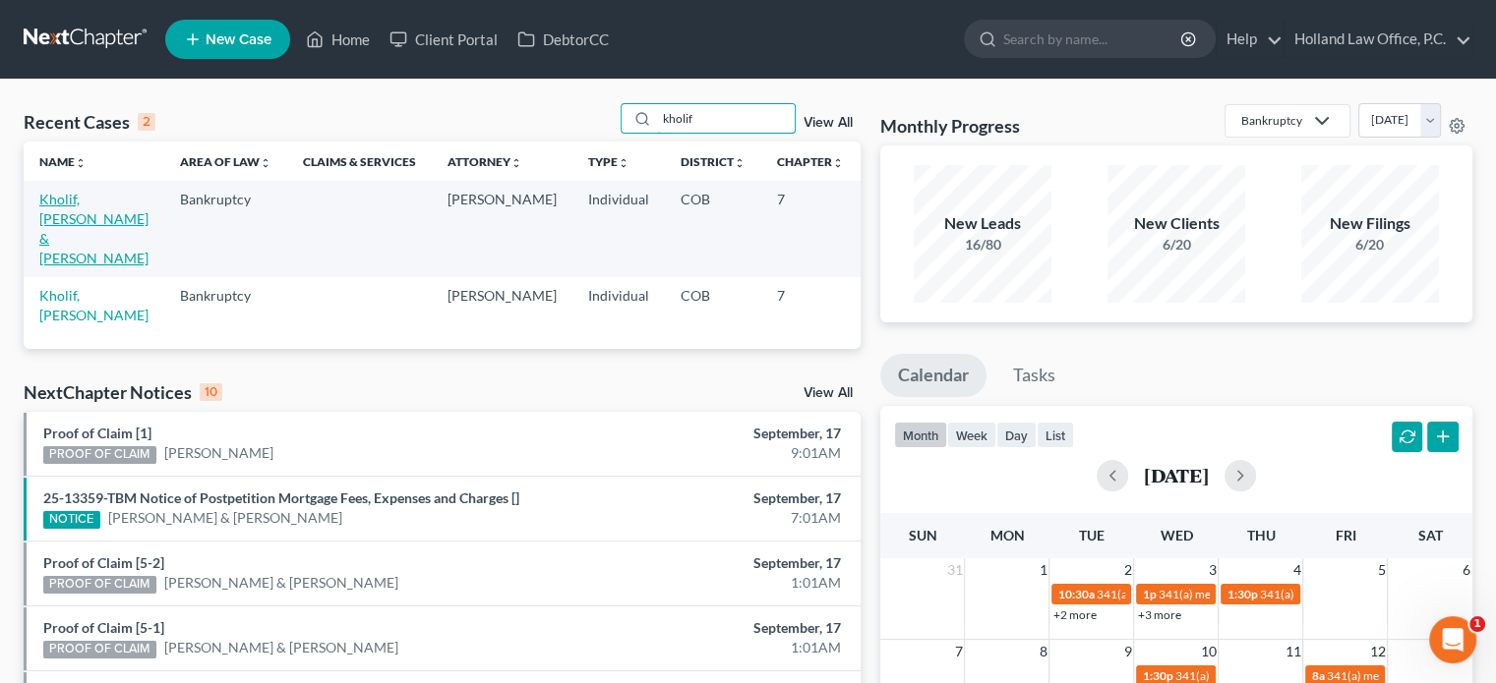
type input "kholif"
click at [74, 222] on link "Kholif, Mahmoud & Heather" at bounding box center [93, 229] width 109 height 76
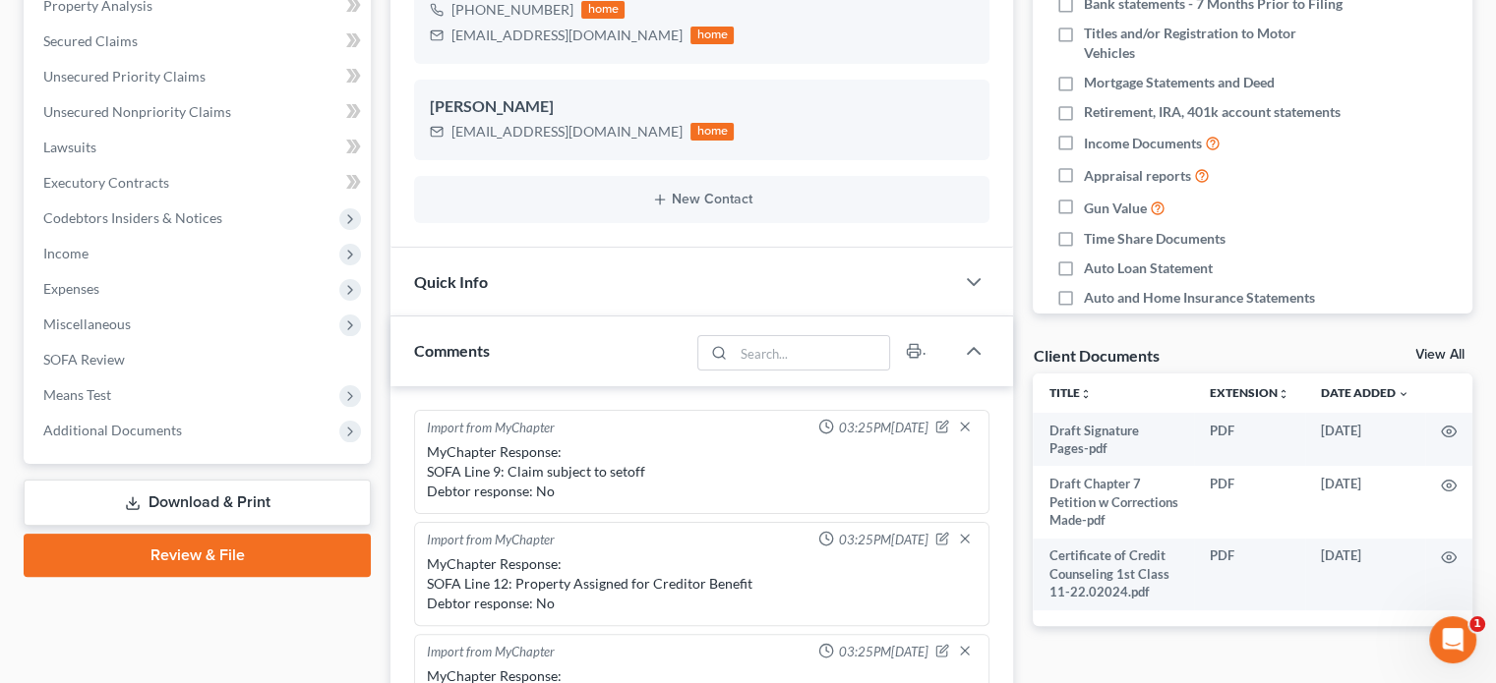
scroll to position [10509, 0]
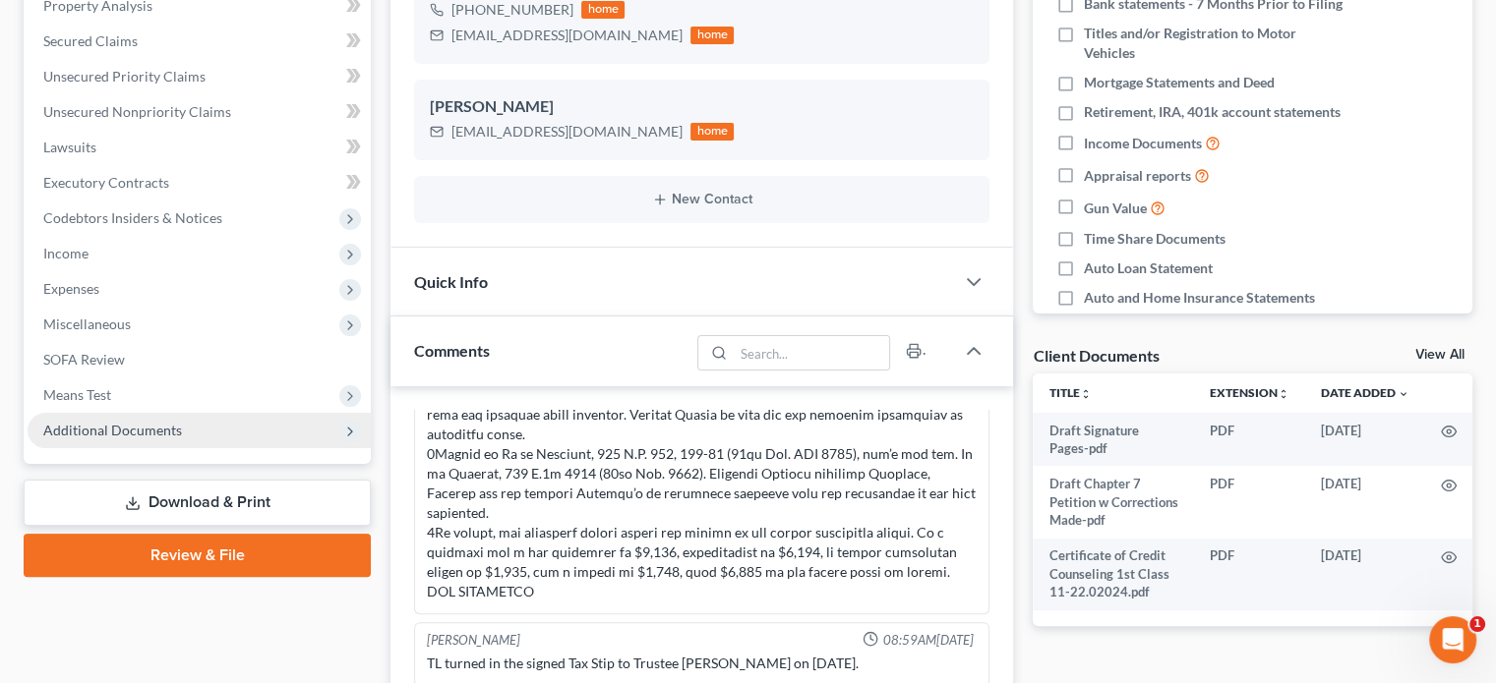
click at [87, 431] on span "Additional Documents" at bounding box center [112, 430] width 139 height 17
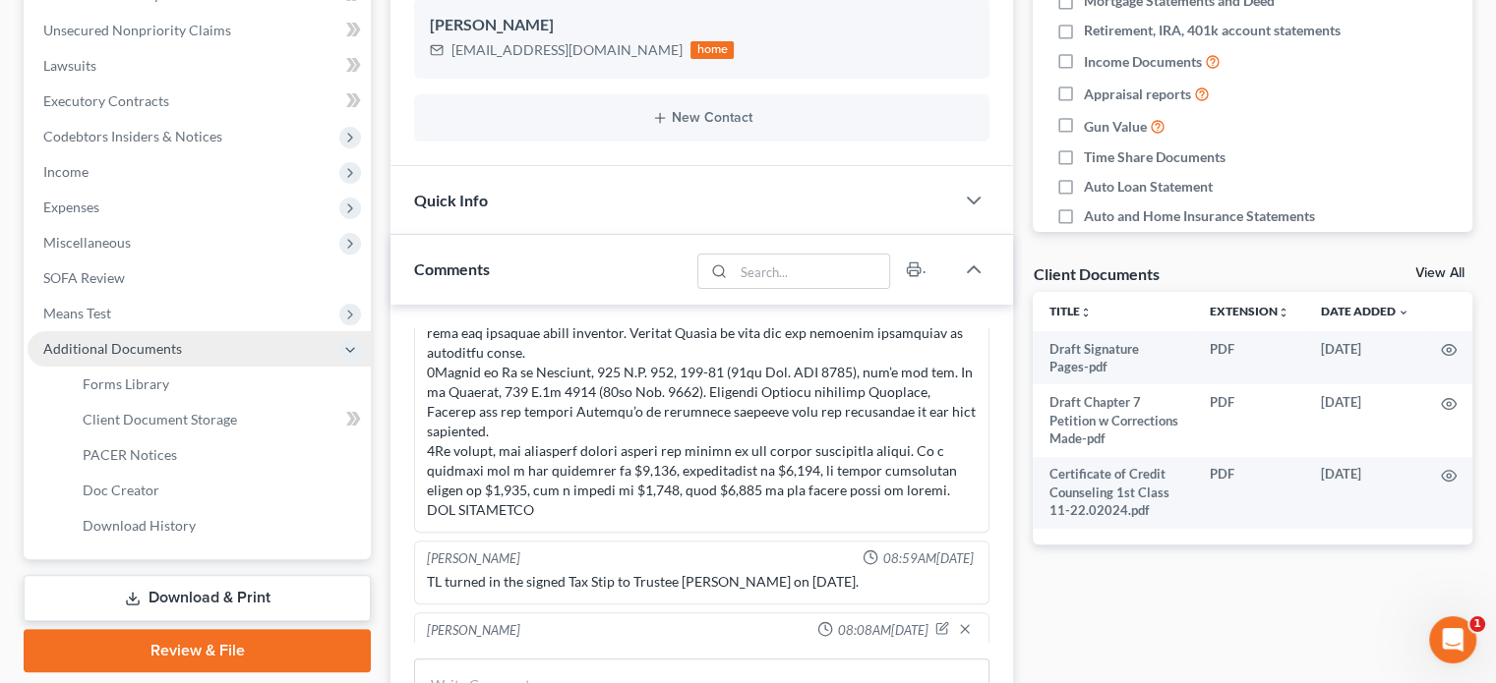
scroll to position [590, 0]
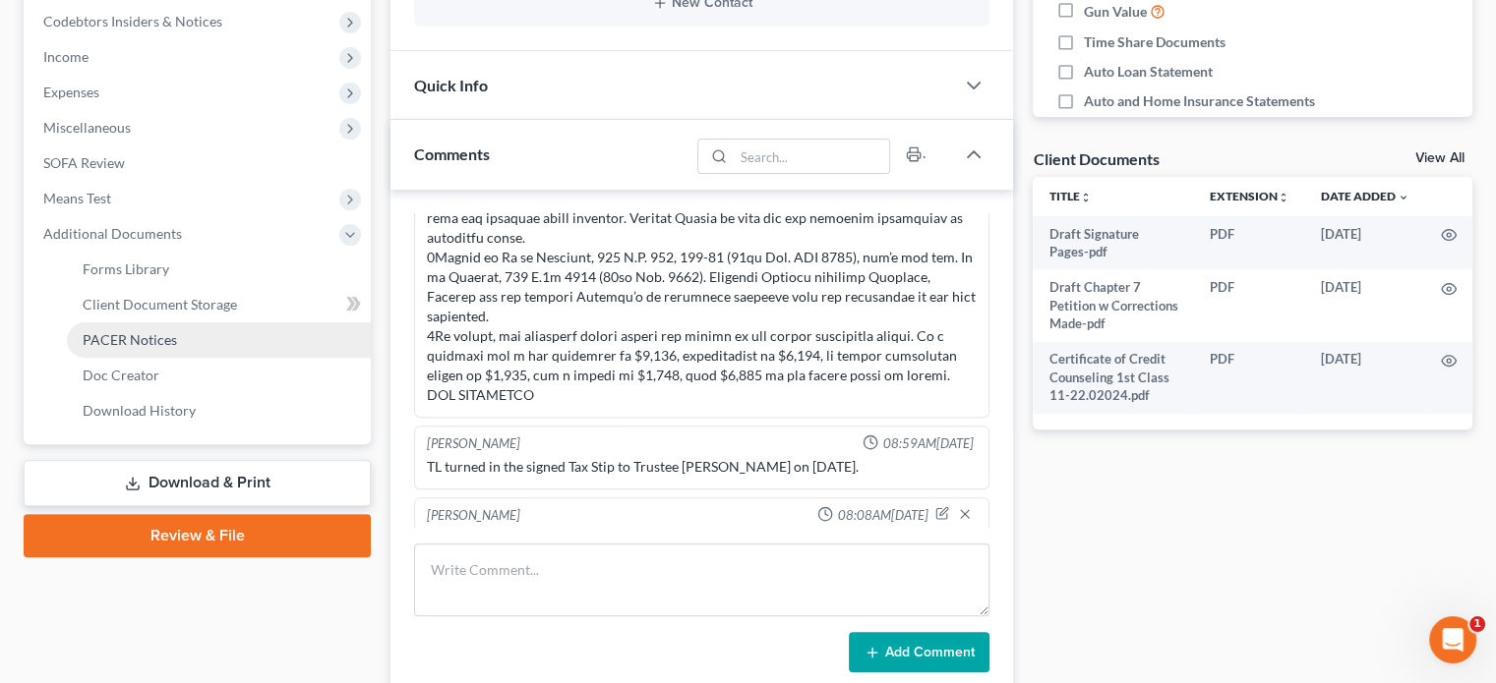
click at [94, 342] on span "PACER Notices" at bounding box center [130, 339] width 94 height 17
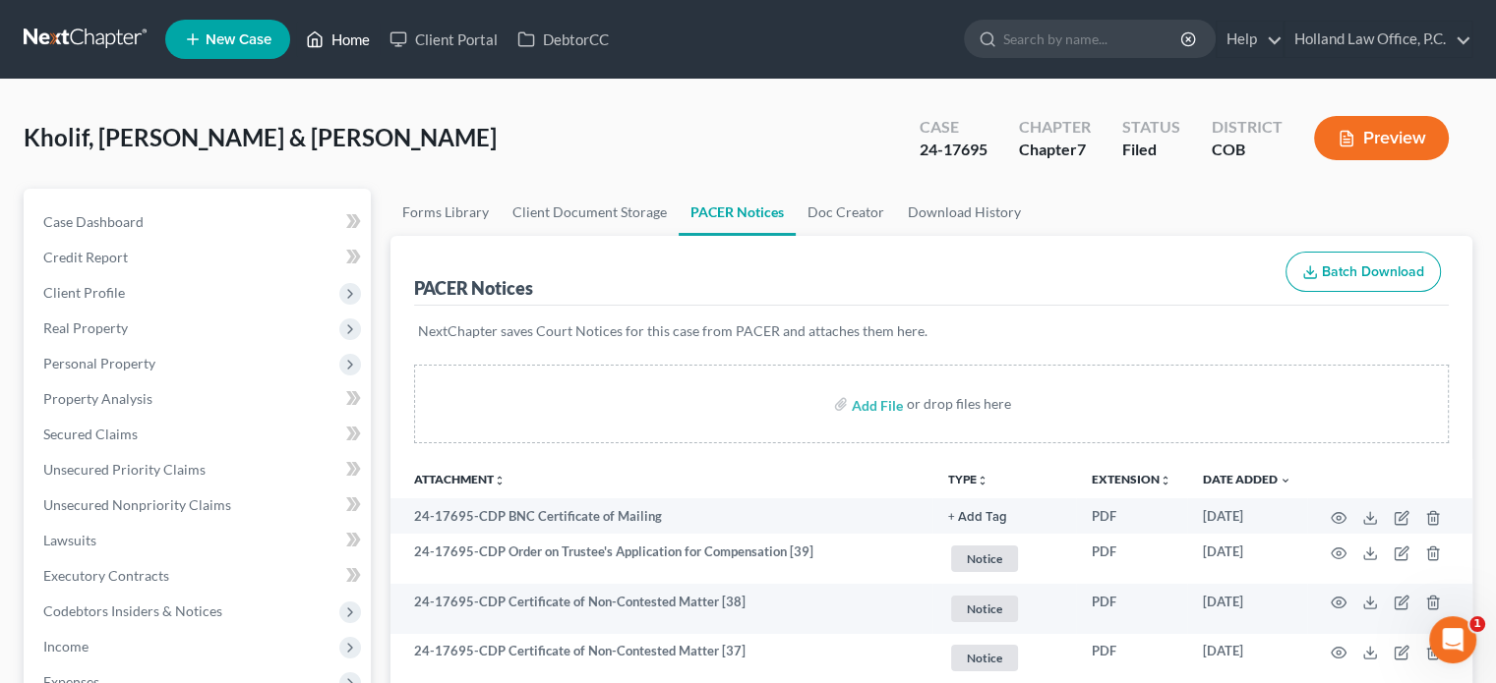
click at [334, 38] on link "Home" at bounding box center [338, 39] width 84 height 35
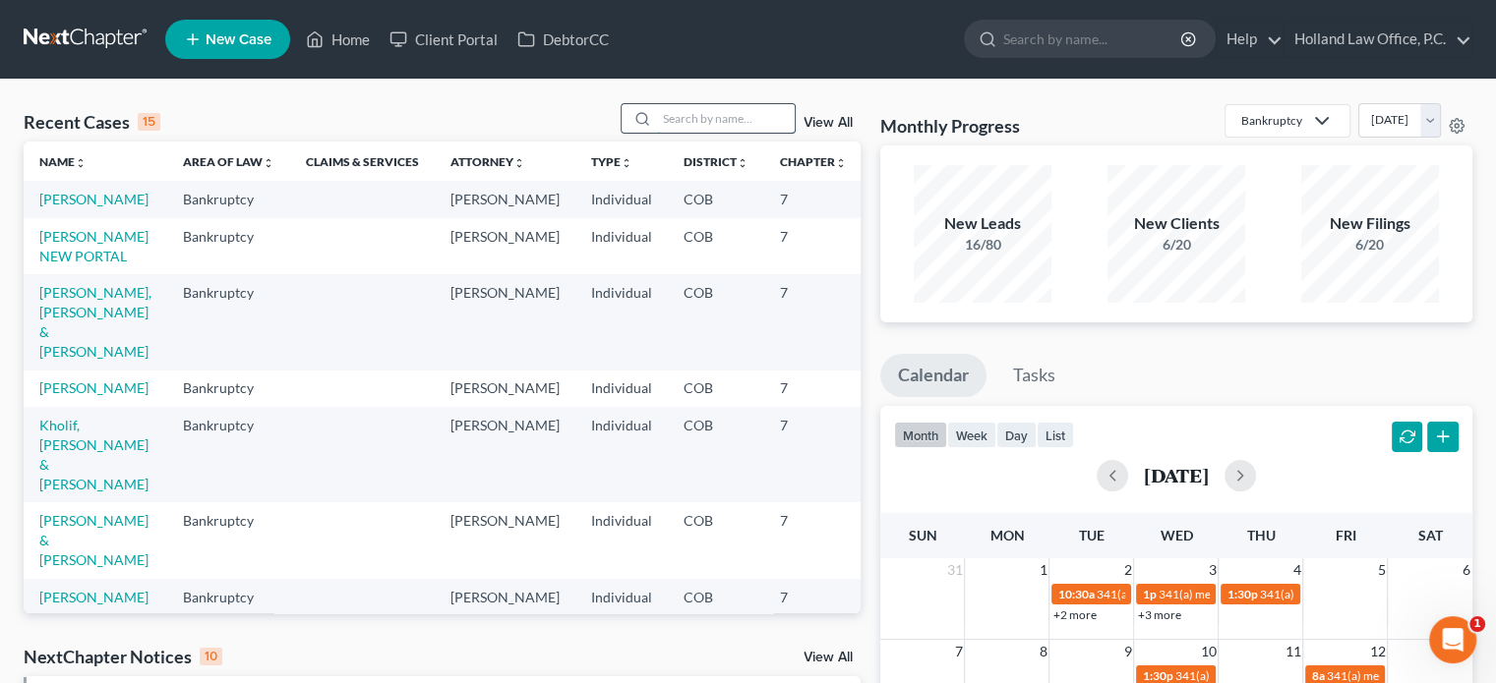
click at [675, 122] on input "search" at bounding box center [726, 118] width 138 height 29
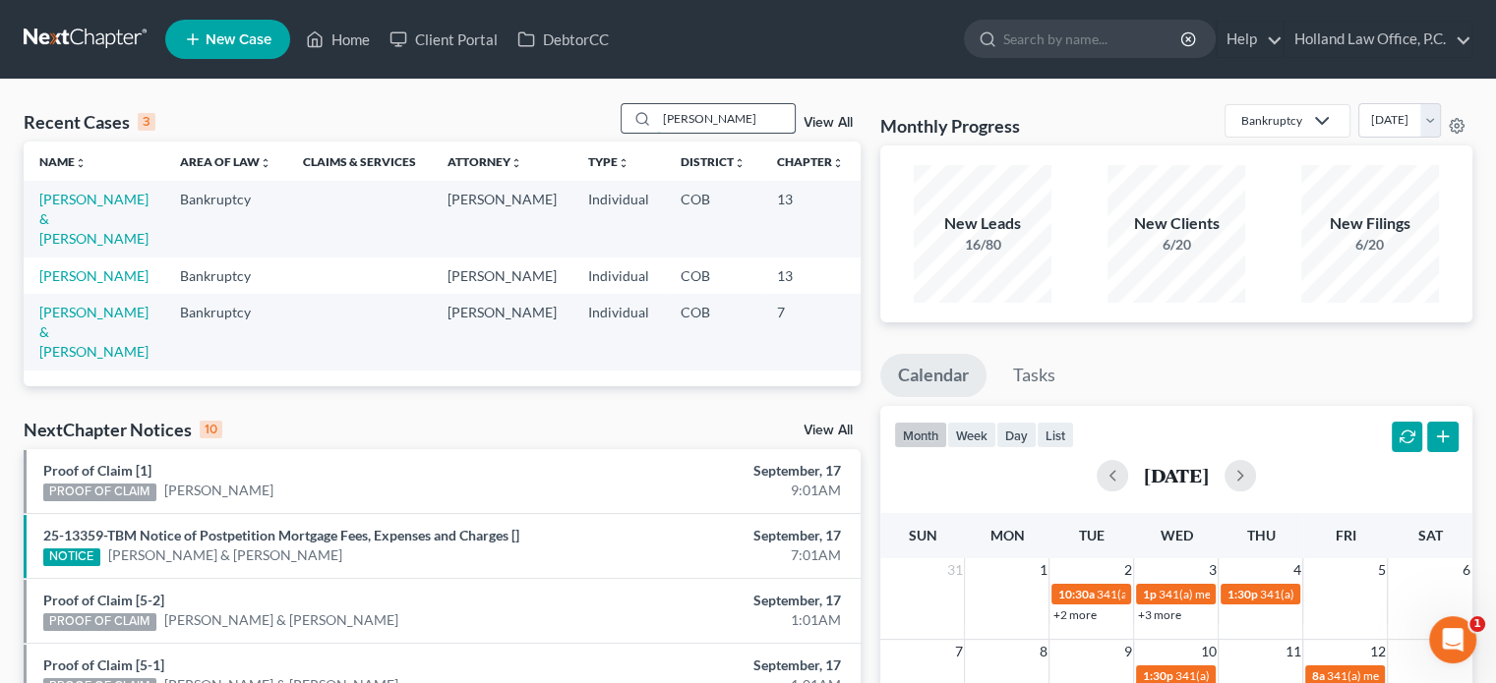
click at [738, 123] on input "meyer" at bounding box center [726, 118] width 138 height 29
type input "m"
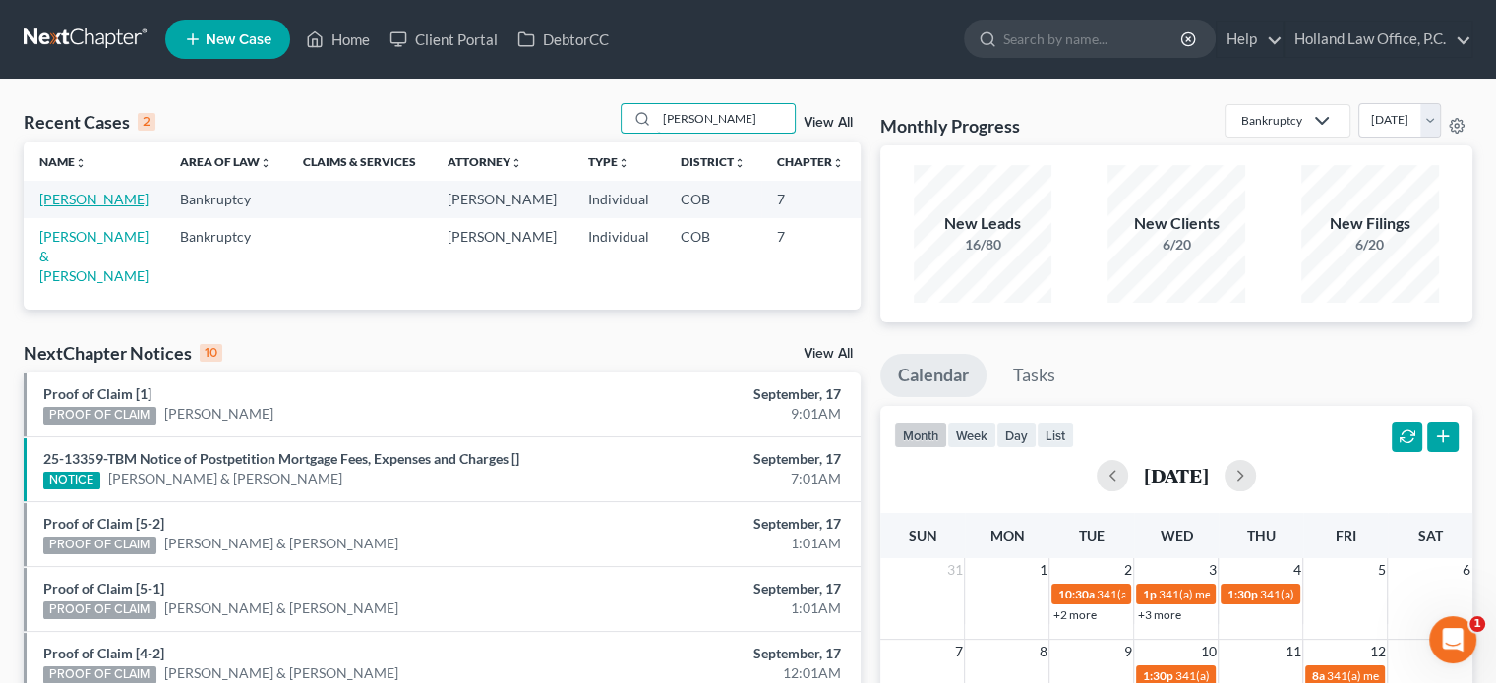
type input "kennedy"
click at [59, 203] on link "Kennedy, Joshua" at bounding box center [93, 199] width 109 height 17
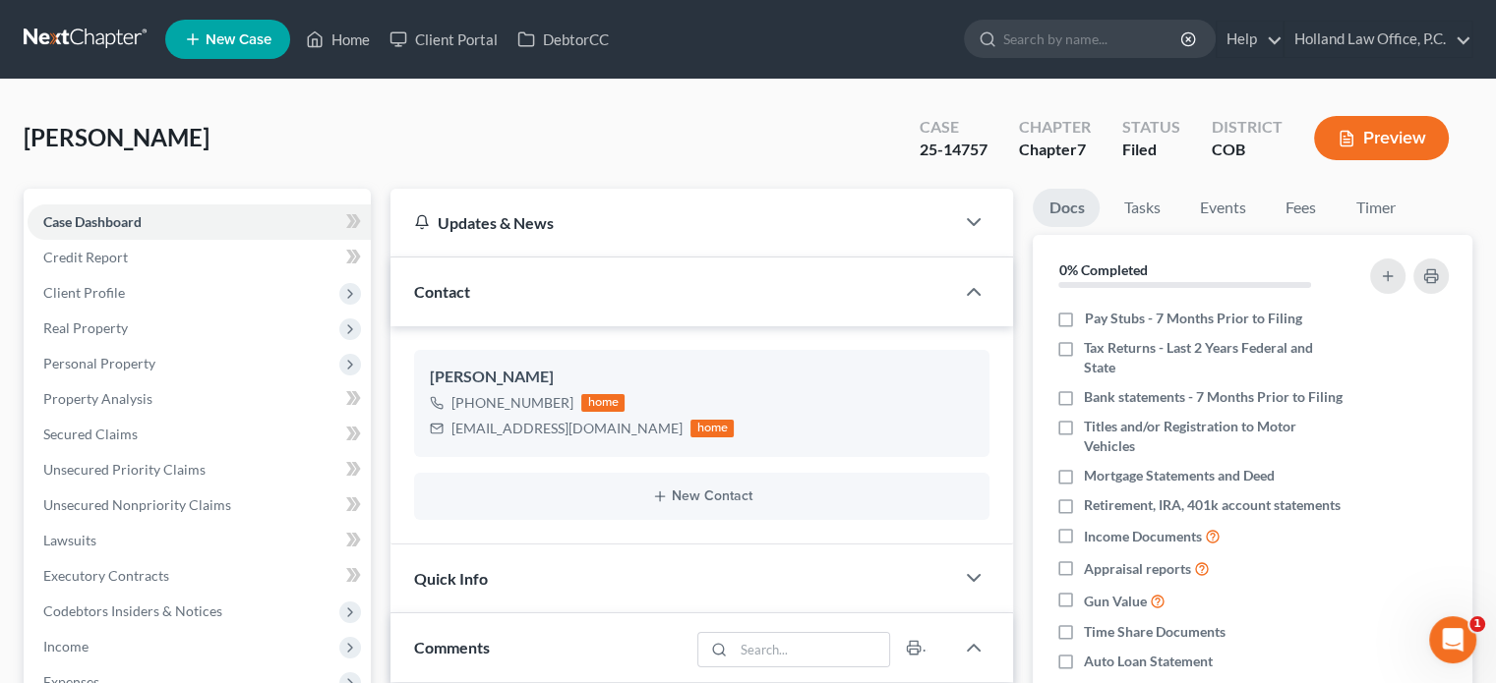
scroll to position [492, 0]
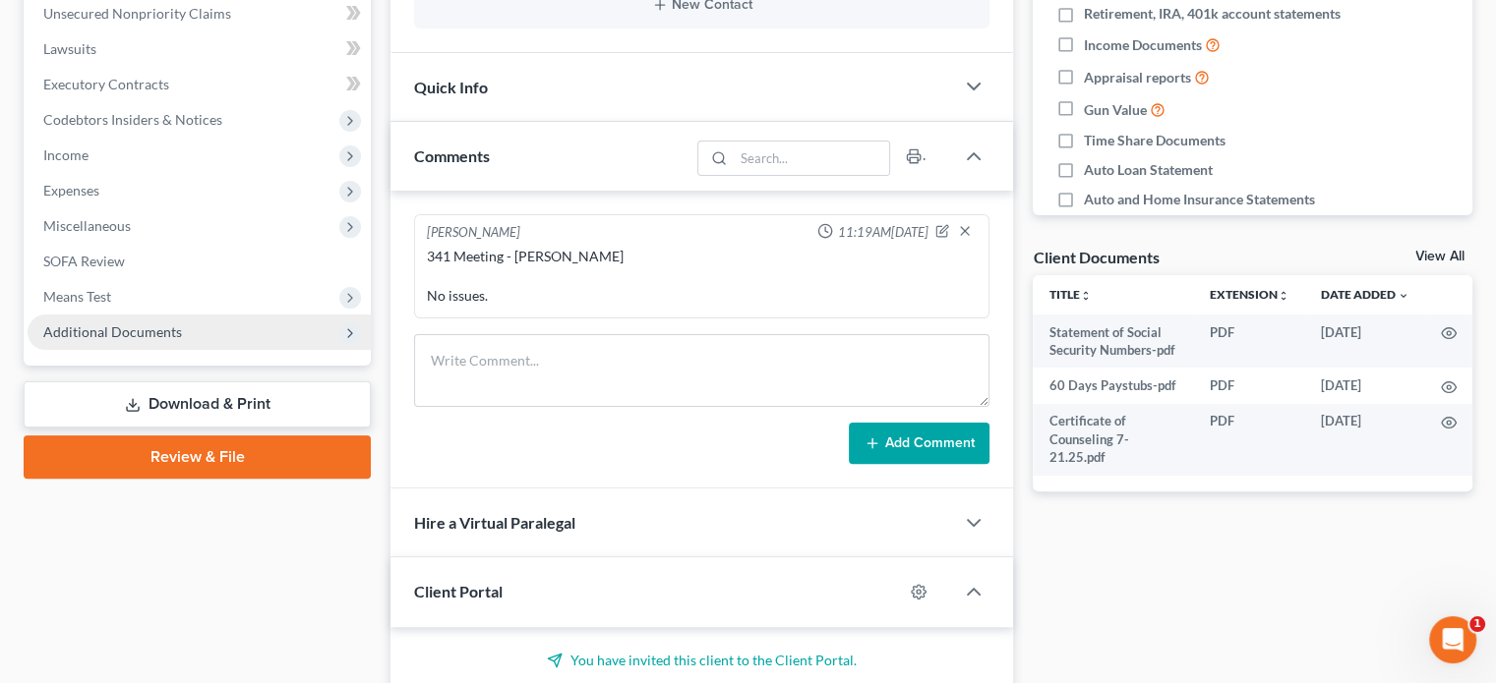
click at [146, 330] on span "Additional Documents" at bounding box center [112, 332] width 139 height 17
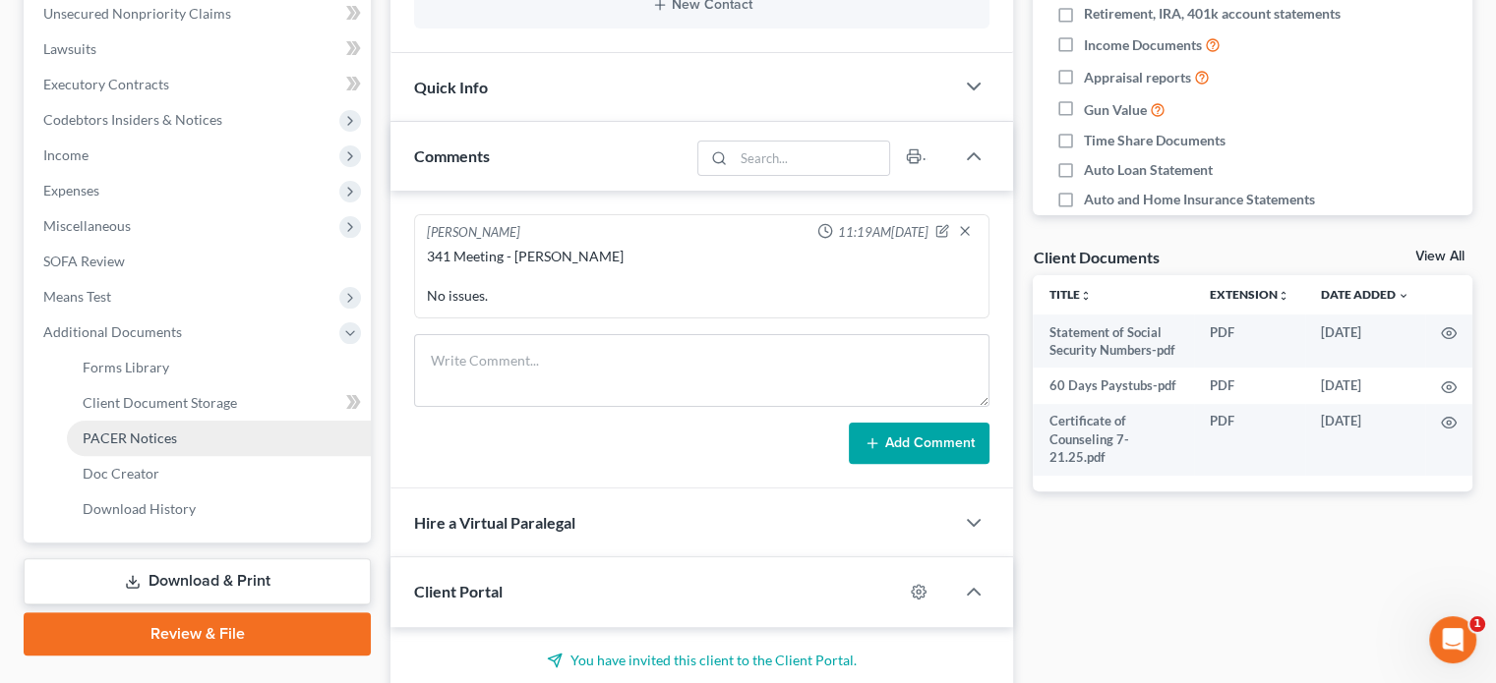
click at [126, 430] on span "PACER Notices" at bounding box center [130, 438] width 94 height 17
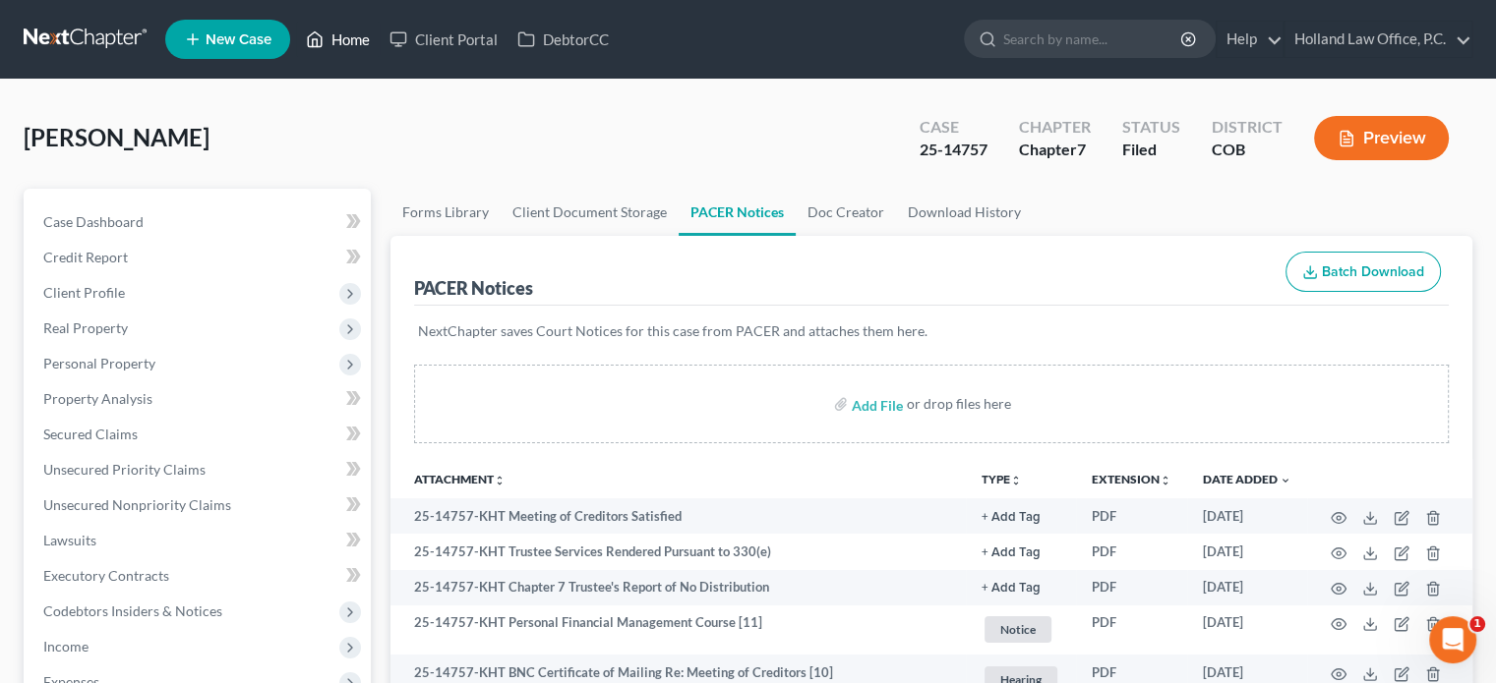
click at [346, 38] on link "Home" at bounding box center [338, 39] width 84 height 35
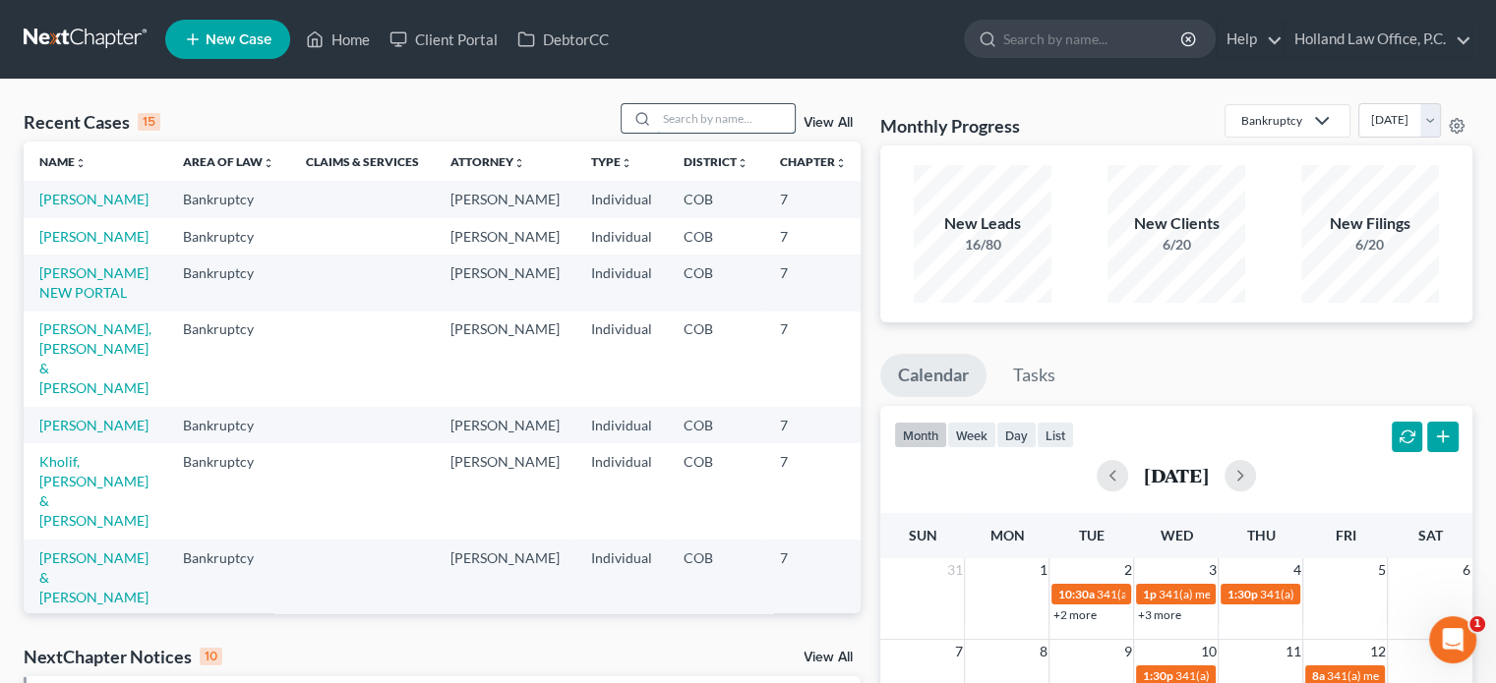
click at [703, 122] on input "search" at bounding box center [726, 118] width 138 height 29
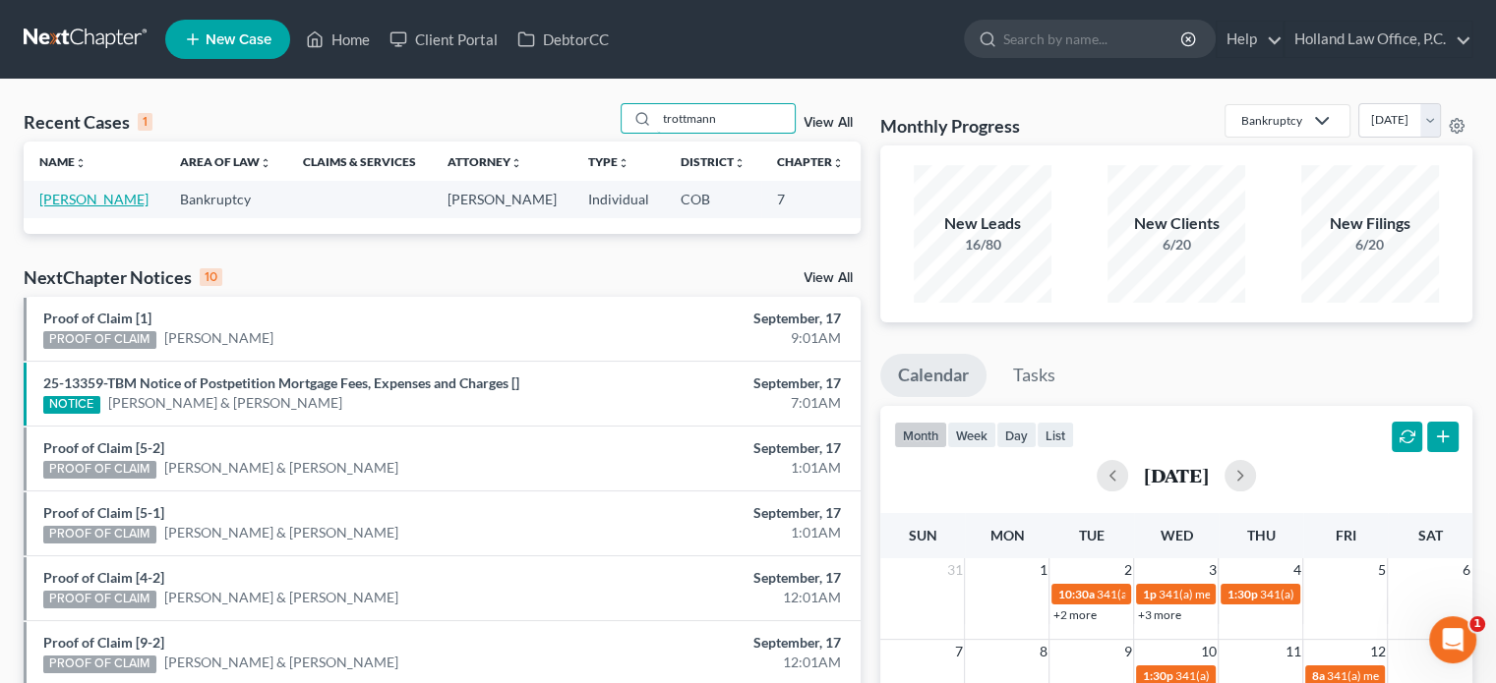
type input "trottmann"
click at [65, 207] on link "Trottmann, Rebecca" at bounding box center [93, 199] width 109 height 17
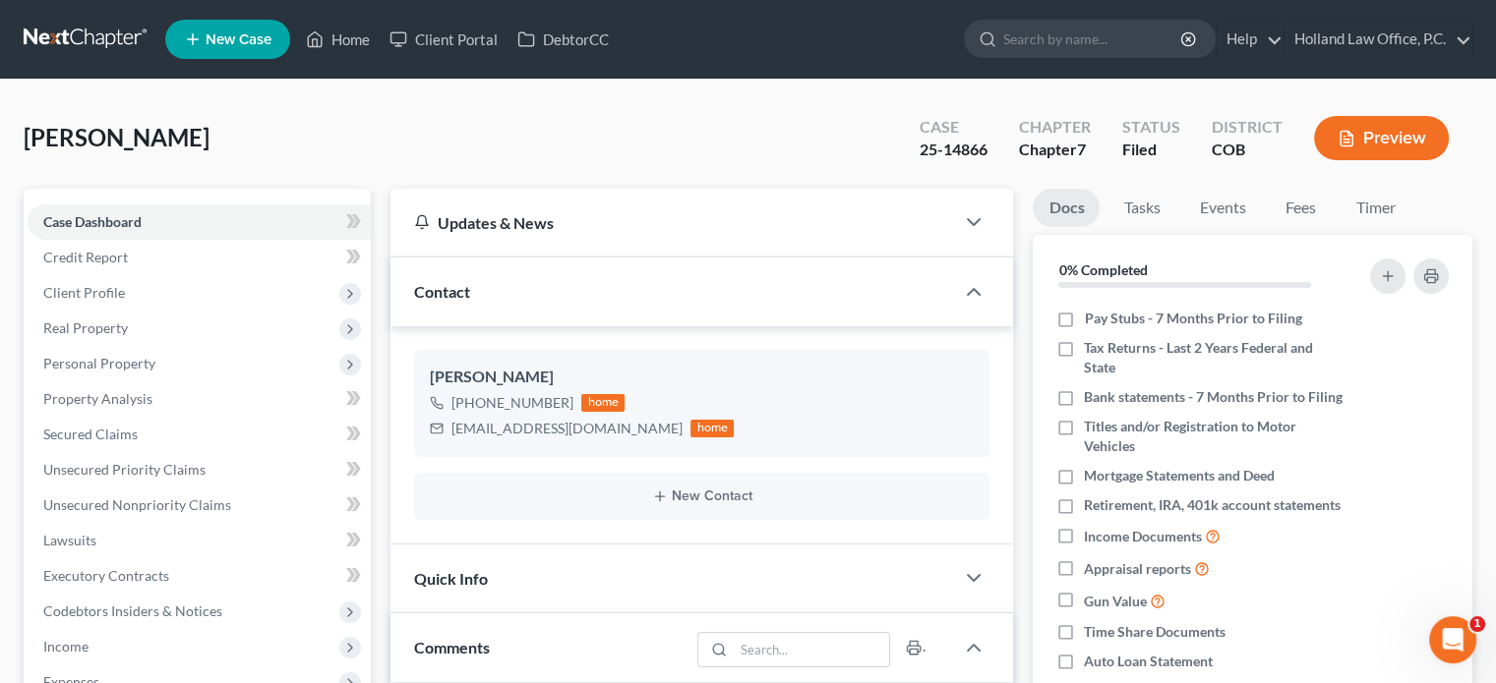
scroll to position [492, 0]
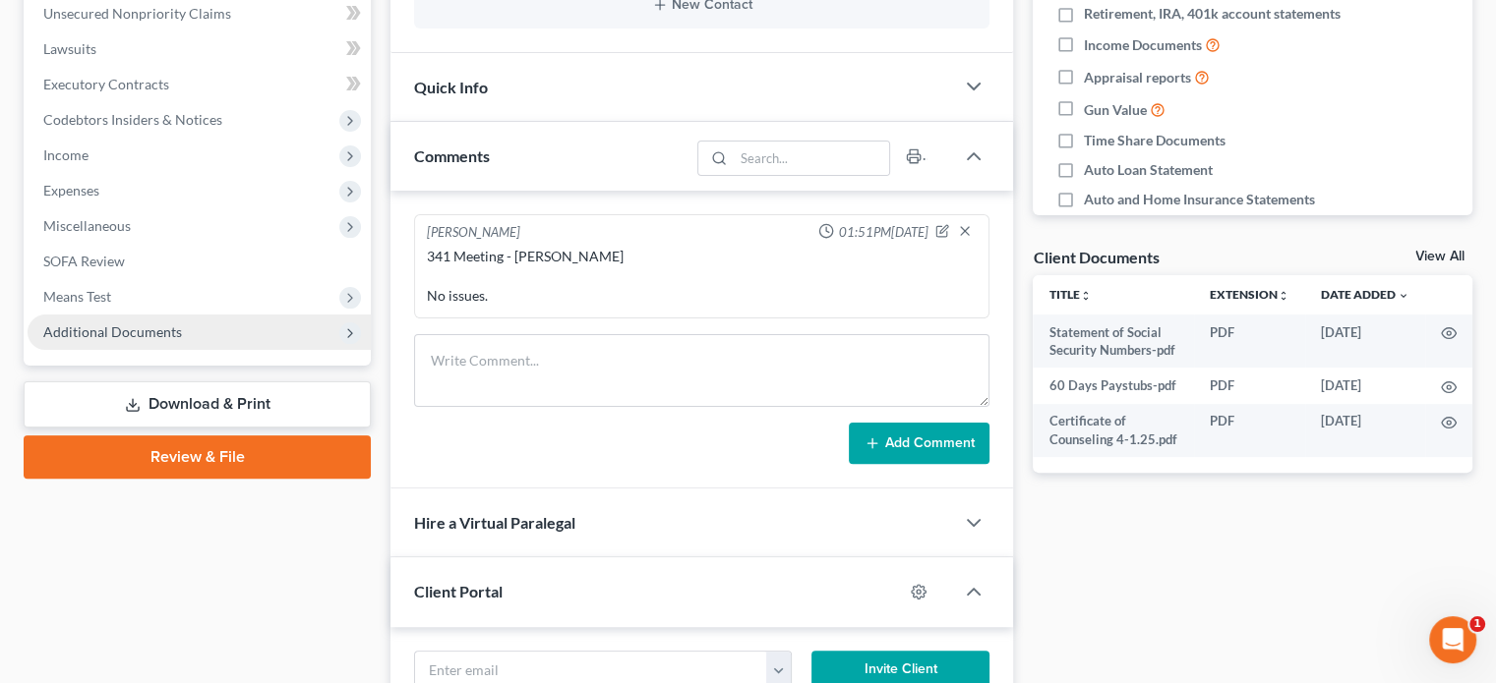
click at [83, 328] on span "Additional Documents" at bounding box center [112, 332] width 139 height 17
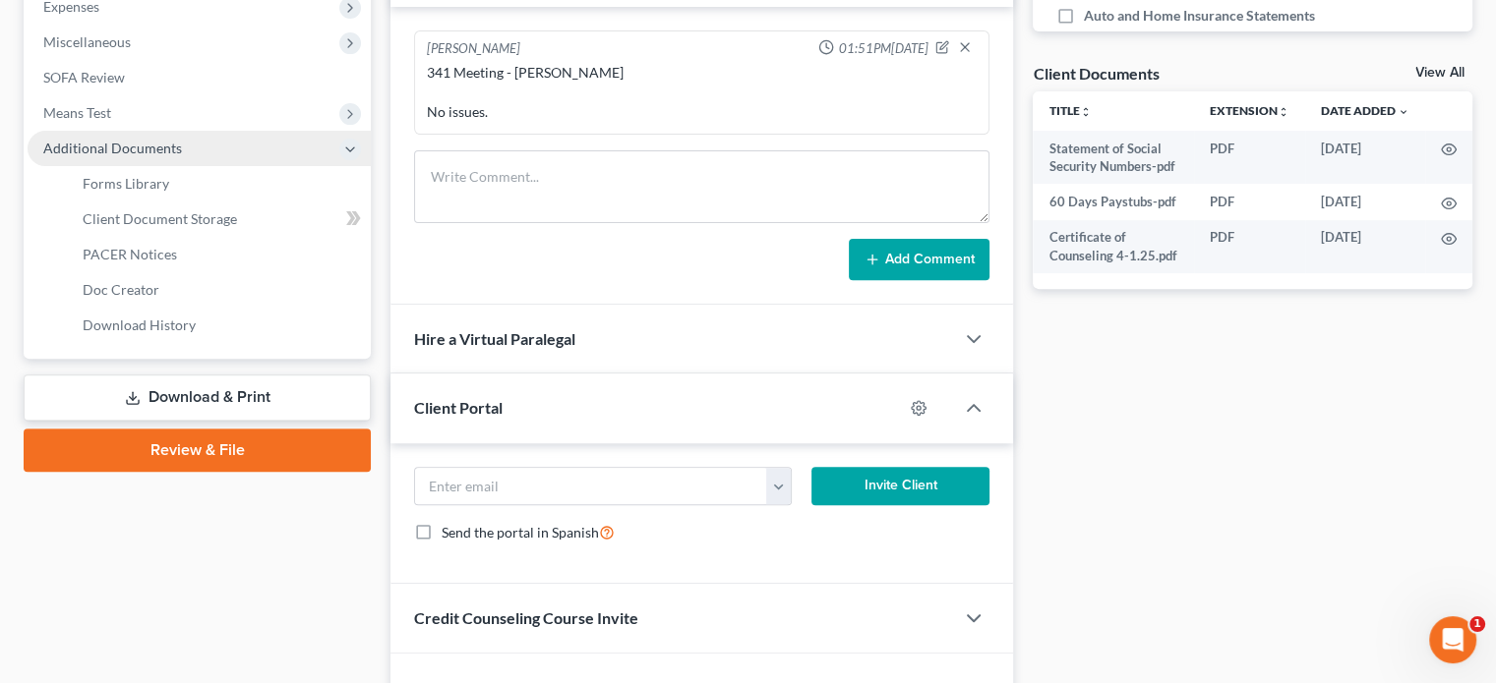
scroll to position [688, 0]
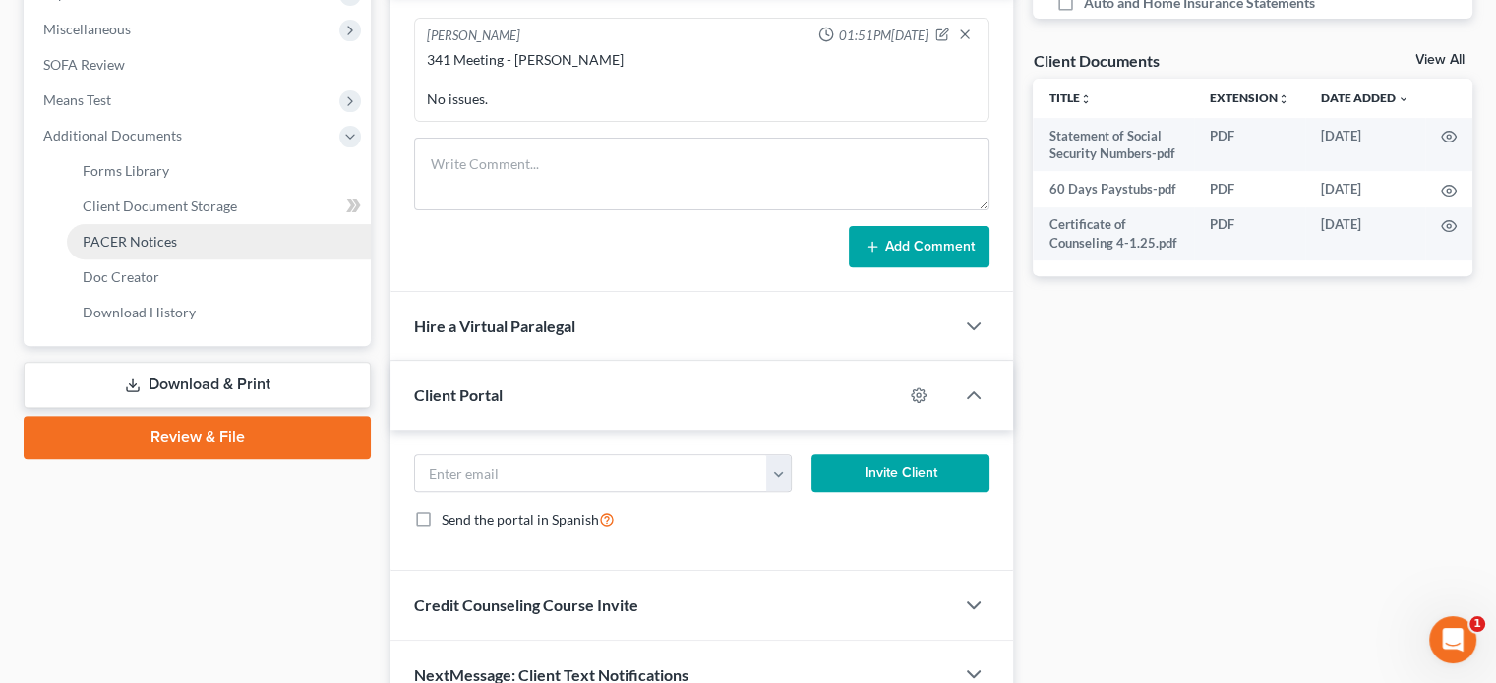
click at [98, 242] on span "PACER Notices" at bounding box center [130, 241] width 94 height 17
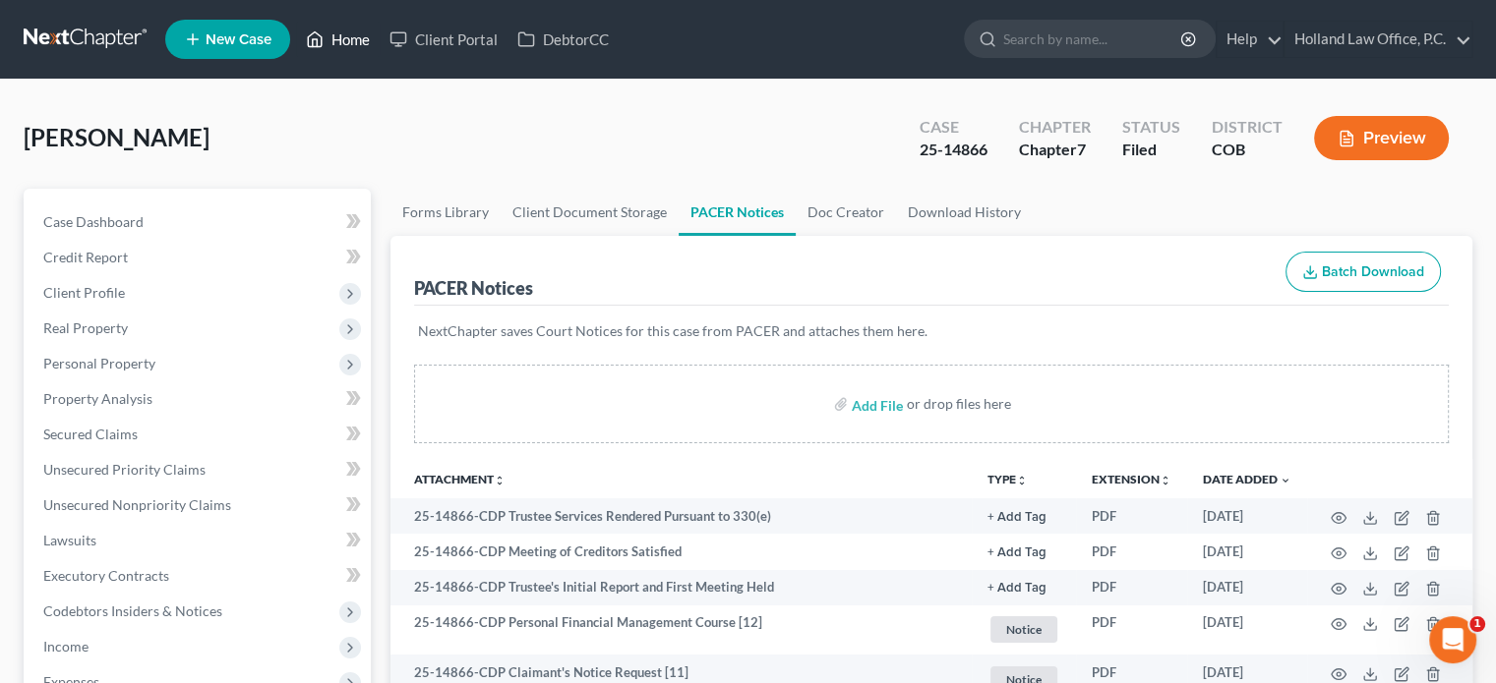
click at [355, 45] on link "Home" at bounding box center [338, 39] width 84 height 35
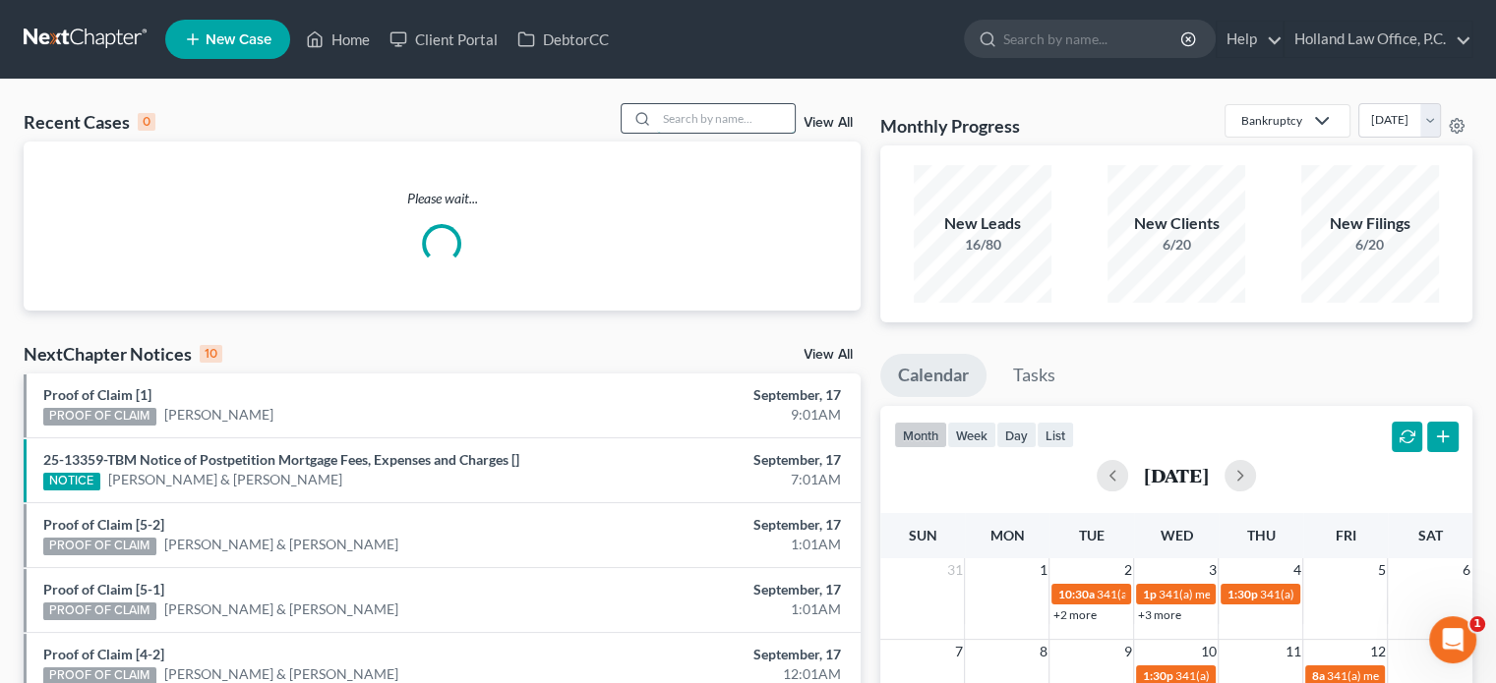
click at [707, 127] on input "search" at bounding box center [726, 118] width 138 height 29
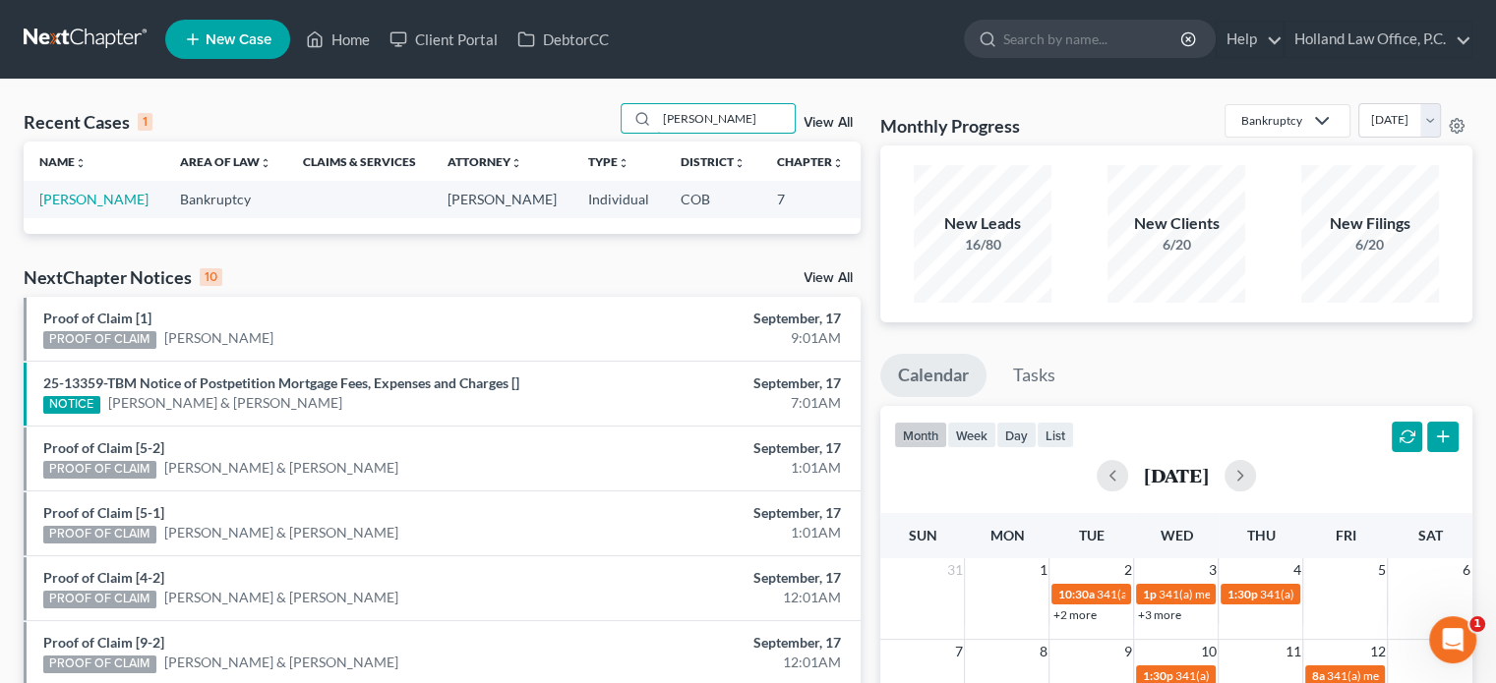
type input "cartwright"
click at [55, 209] on td "Cartwright, William" at bounding box center [94, 199] width 141 height 36
click at [55, 207] on link "Cartwright, William" at bounding box center [93, 199] width 109 height 17
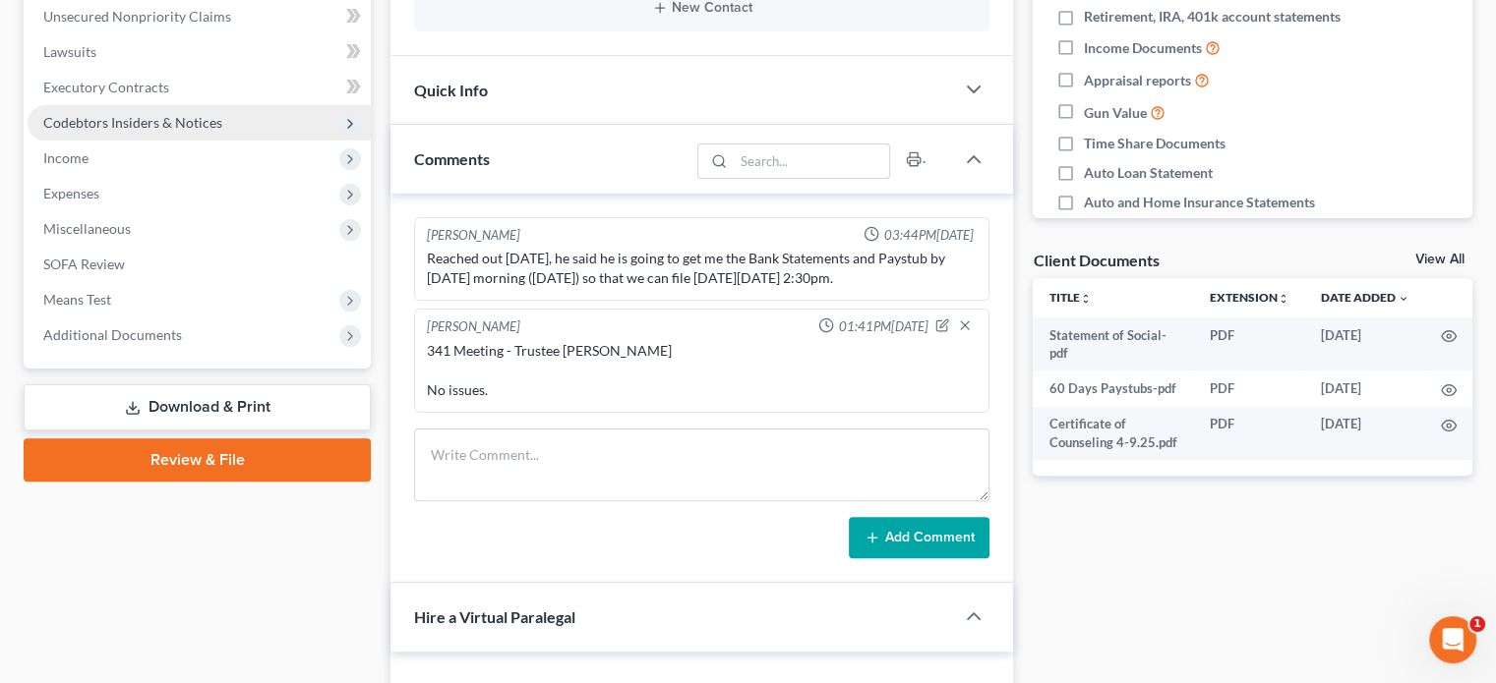
scroll to position [492, 0]
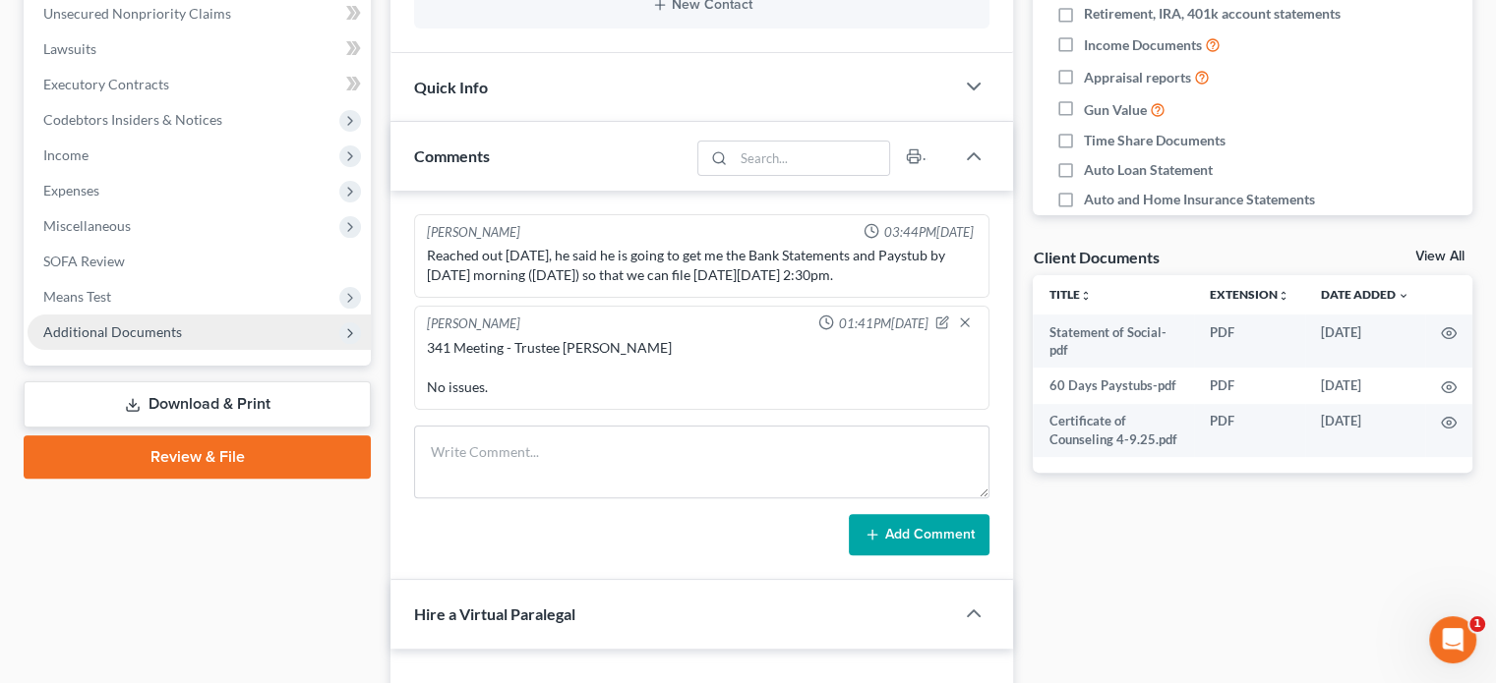
click at [111, 335] on span "Additional Documents" at bounding box center [112, 332] width 139 height 17
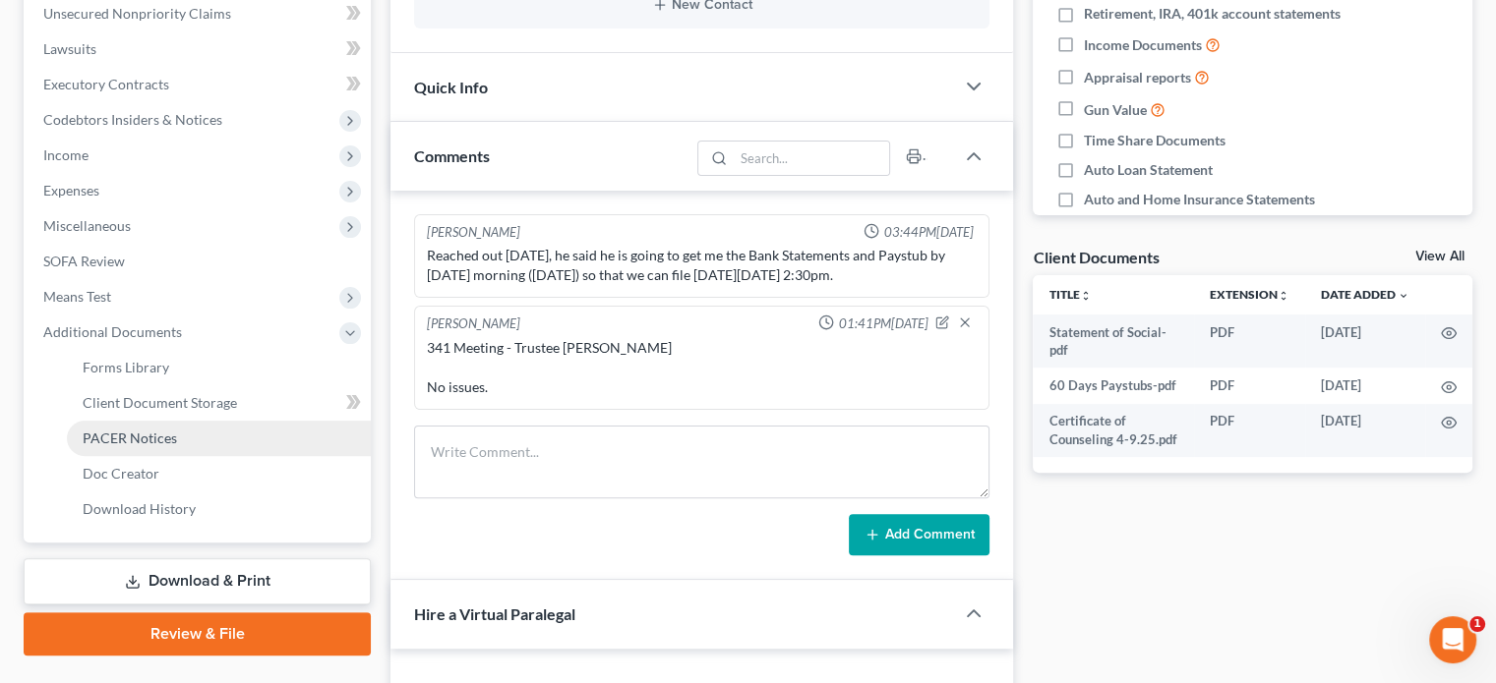
click at [117, 433] on span "PACER Notices" at bounding box center [130, 438] width 94 height 17
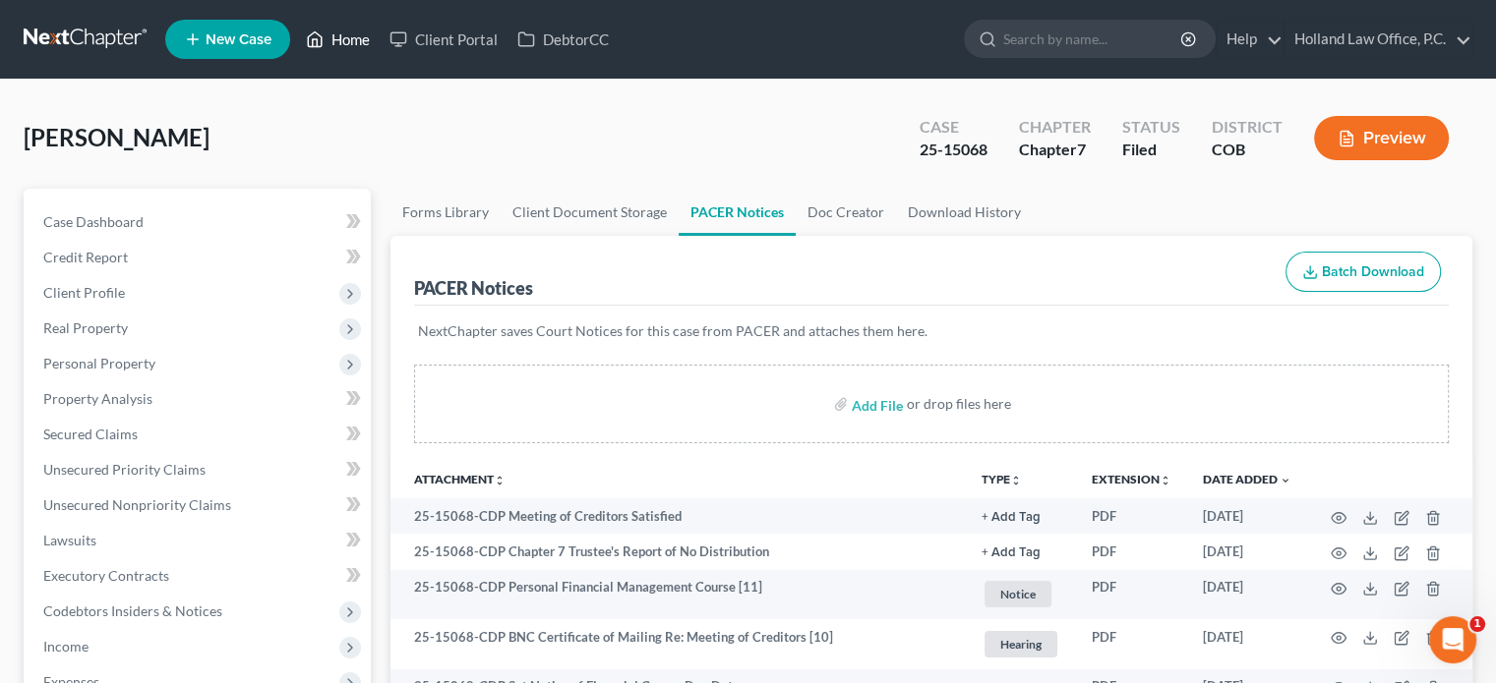
click at [340, 36] on link "Home" at bounding box center [338, 39] width 84 height 35
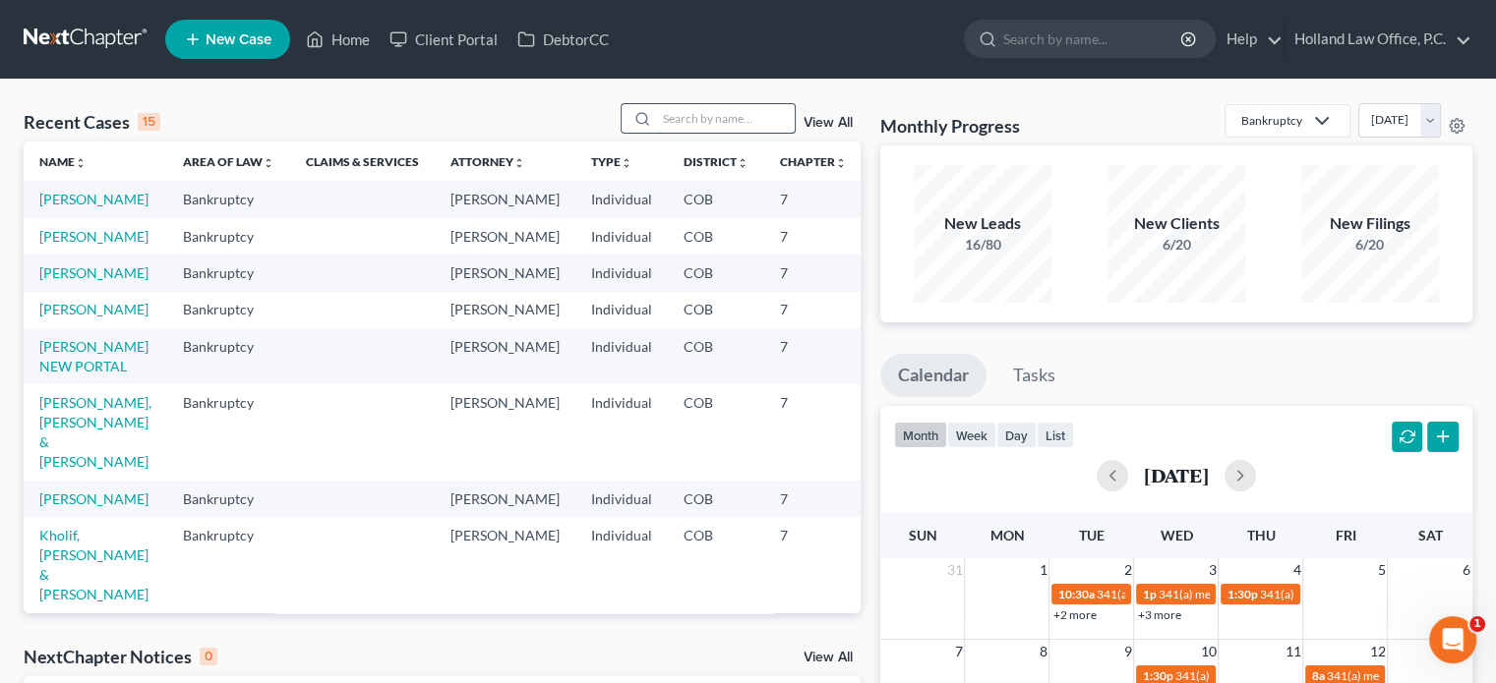
click at [689, 112] on input "search" at bounding box center [726, 118] width 138 height 29
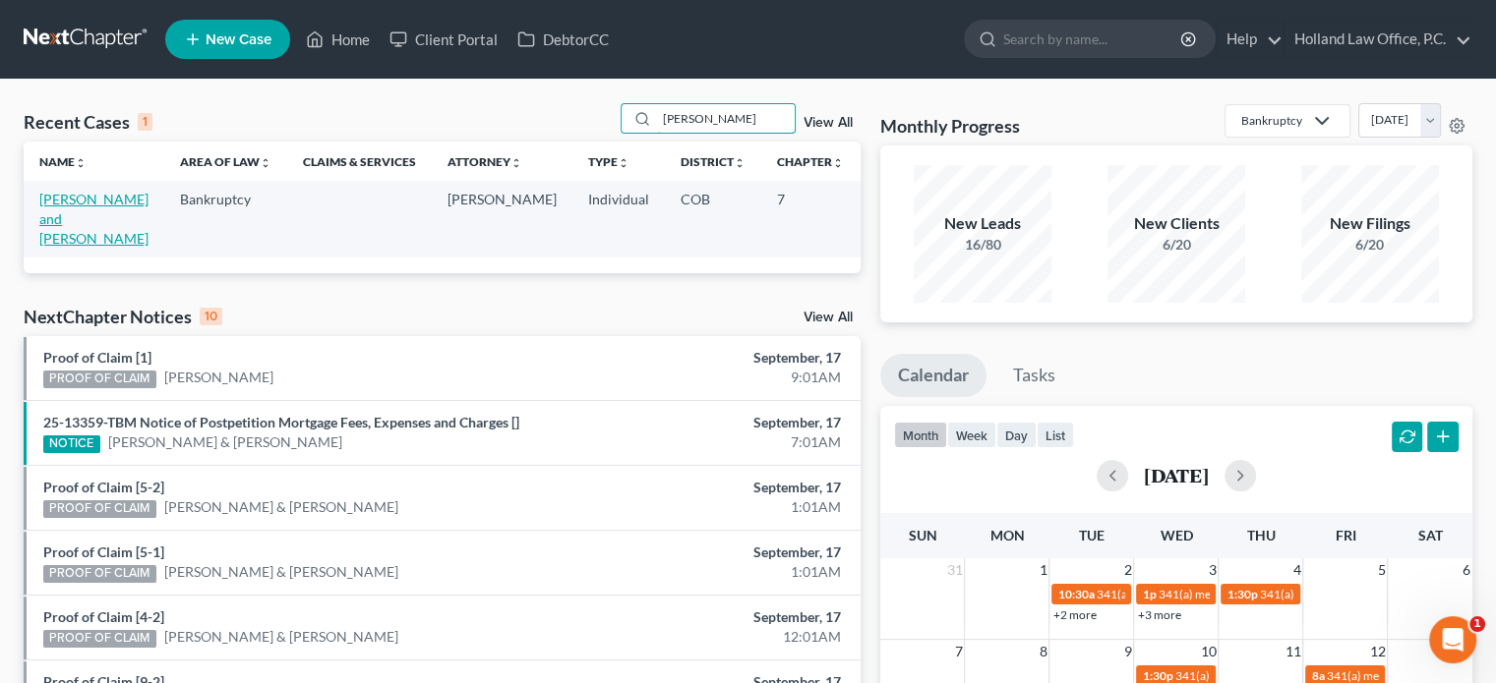
type input "drechsel"
click at [59, 217] on link "Drechsel, Ted and Veronica" at bounding box center [93, 219] width 109 height 56
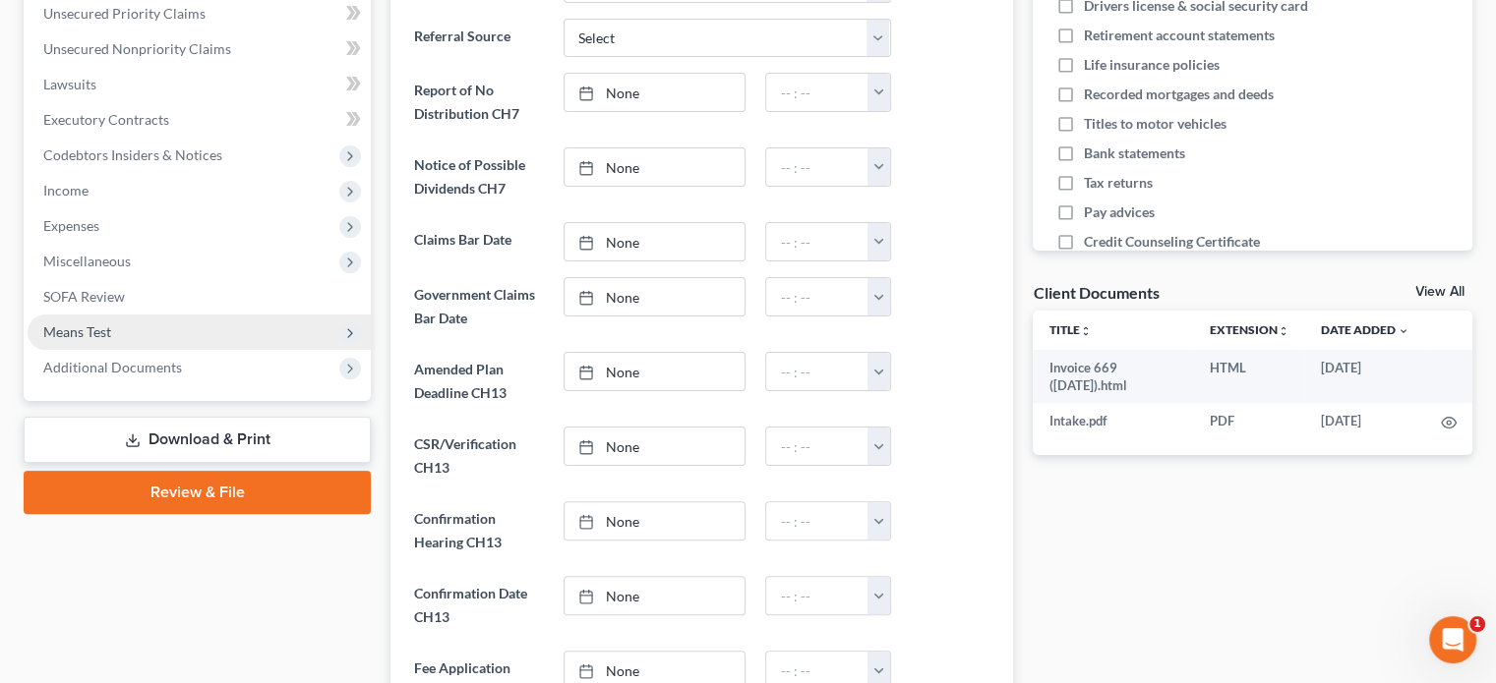
scroll to position [492, 0]
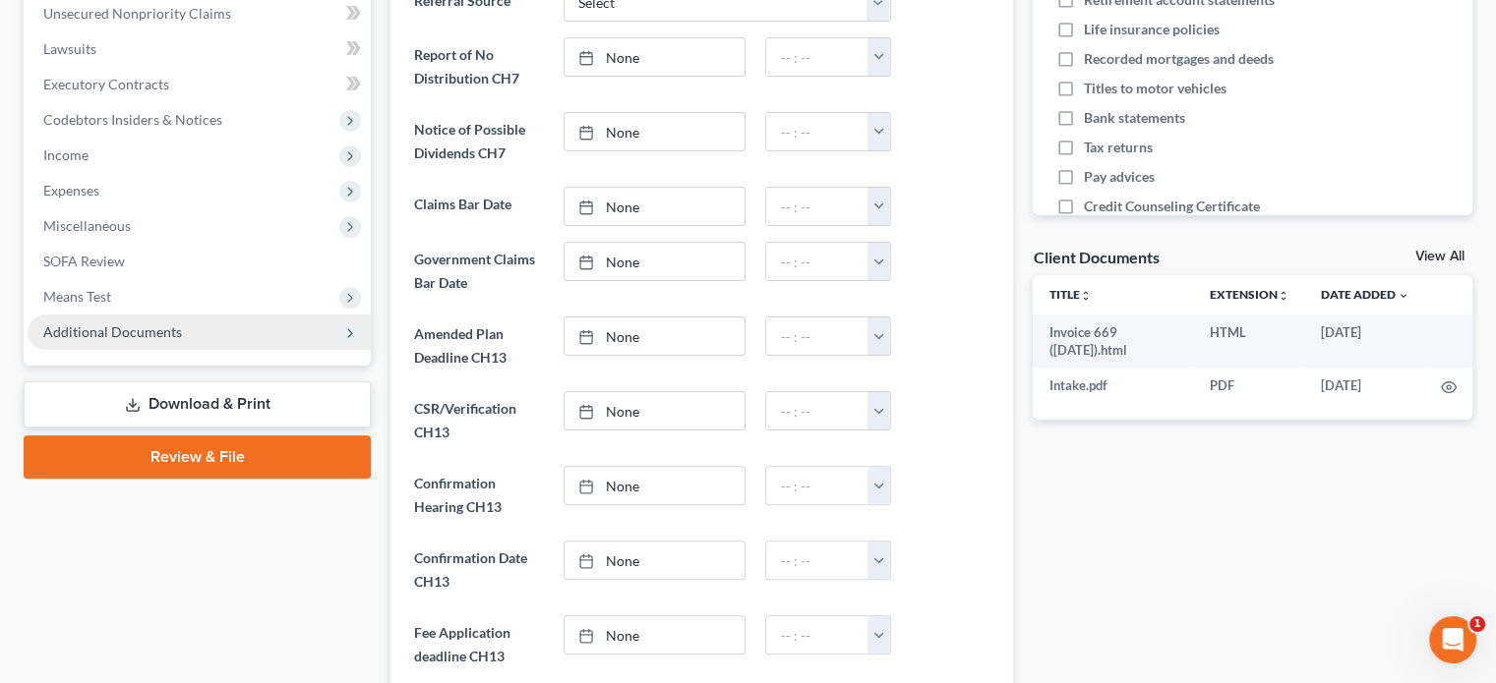
click at [165, 332] on span "Additional Documents" at bounding box center [112, 332] width 139 height 17
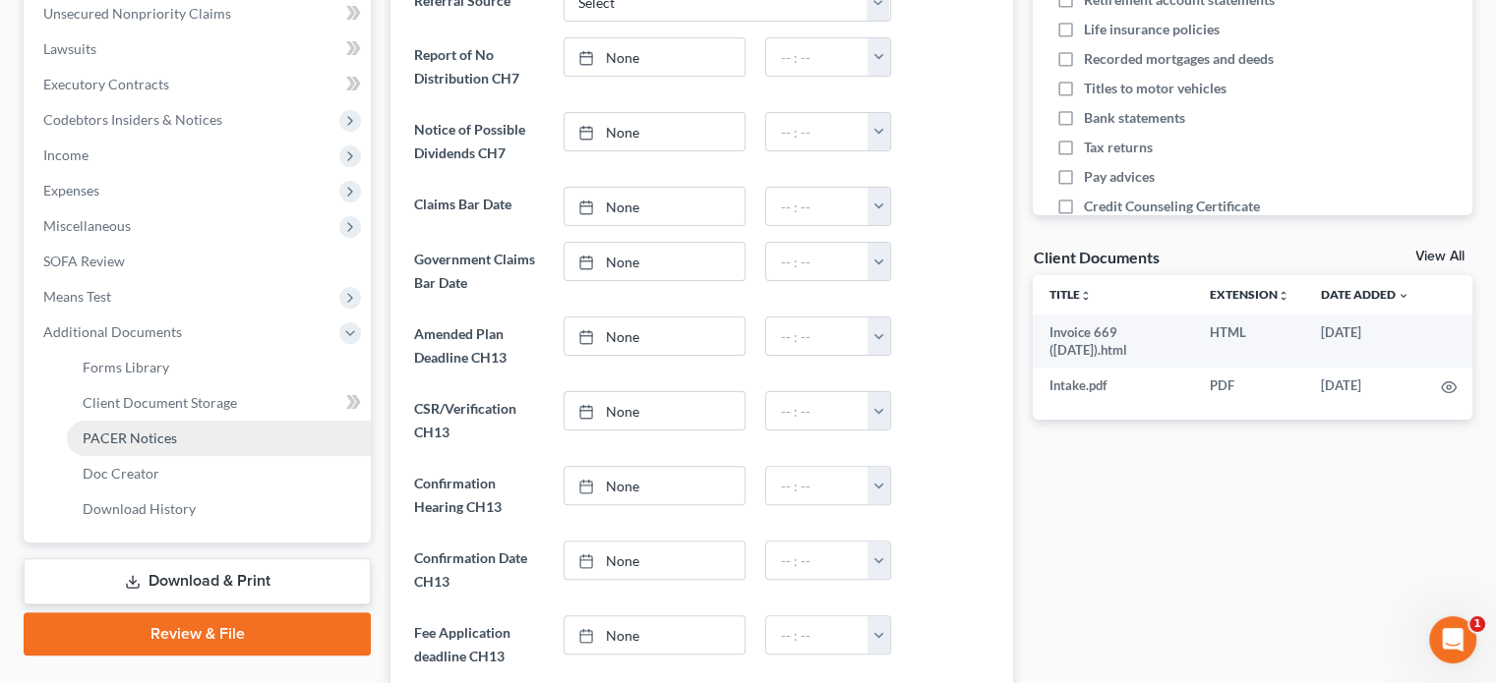
click at [158, 435] on span "PACER Notices" at bounding box center [130, 438] width 94 height 17
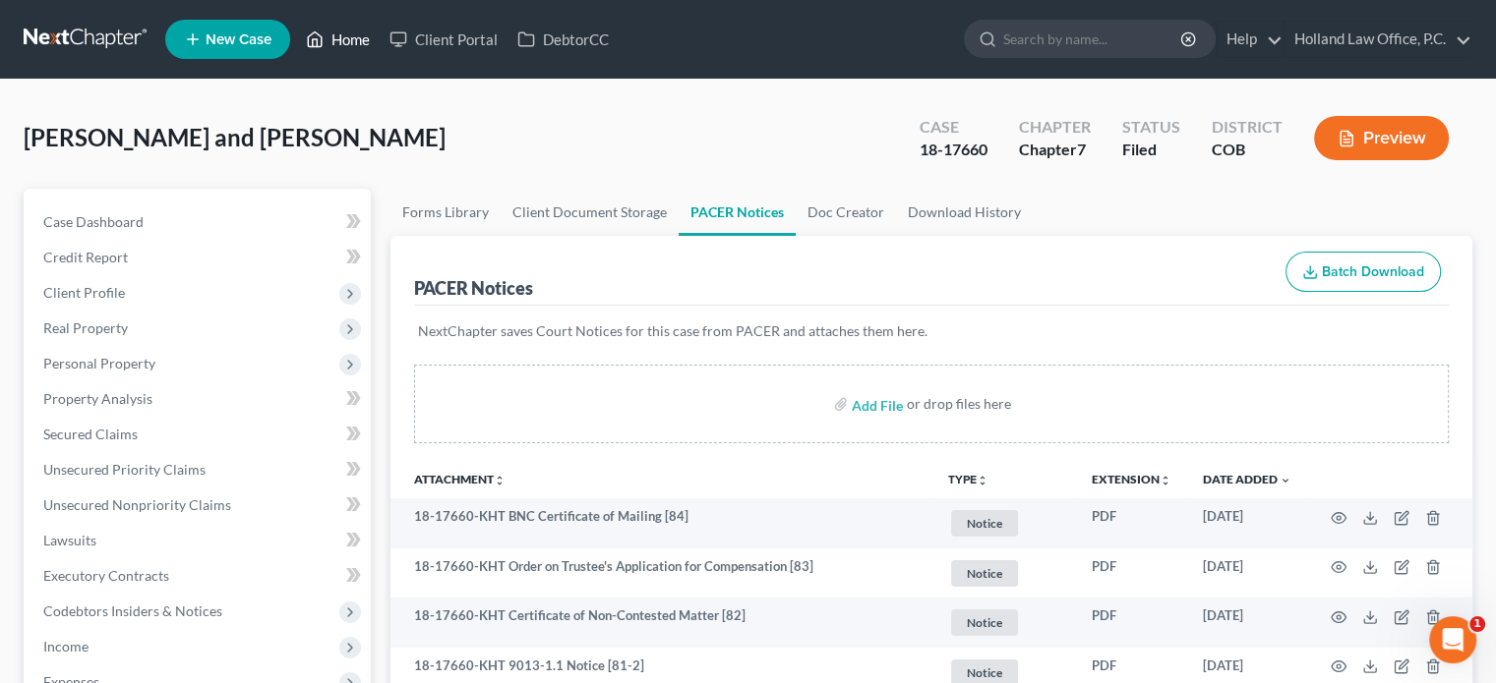
click at [344, 40] on link "Home" at bounding box center [338, 39] width 84 height 35
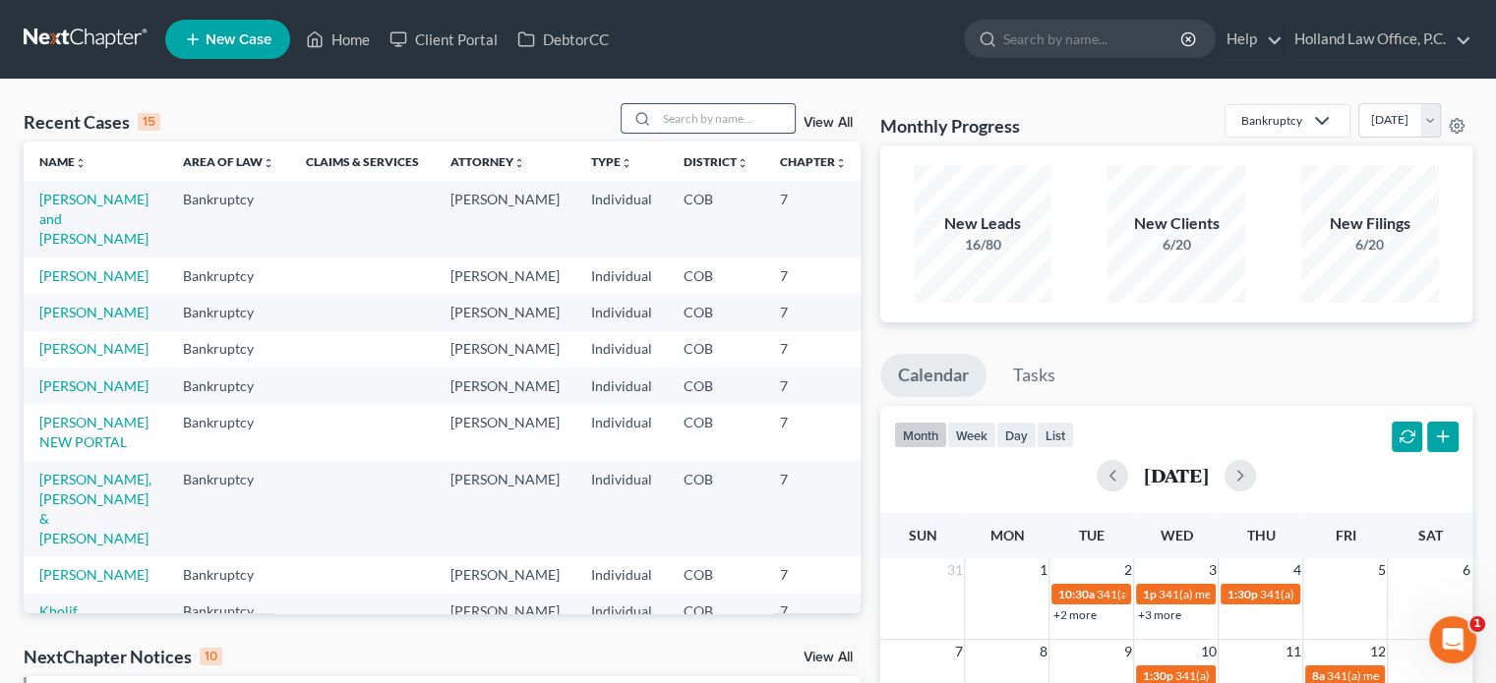
click at [673, 112] on input "search" at bounding box center [726, 118] width 138 height 29
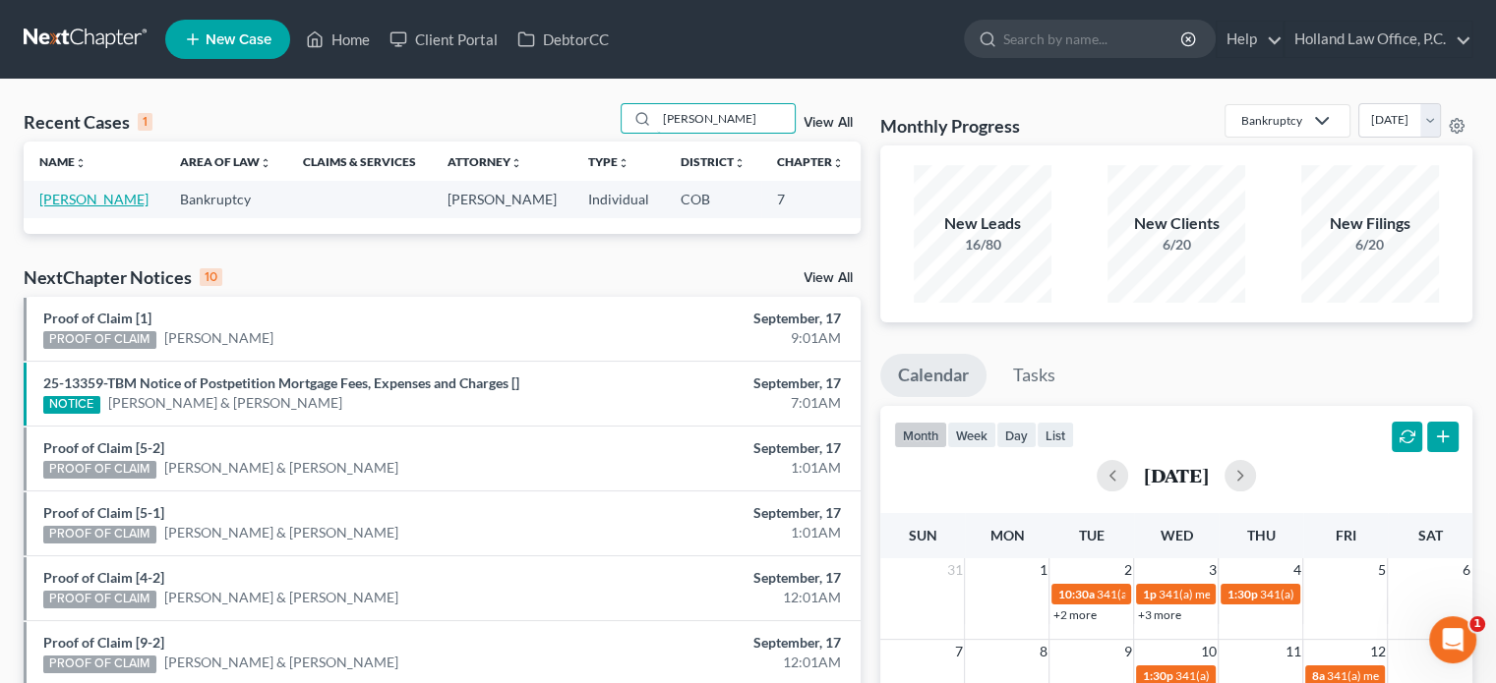
type input "rohrick"
click at [58, 204] on link "Rohrick, Brian" at bounding box center [93, 199] width 109 height 17
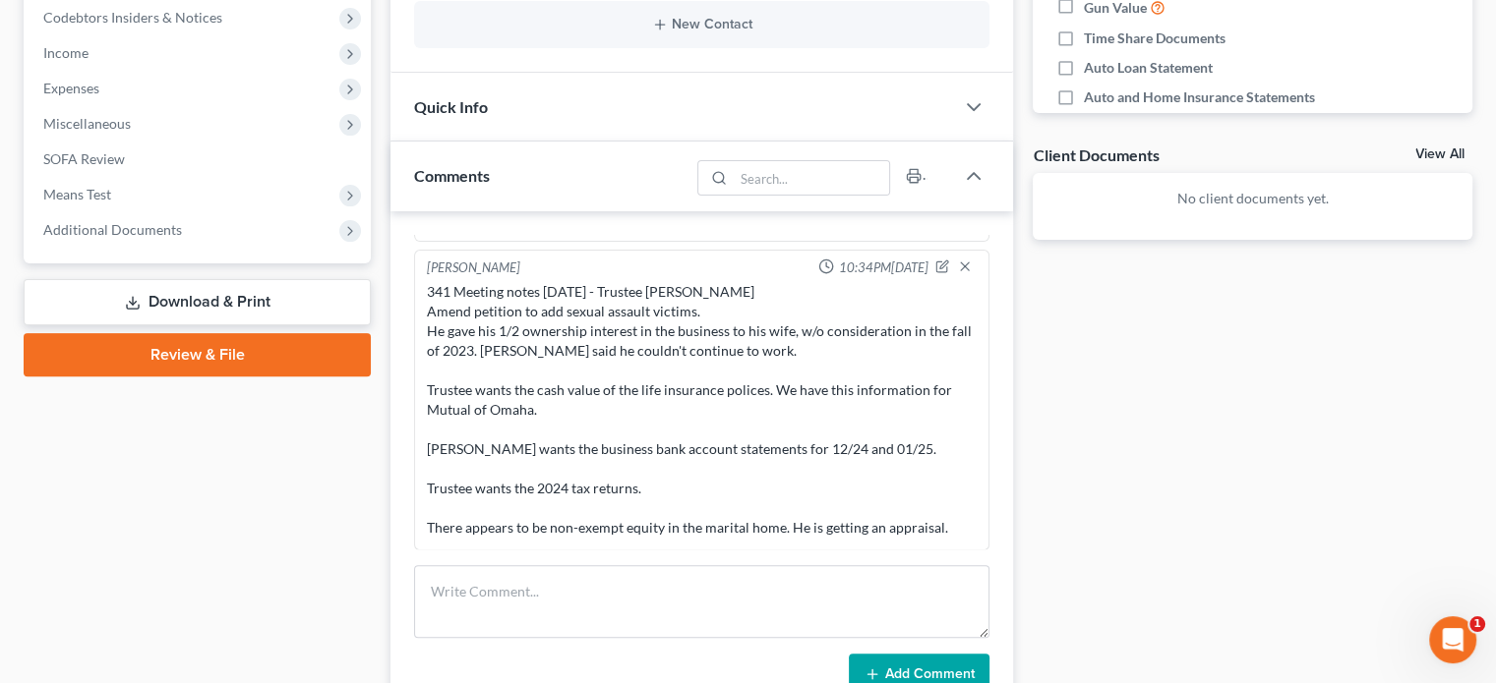
scroll to position [584, 0]
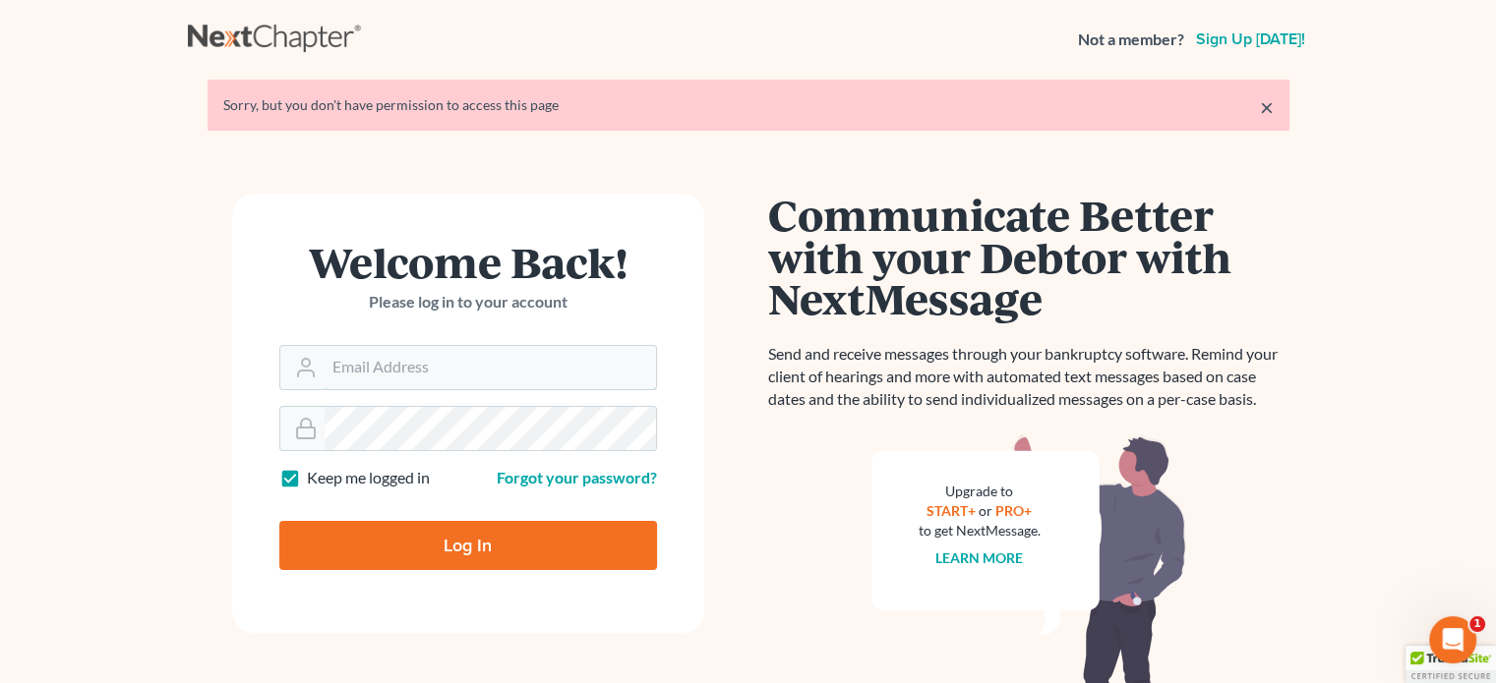
type input "[PERSON_NAME][EMAIL_ADDRESS][DOMAIN_NAME]"
click at [509, 554] on input "Log In" at bounding box center [468, 545] width 378 height 49
type input "Thinking..."
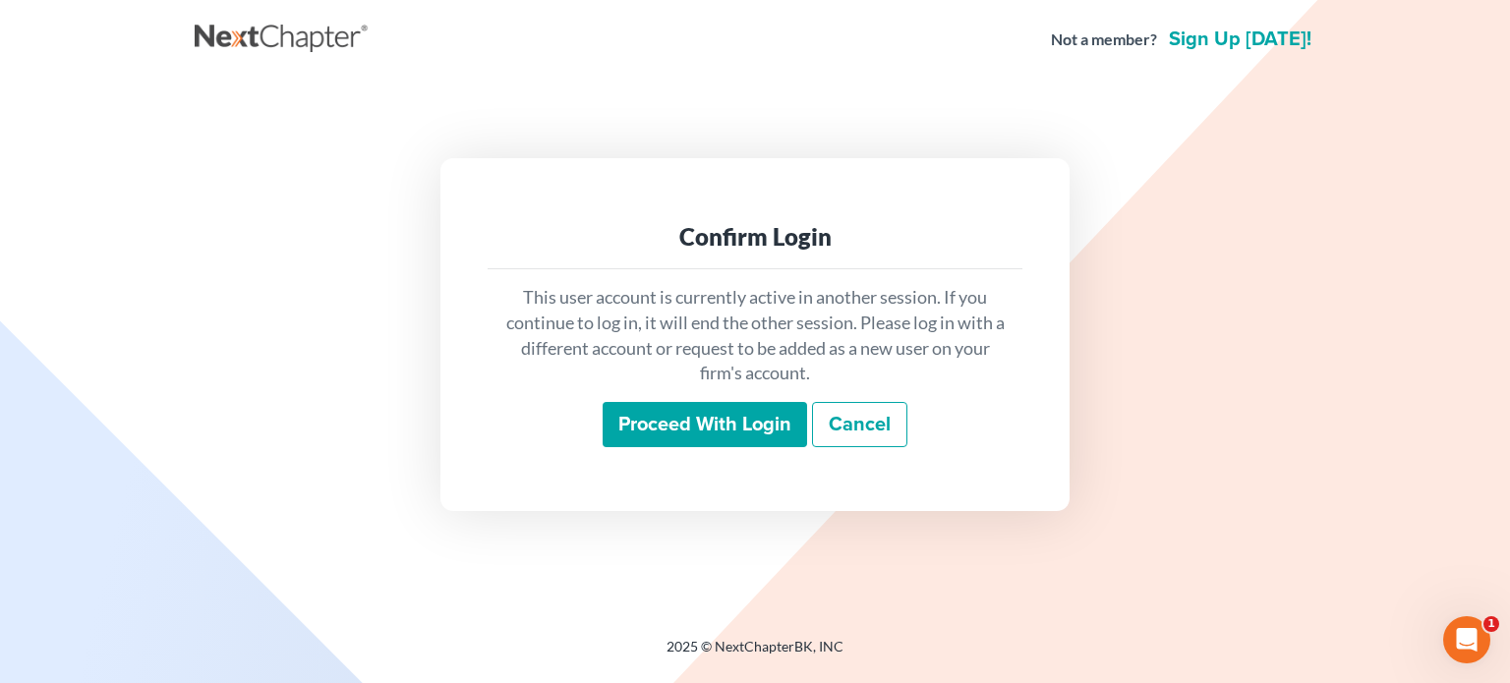
click at [689, 430] on input "Proceed with login" at bounding box center [705, 424] width 205 height 45
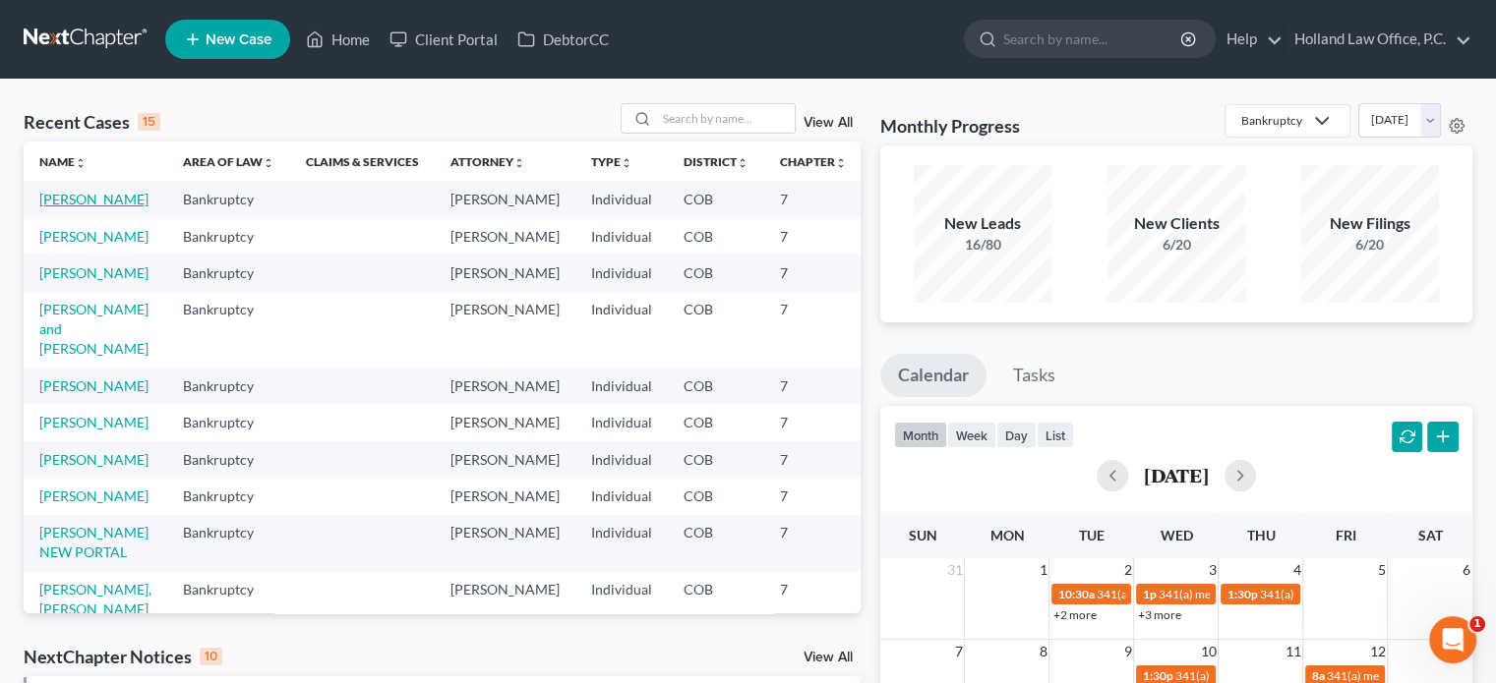
click at [85, 203] on link "[PERSON_NAME]" at bounding box center [93, 199] width 109 height 17
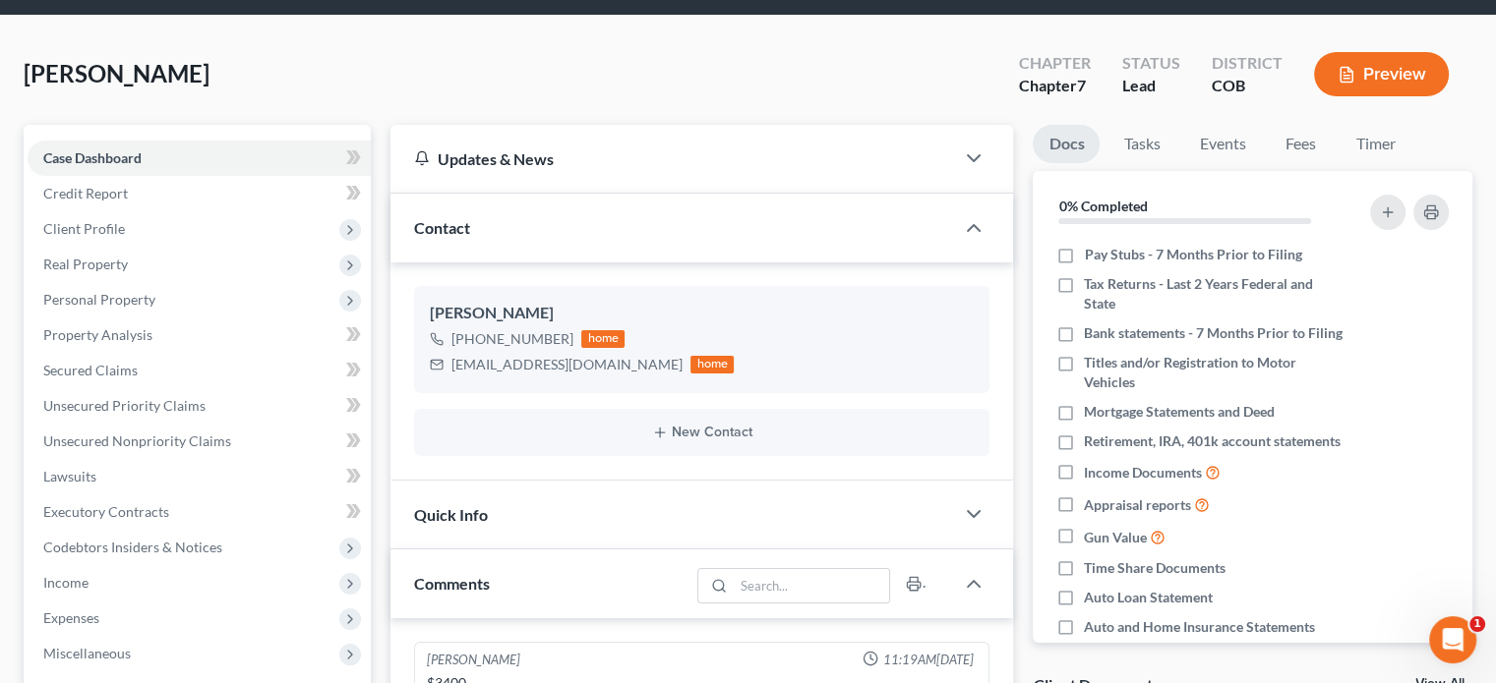
scroll to position [98, 0]
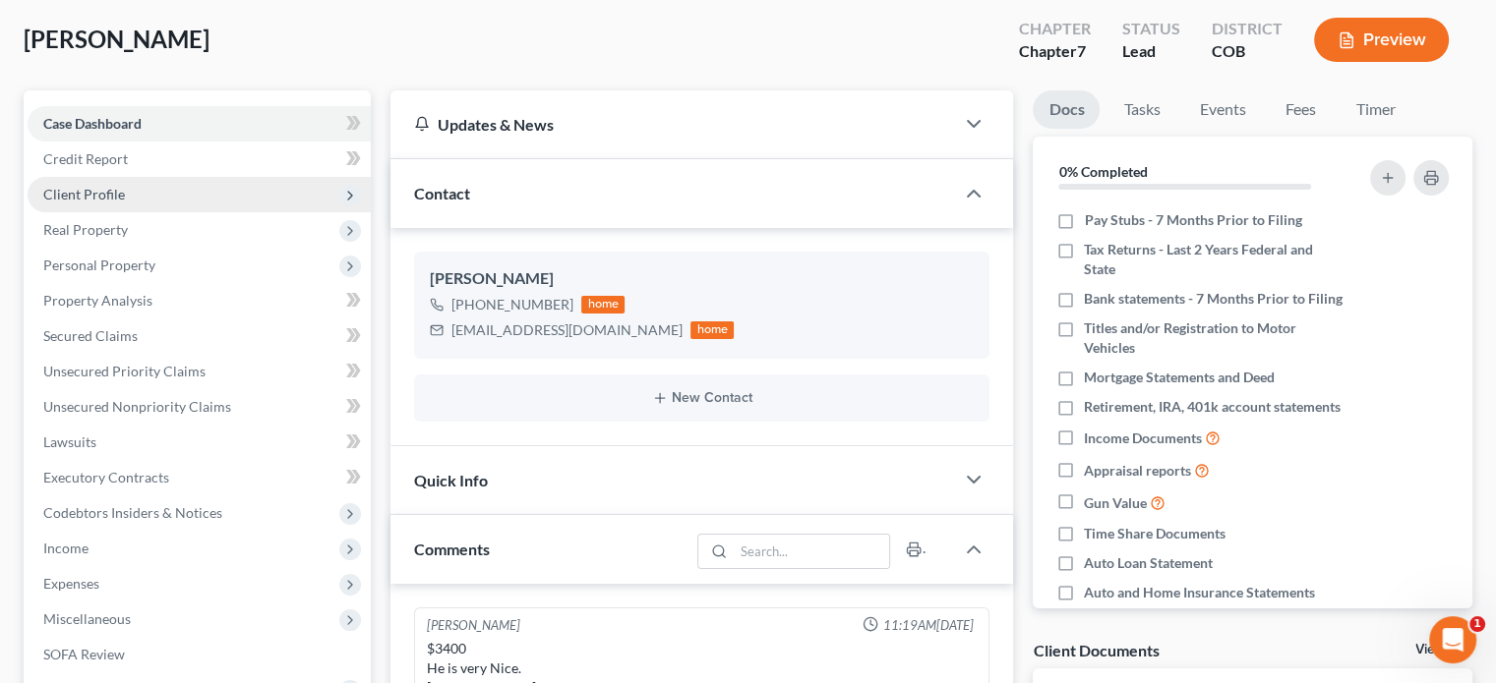
click at [110, 196] on span "Client Profile" at bounding box center [84, 194] width 82 height 17
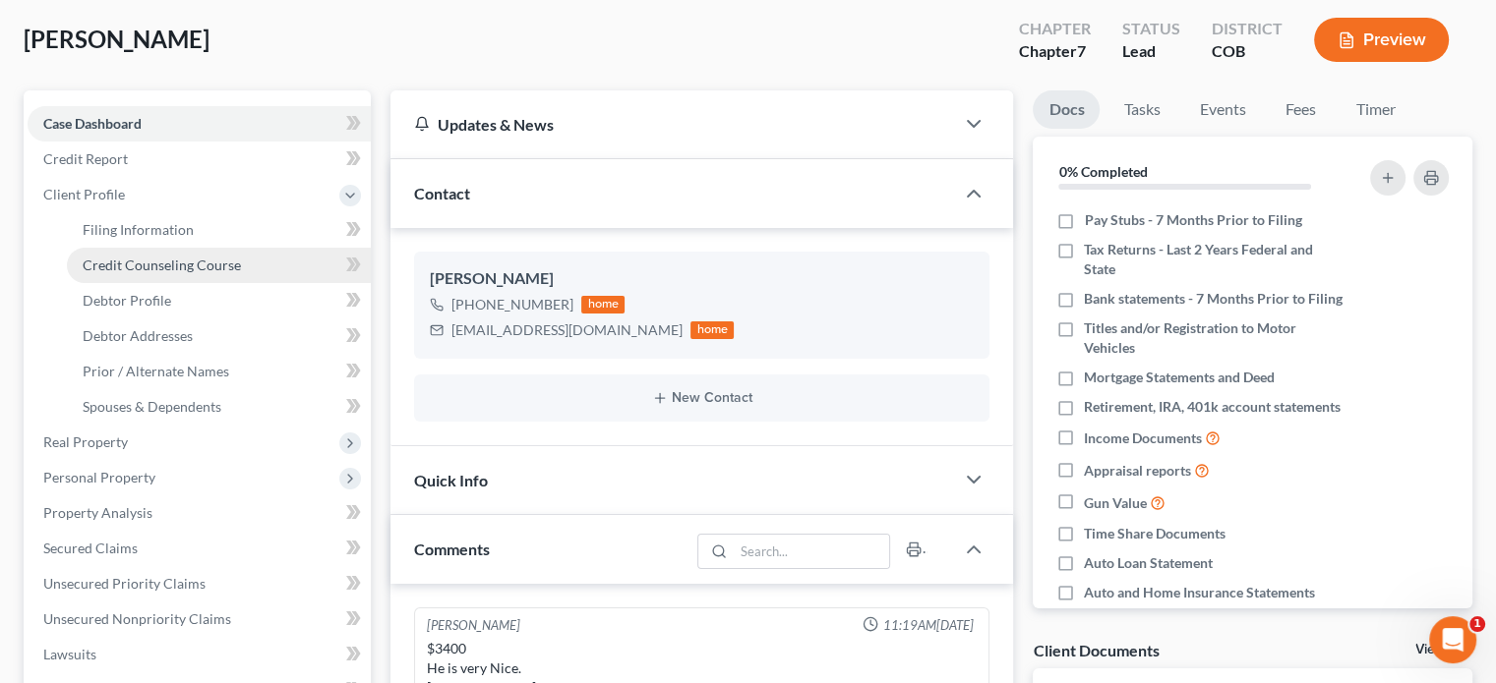
click at [166, 268] on span "Credit Counseling Course" at bounding box center [162, 265] width 158 height 17
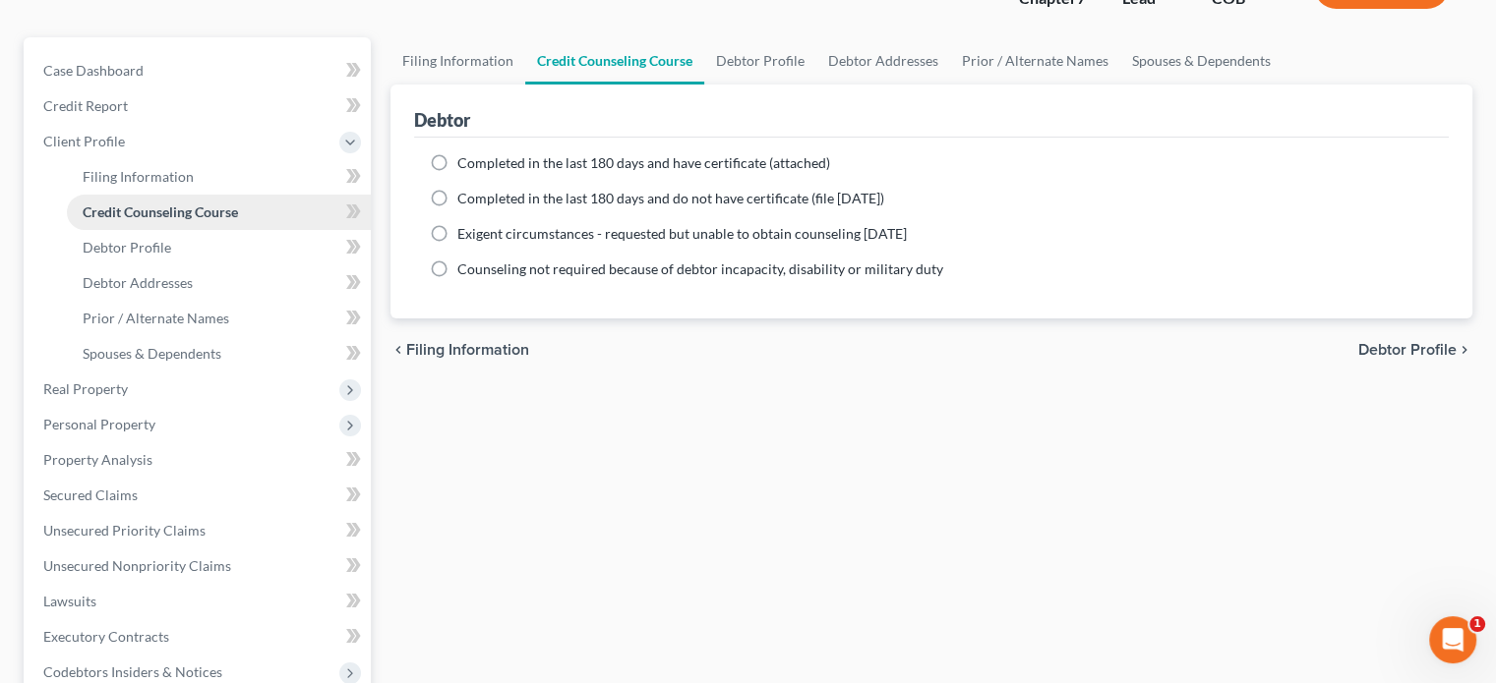
scroll to position [197, 0]
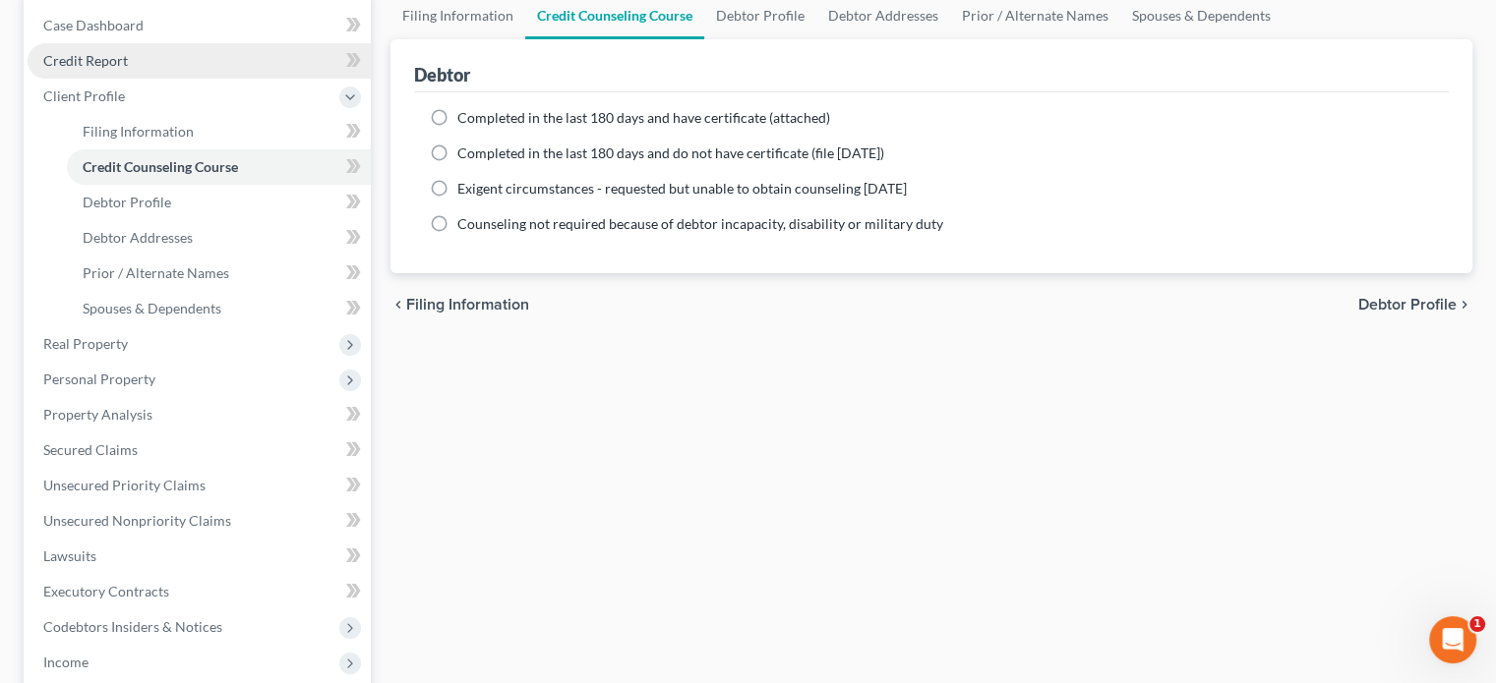
click at [115, 64] on span "Credit Report" at bounding box center [85, 60] width 85 height 17
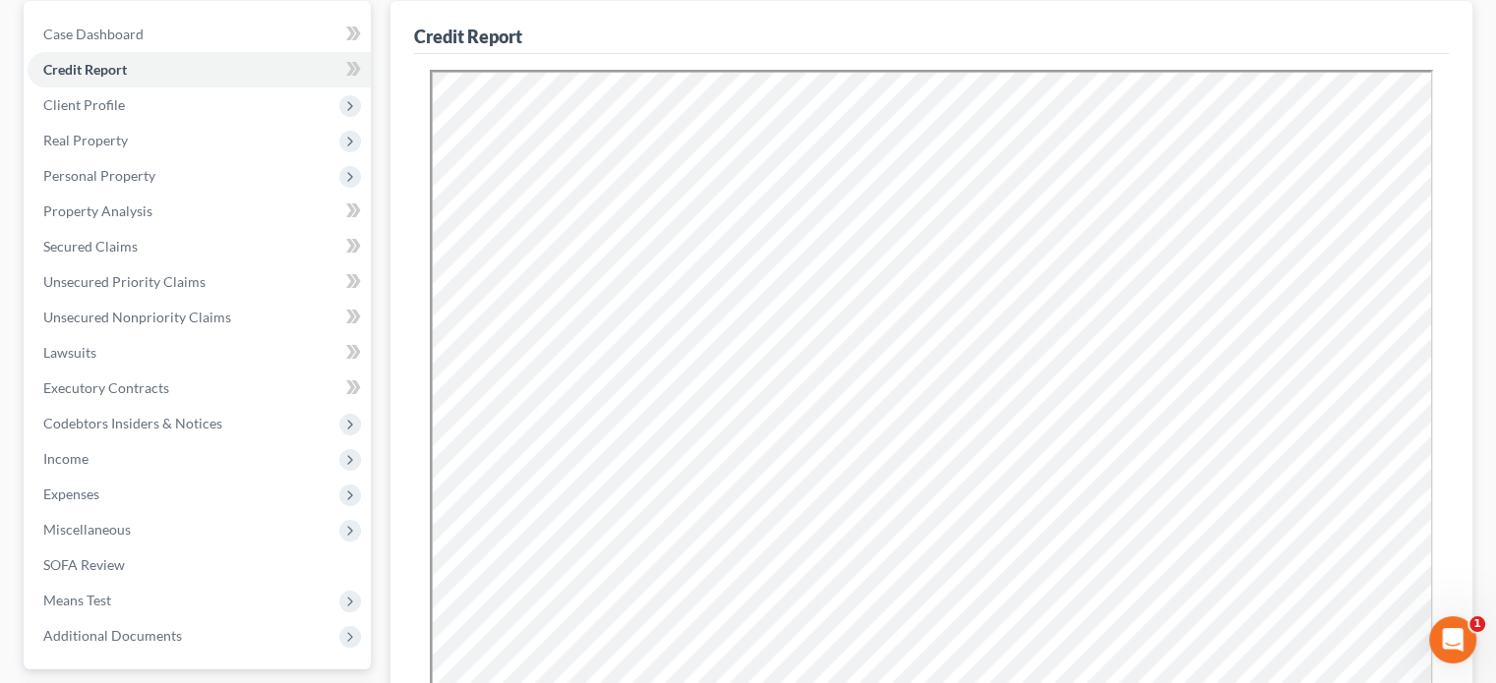
scroll to position [197, 0]
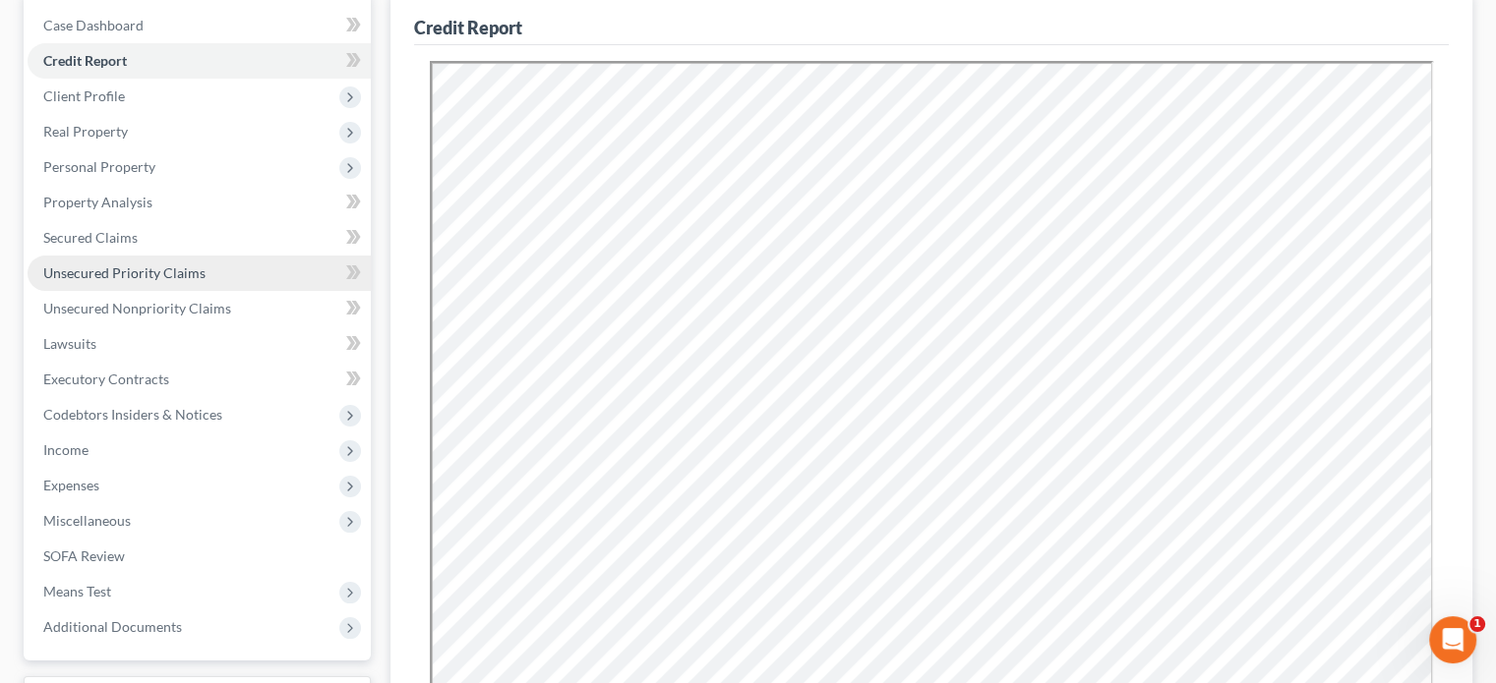
click at [123, 270] on span "Unsecured Priority Claims" at bounding box center [124, 273] width 162 height 17
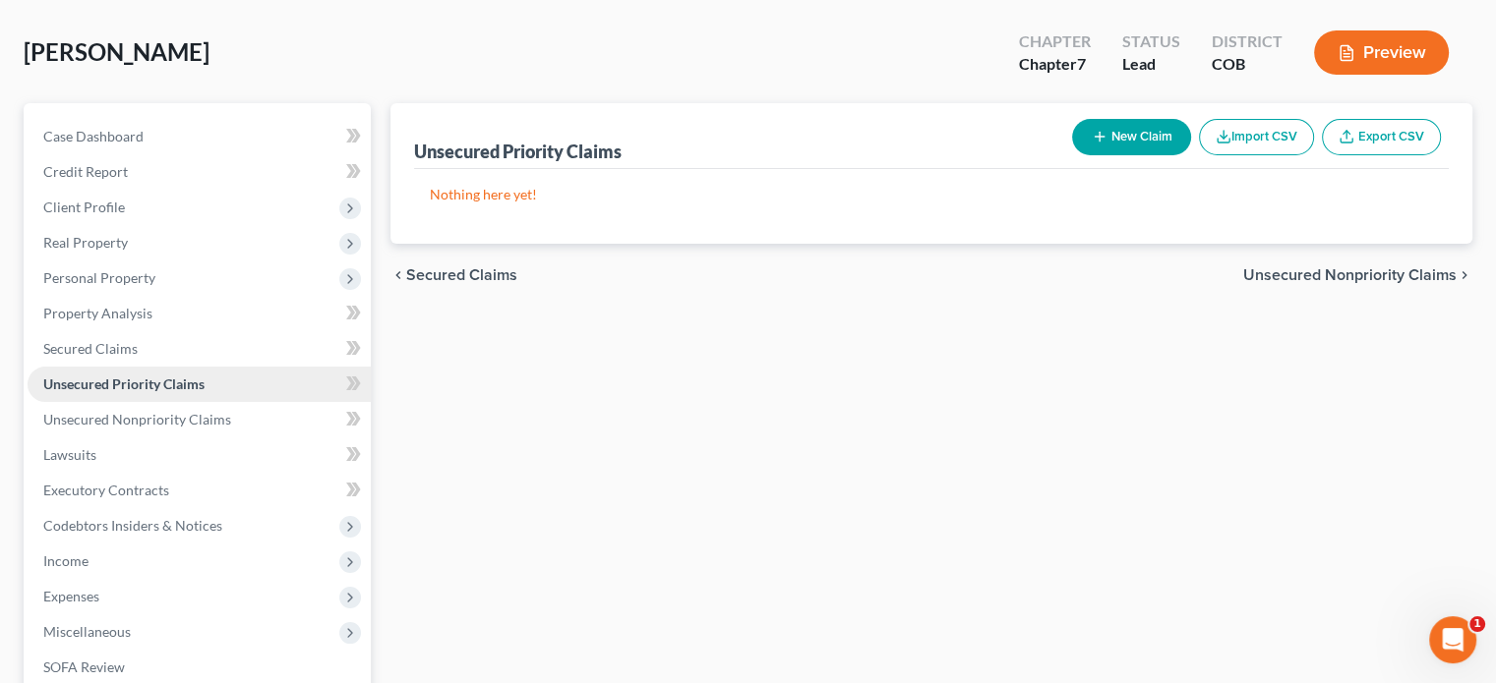
scroll to position [295, 0]
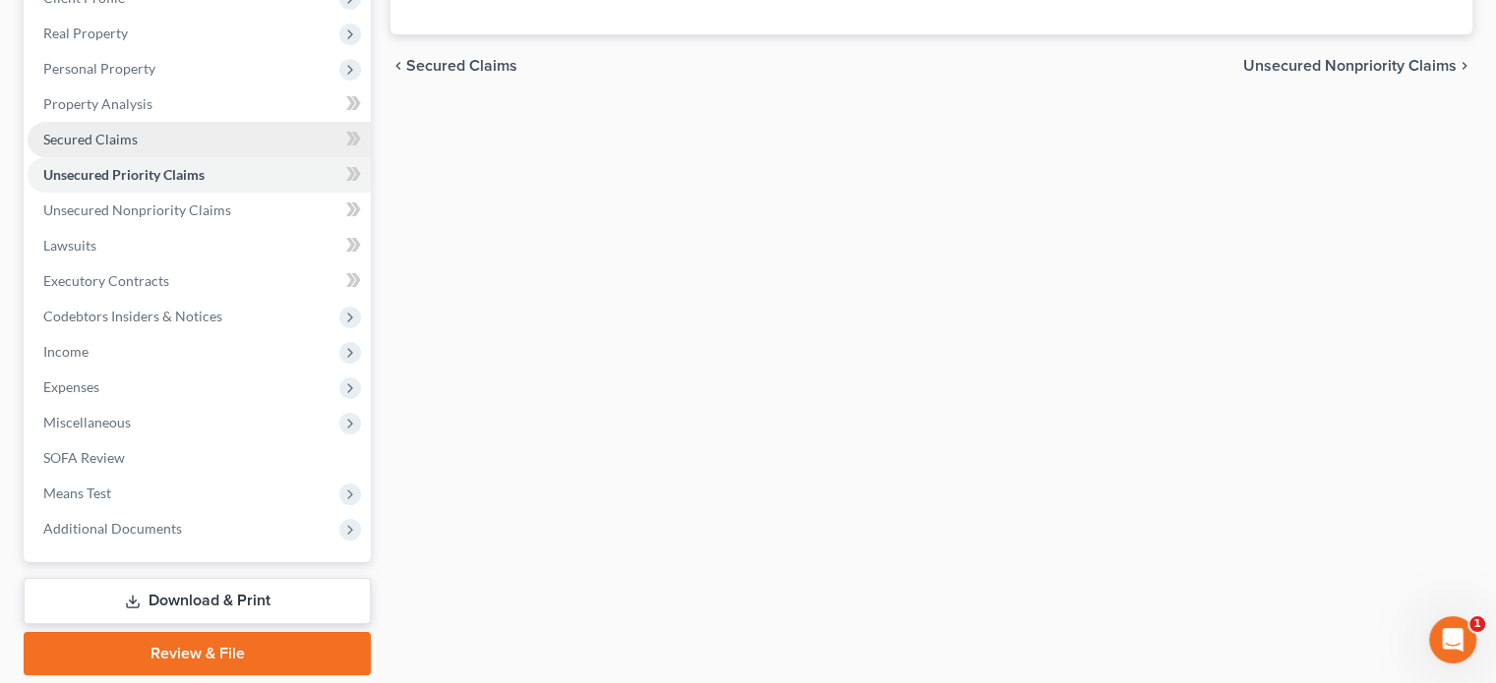
click at [94, 137] on span "Secured Claims" at bounding box center [90, 139] width 94 height 17
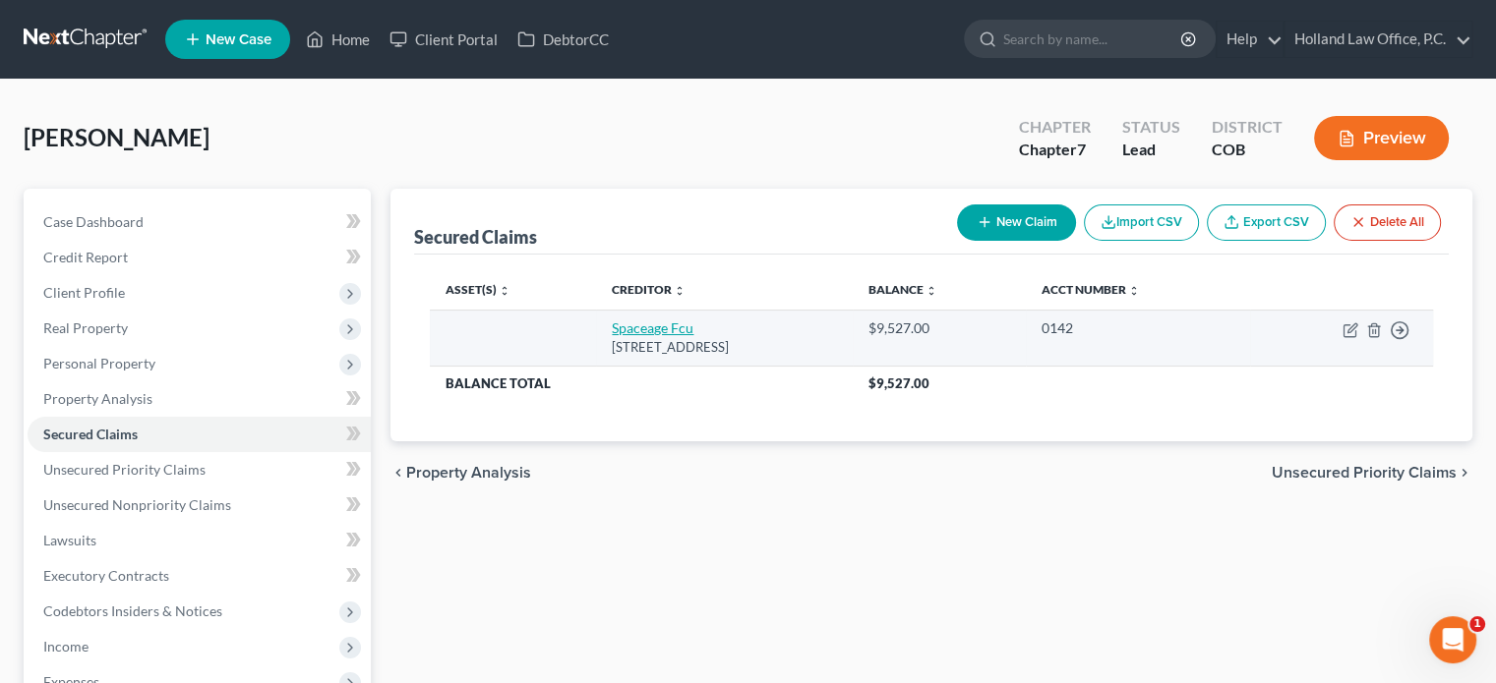
click at [649, 326] on link "Spaceage Fcu" at bounding box center [653, 328] width 82 height 17
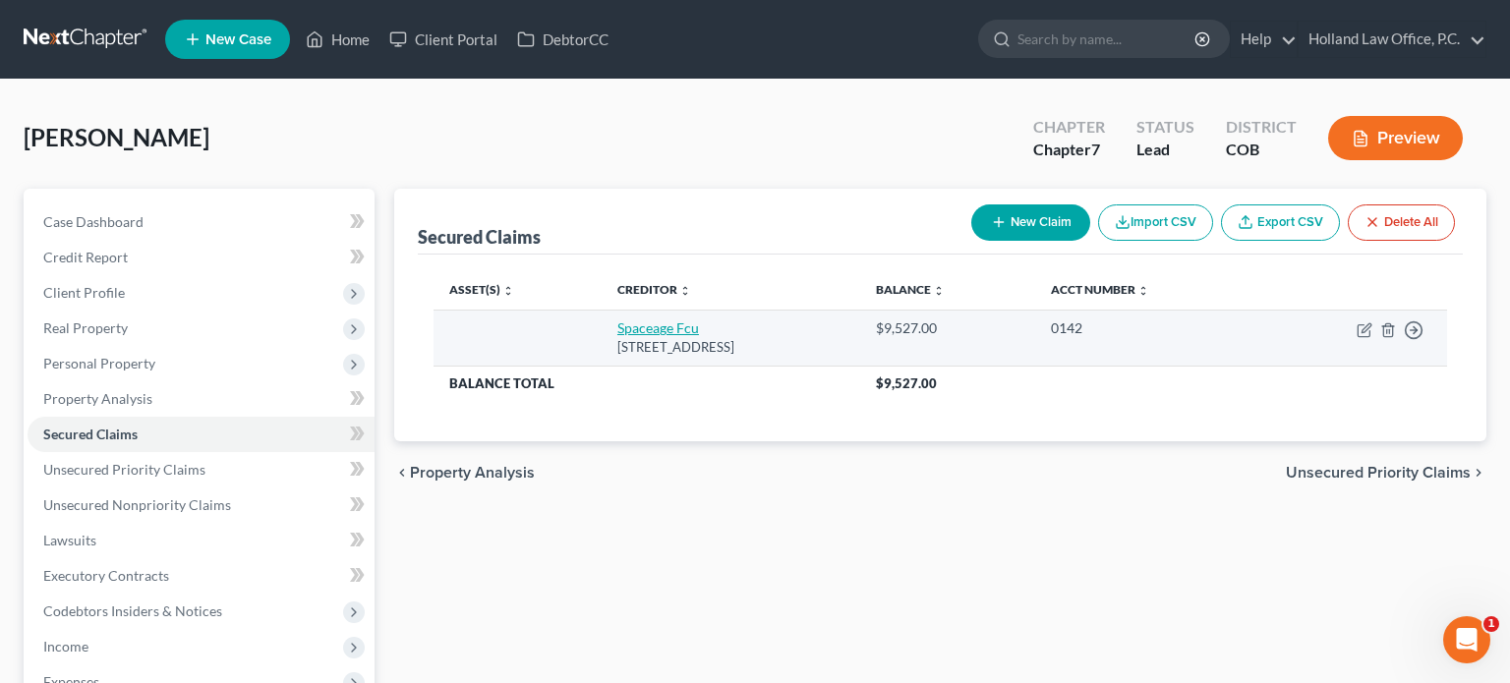
select select "5"
select select "0"
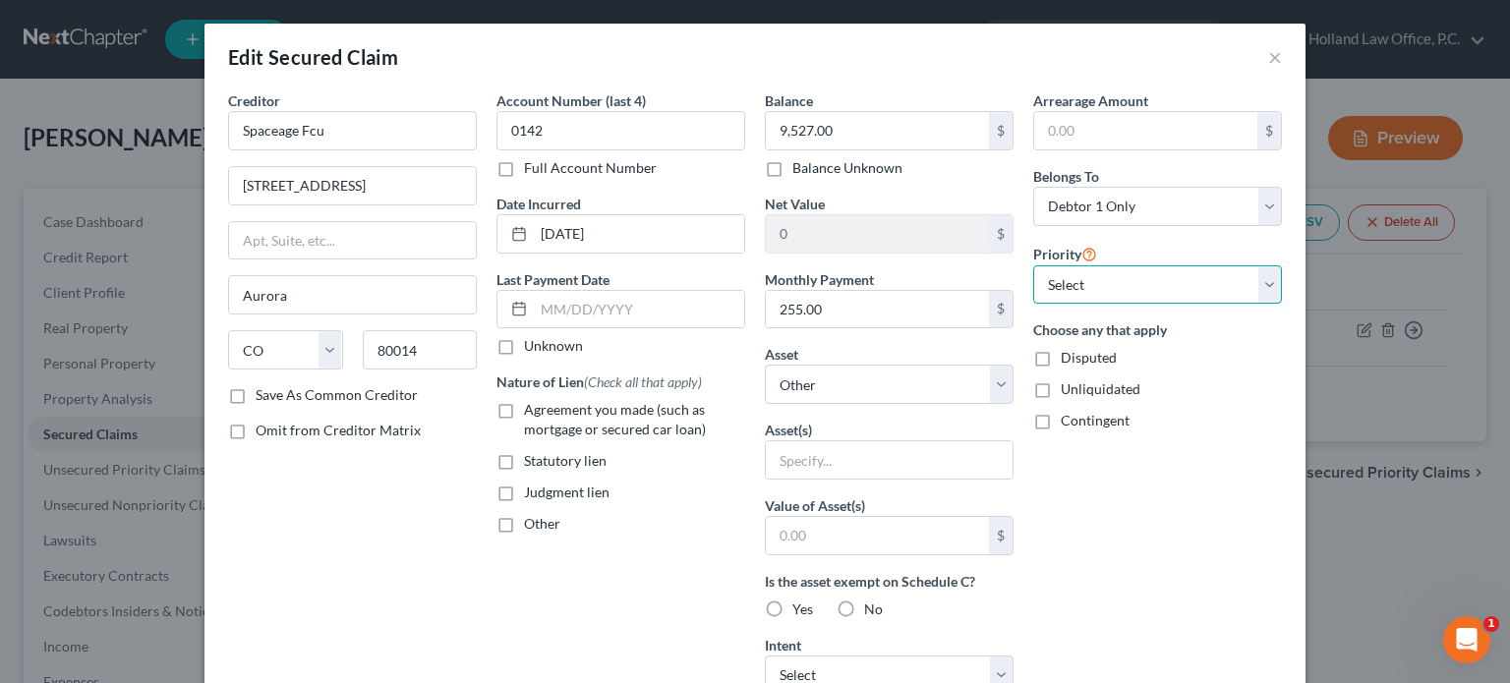
click at [1263, 282] on select "Select 1st 2nd 3rd 4th 5th 6th 7th 8th 9th 10th 11th 12th 13th 14th 15th 16th 1…" at bounding box center [1157, 284] width 249 height 39
select select "0"
click at [1033, 265] on select "Select 1st 2nd 3rd 4th 5th 6th 7th 8th 9th 10th 11th 12th 13th 14th 15th 16th 1…" at bounding box center [1157, 284] width 249 height 39
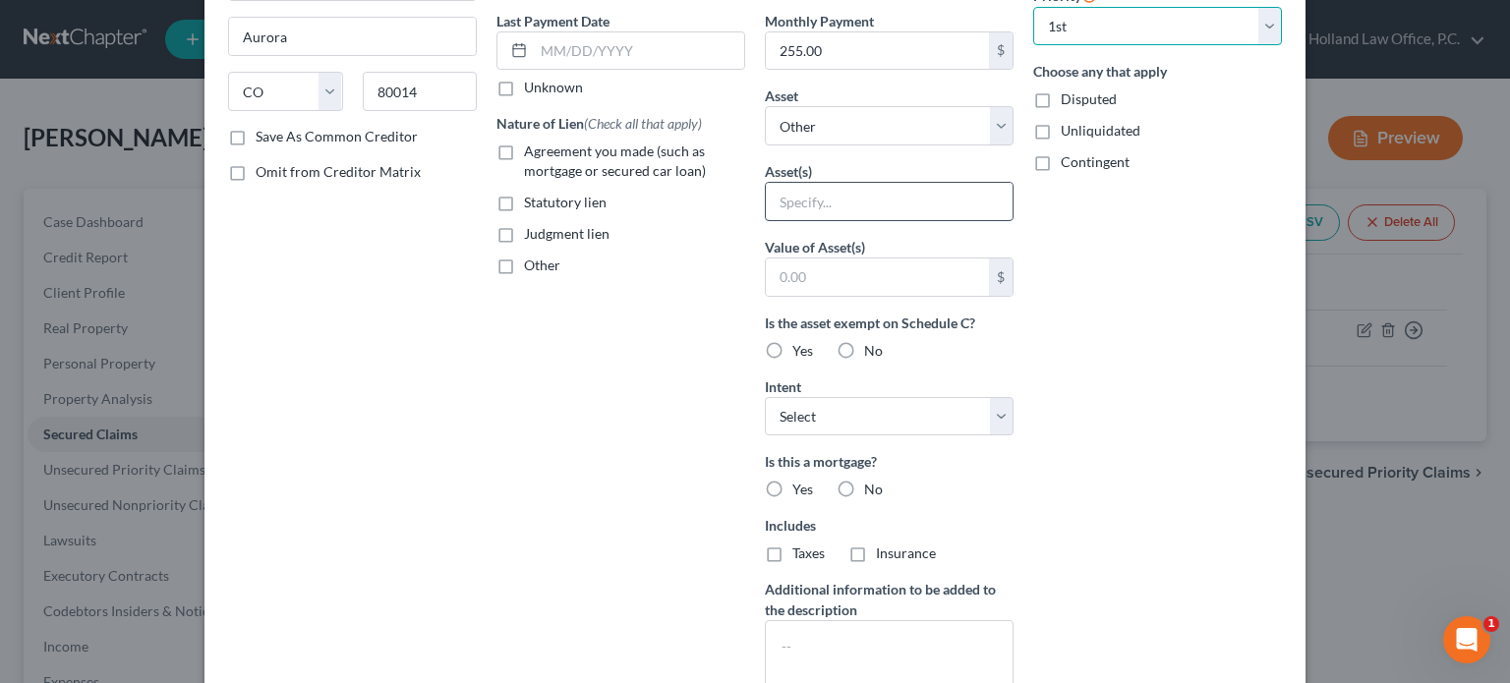
scroll to position [295, 0]
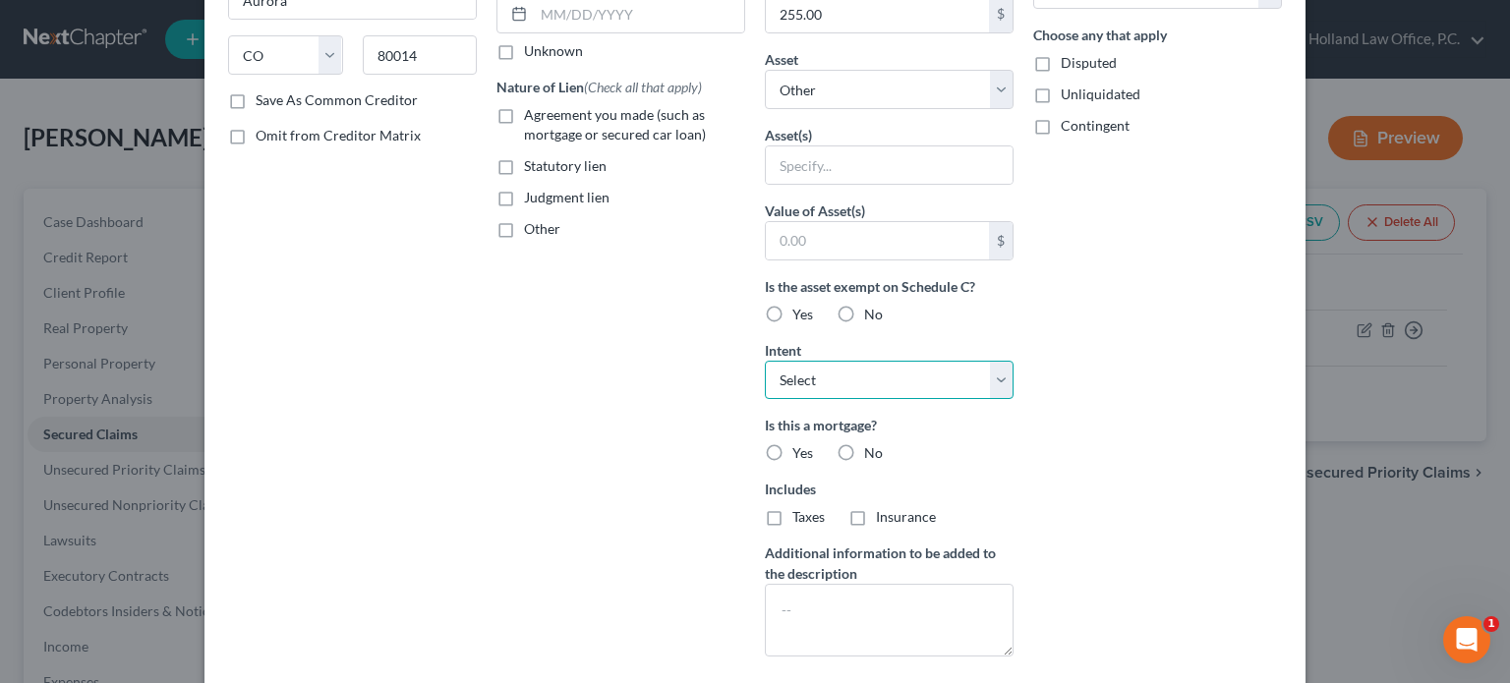
click at [990, 375] on select "Select Surrender Redeem Reaffirm Avoid Other" at bounding box center [889, 380] width 249 height 39
select select "0"
click at [765, 361] on select "Select Surrender Redeem Reaffirm Avoid Other" at bounding box center [889, 380] width 249 height 39
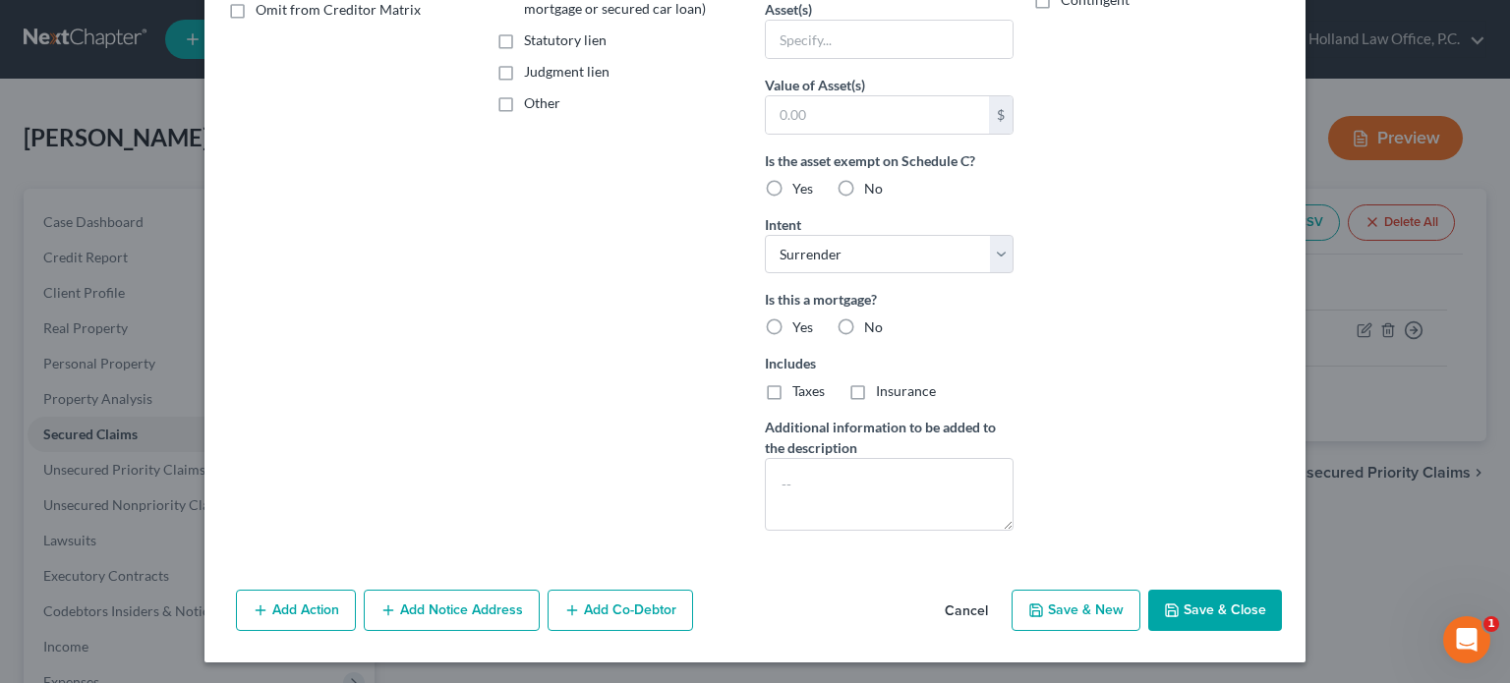
click at [1239, 606] on button "Save & Close" at bounding box center [1215, 610] width 134 height 41
select select
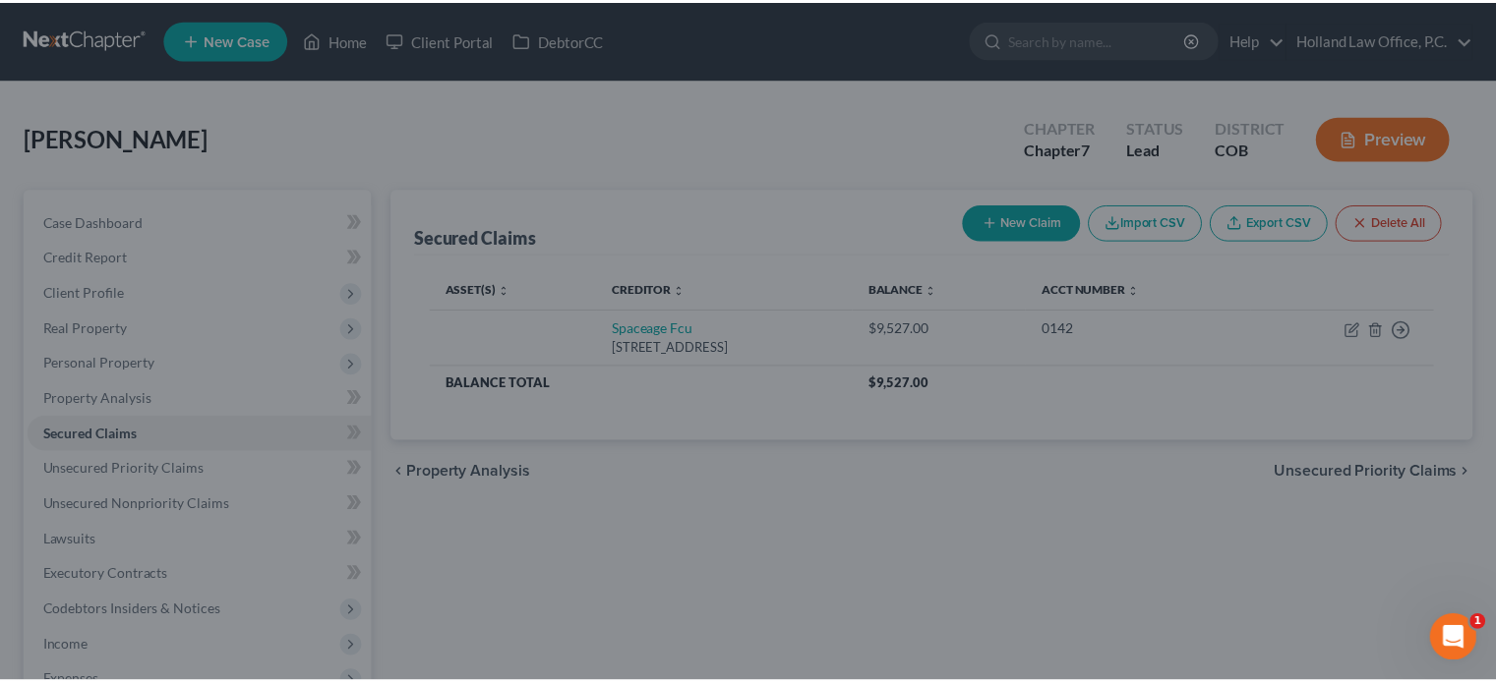
scroll to position [206, 0]
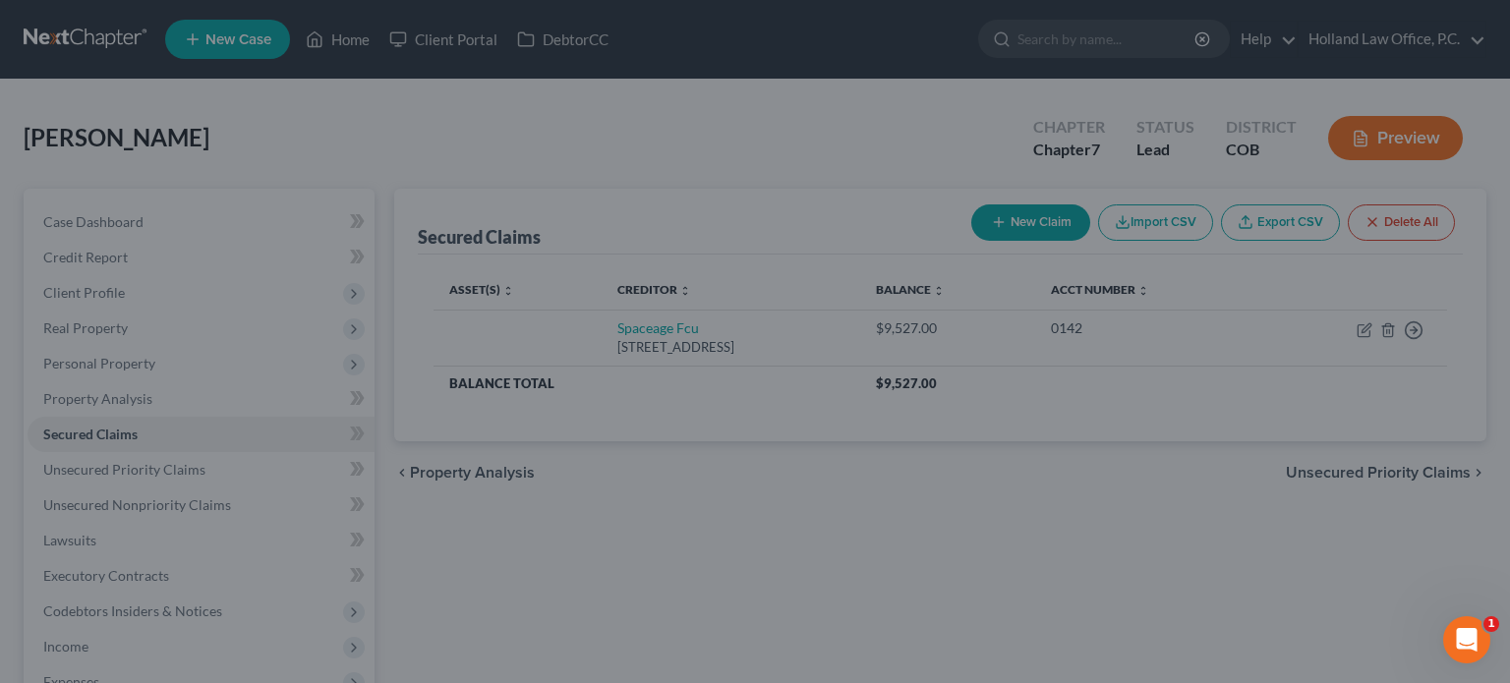
type input "0"
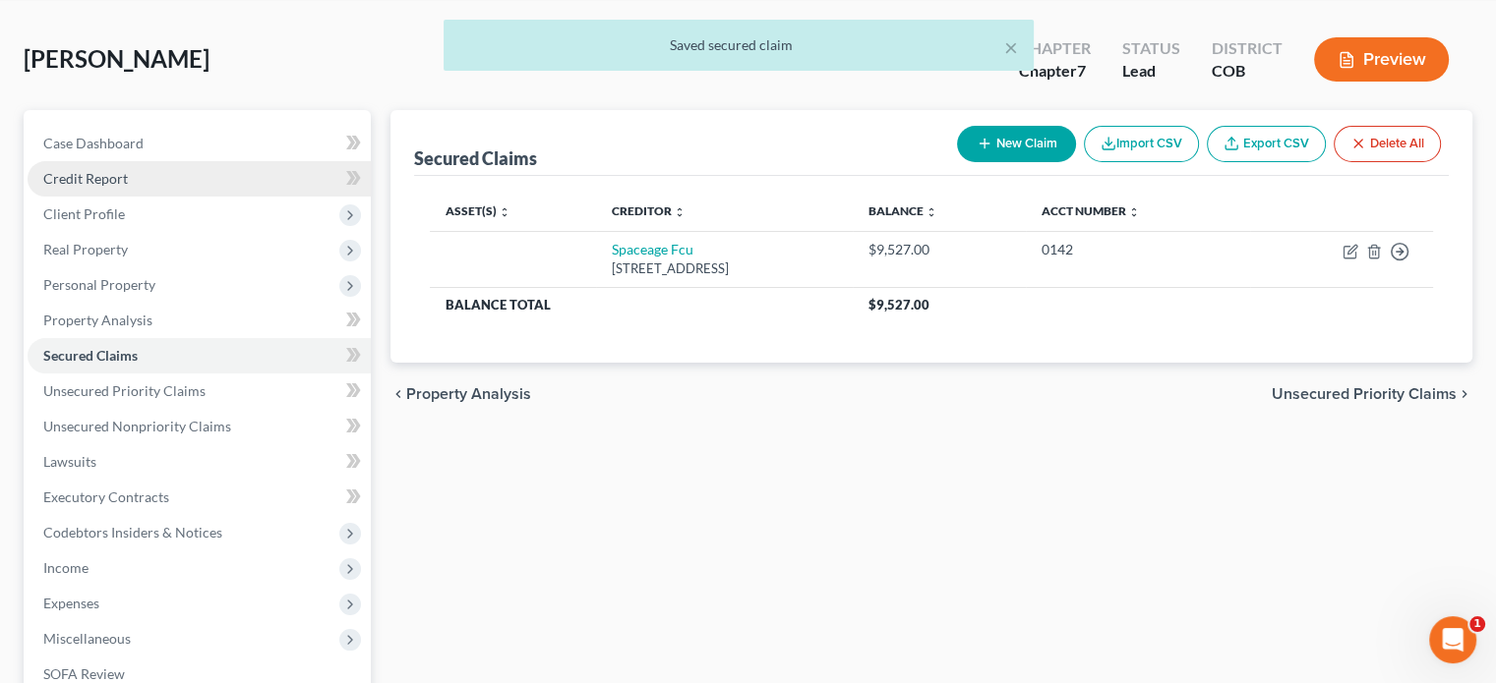
scroll to position [197, 0]
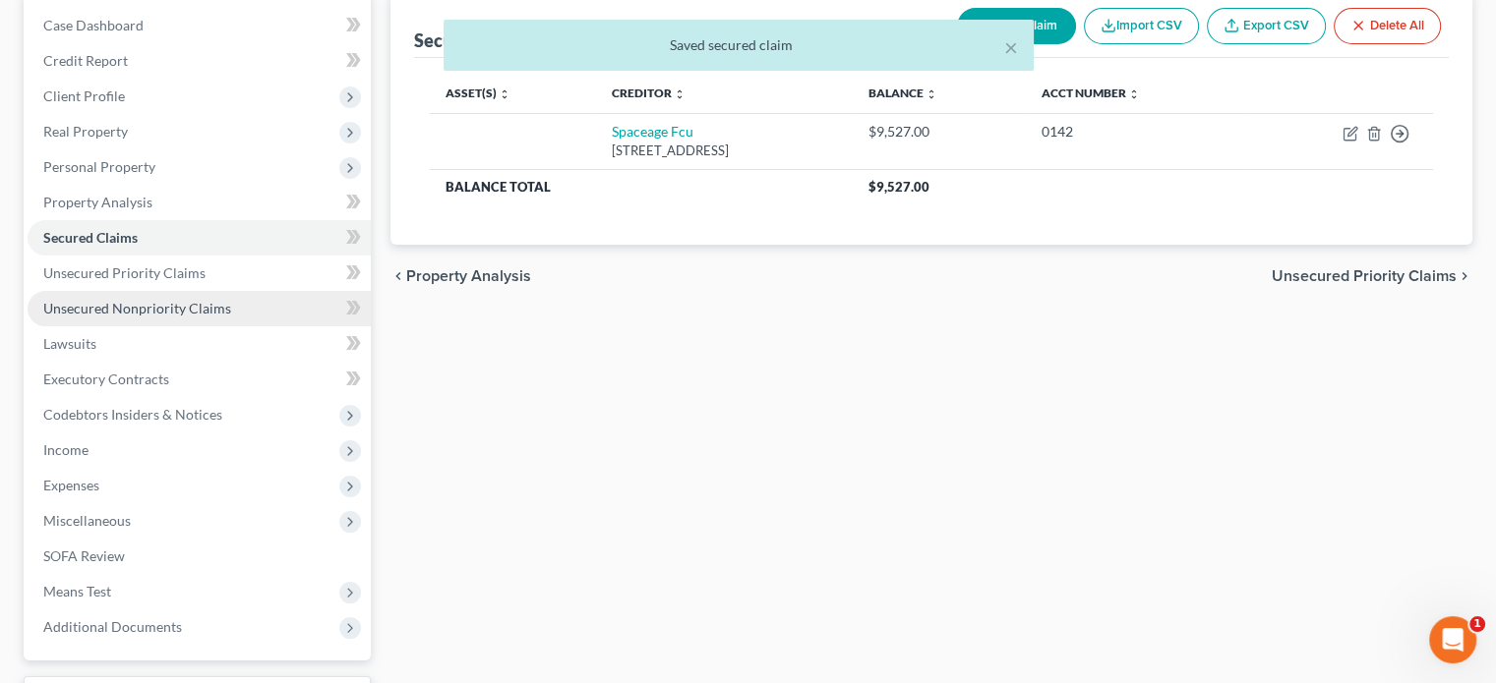
click at [157, 310] on span "Unsecured Nonpriority Claims" at bounding box center [137, 308] width 188 height 17
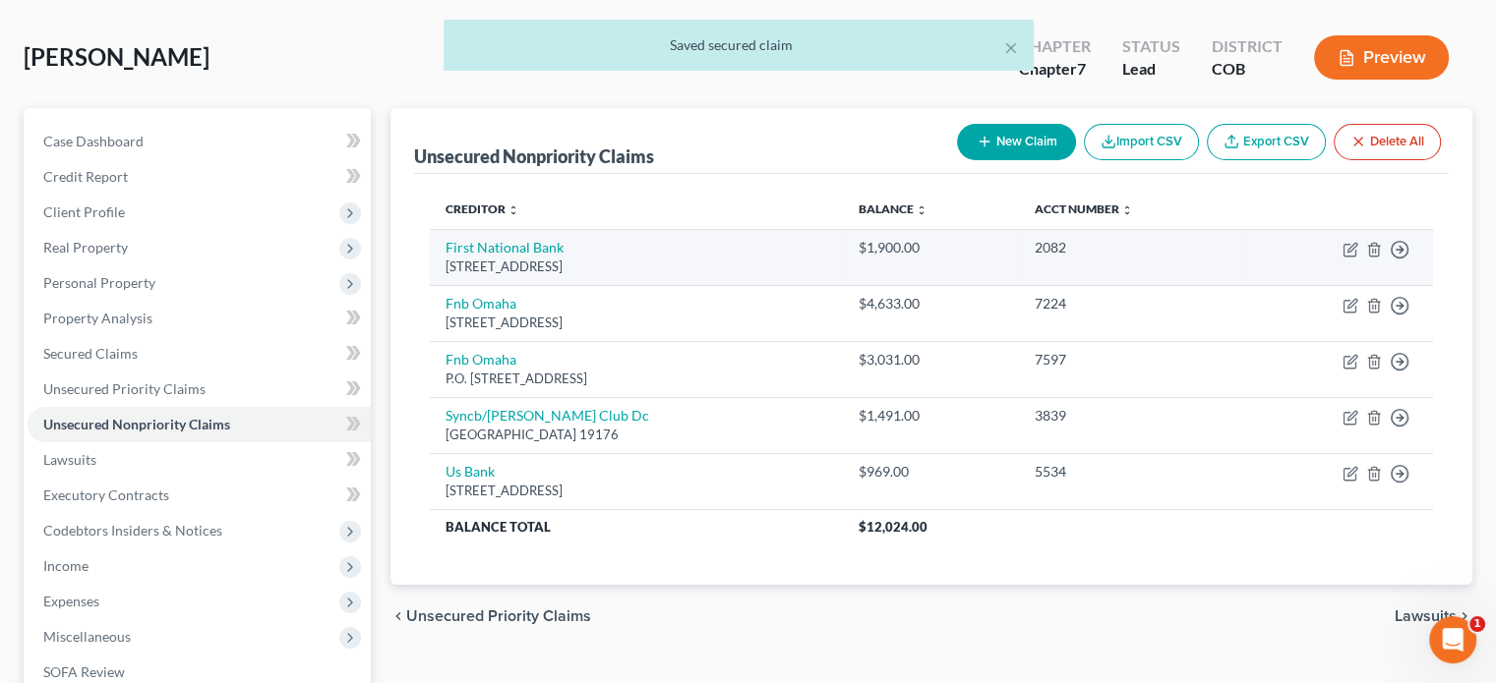
scroll to position [197, 0]
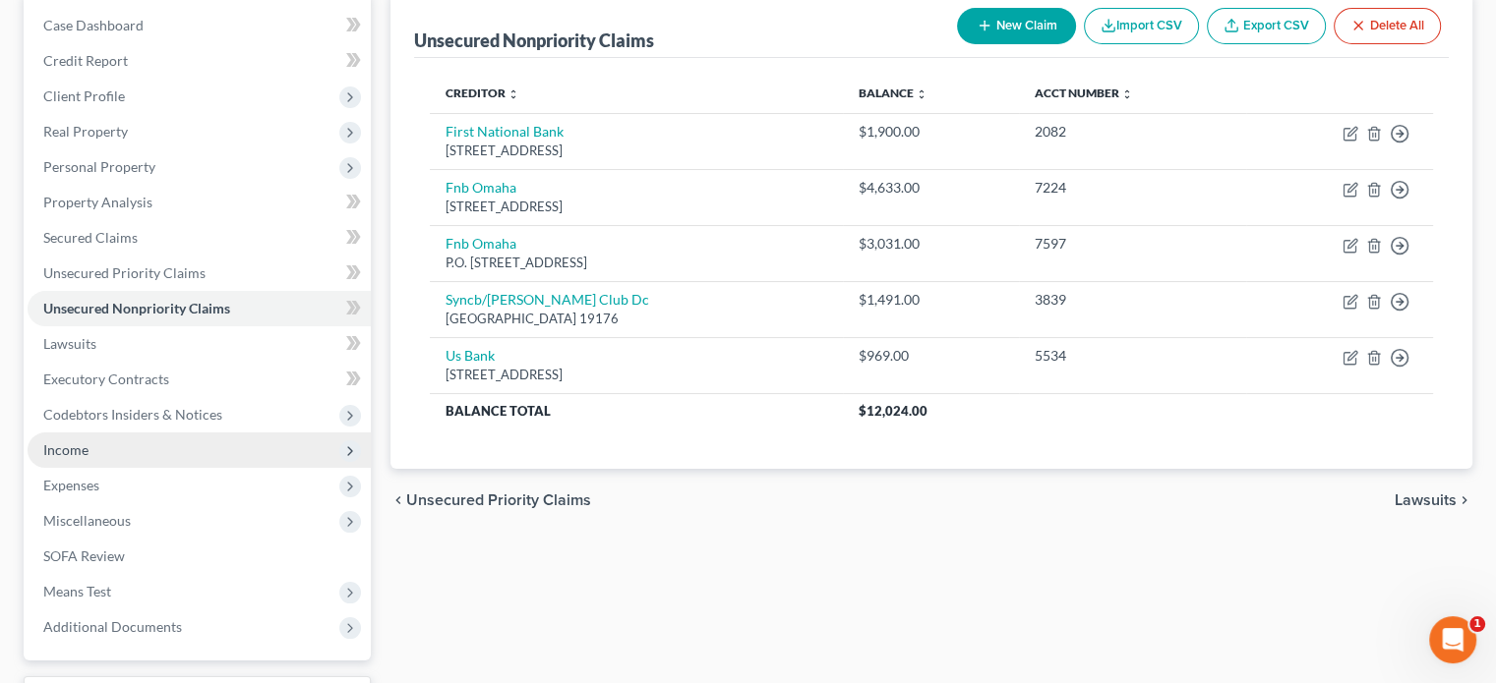
click at [90, 449] on span "Income" at bounding box center [199, 450] width 343 height 35
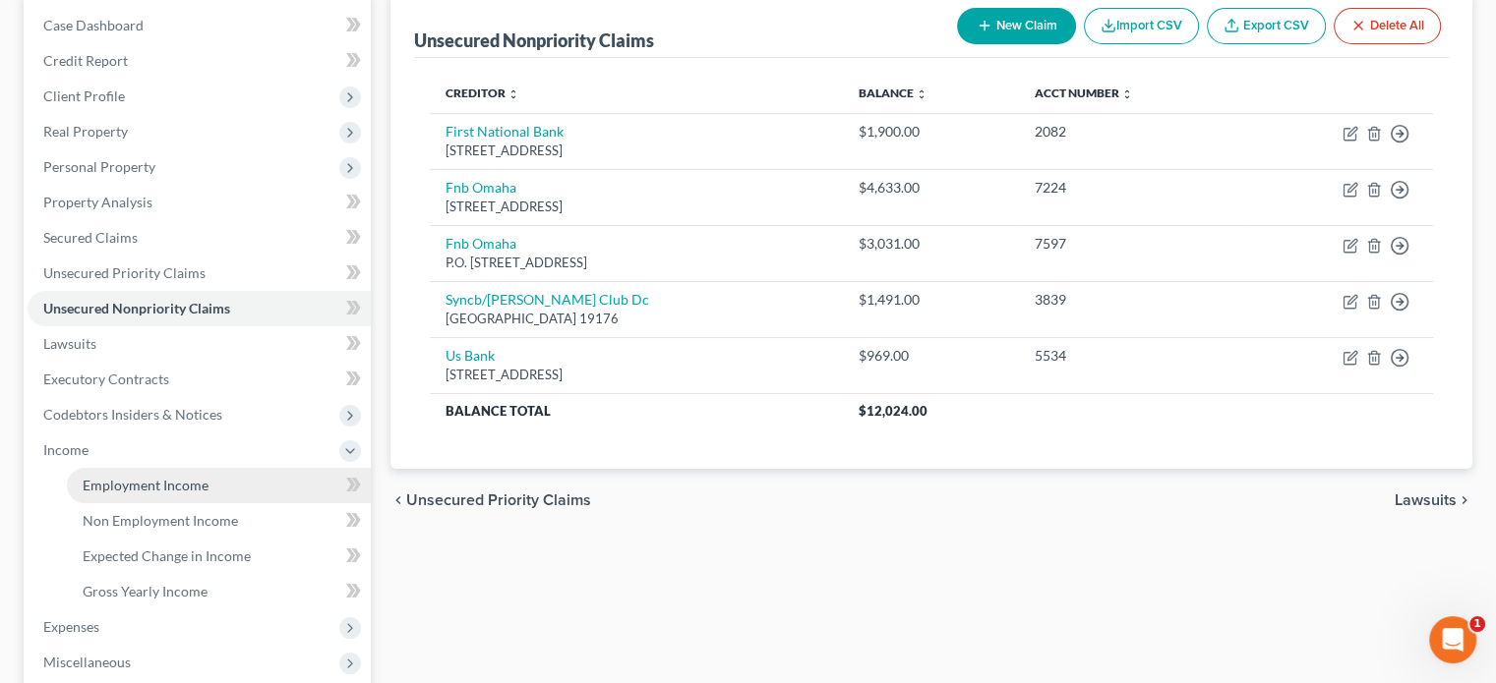
click at [87, 486] on span "Employment Income" at bounding box center [146, 485] width 126 height 17
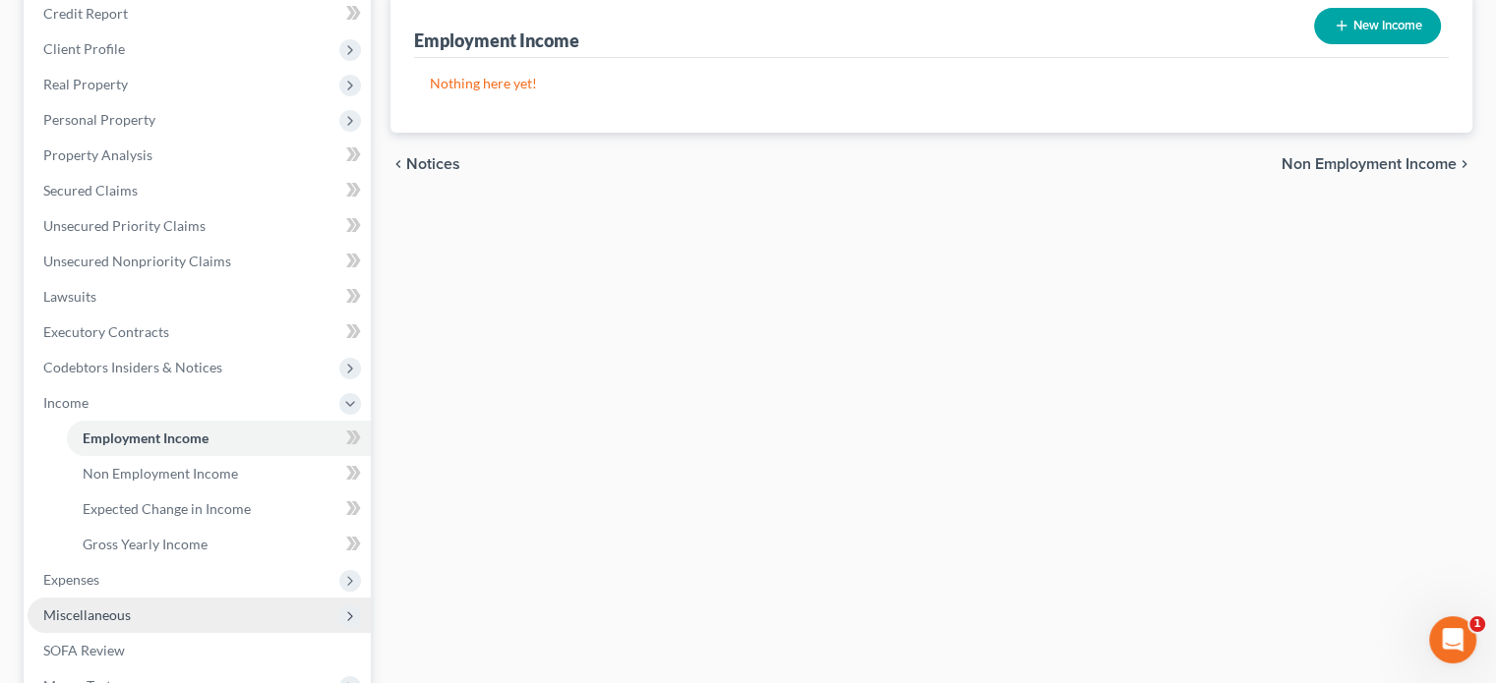
scroll to position [197, 0]
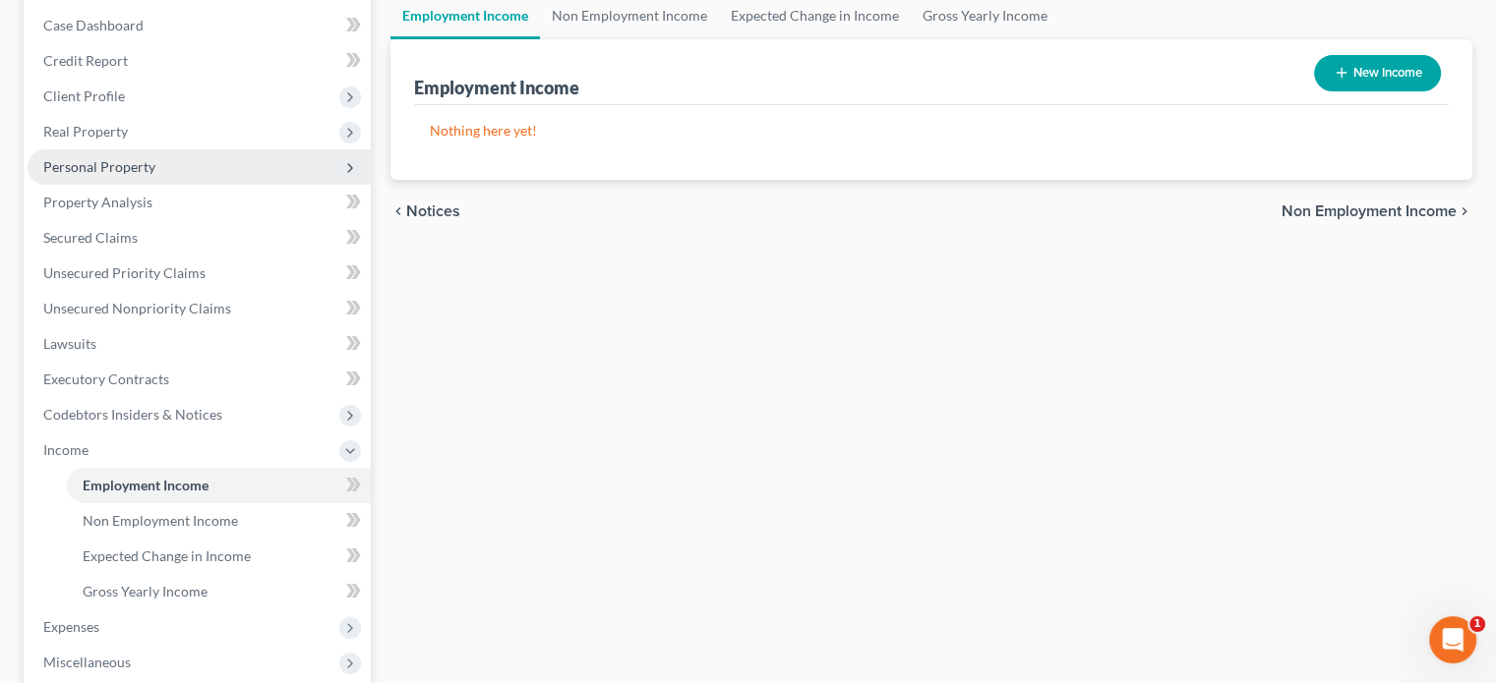
click at [112, 170] on span "Personal Property" at bounding box center [99, 166] width 112 height 17
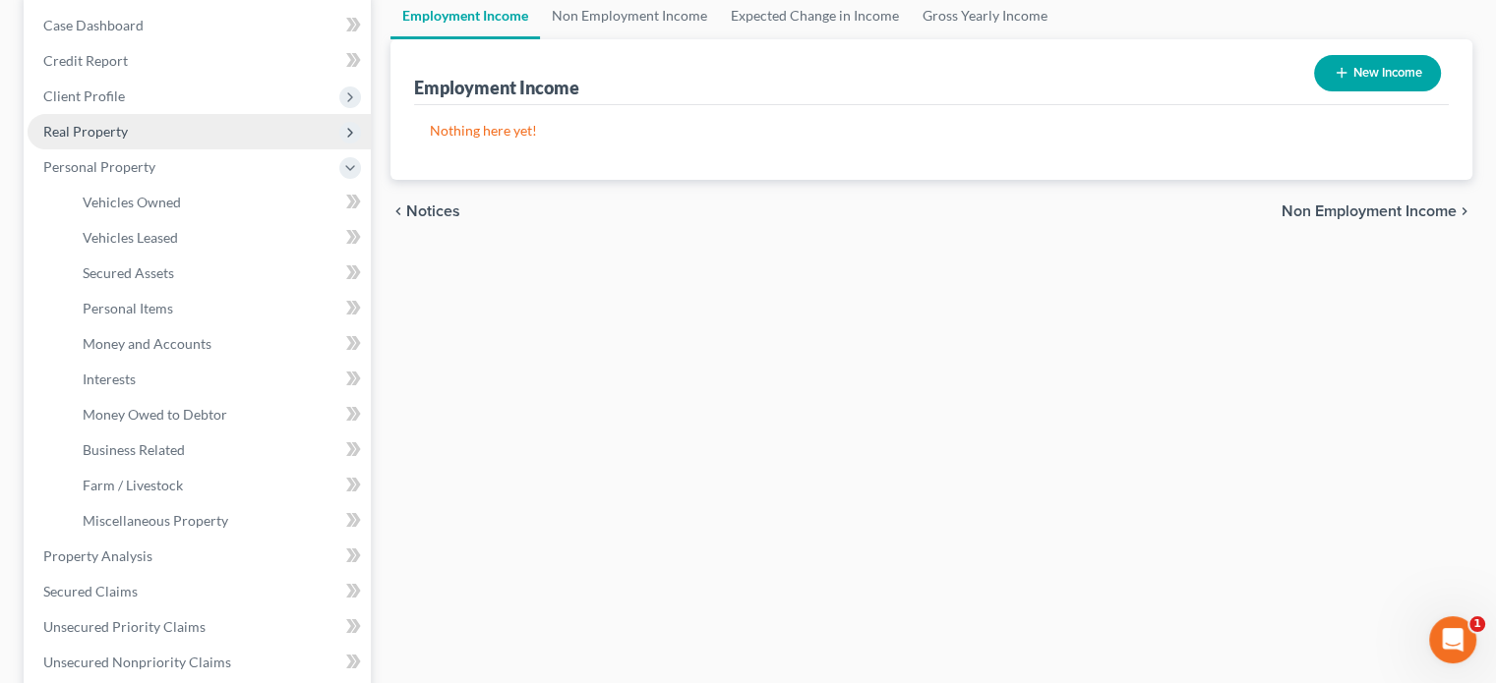
click at [101, 135] on span "Real Property" at bounding box center [85, 131] width 85 height 17
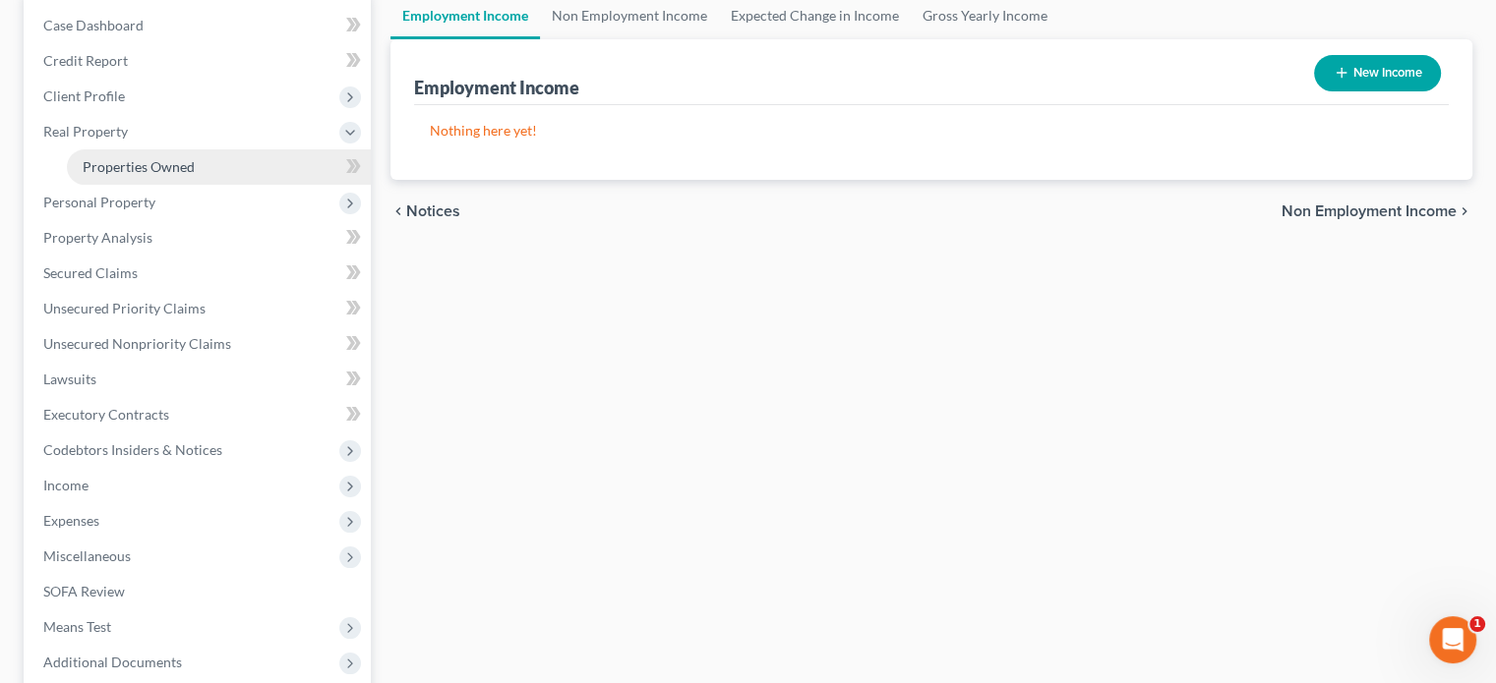
click at [112, 164] on span "Properties Owned" at bounding box center [139, 166] width 112 height 17
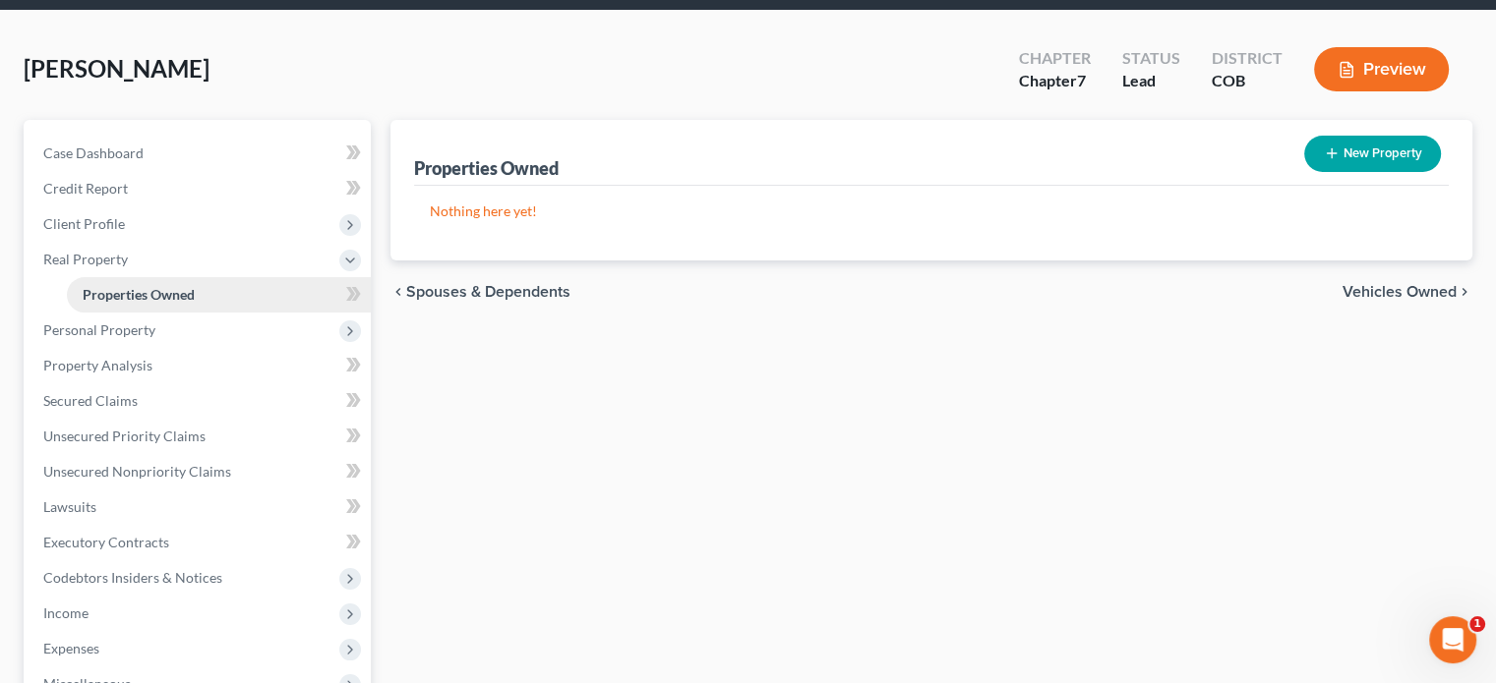
scroll to position [197, 0]
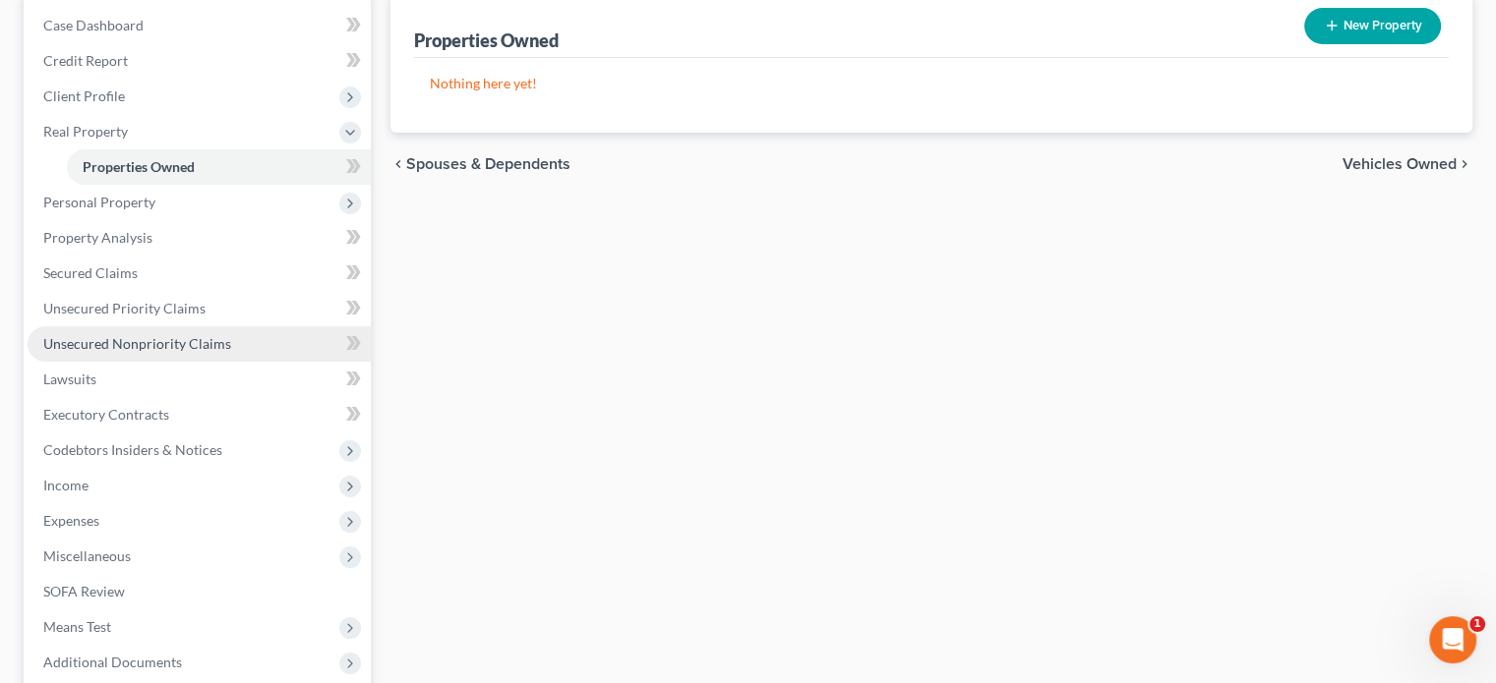
click at [201, 348] on span "Unsecured Nonpriority Claims" at bounding box center [137, 343] width 188 height 17
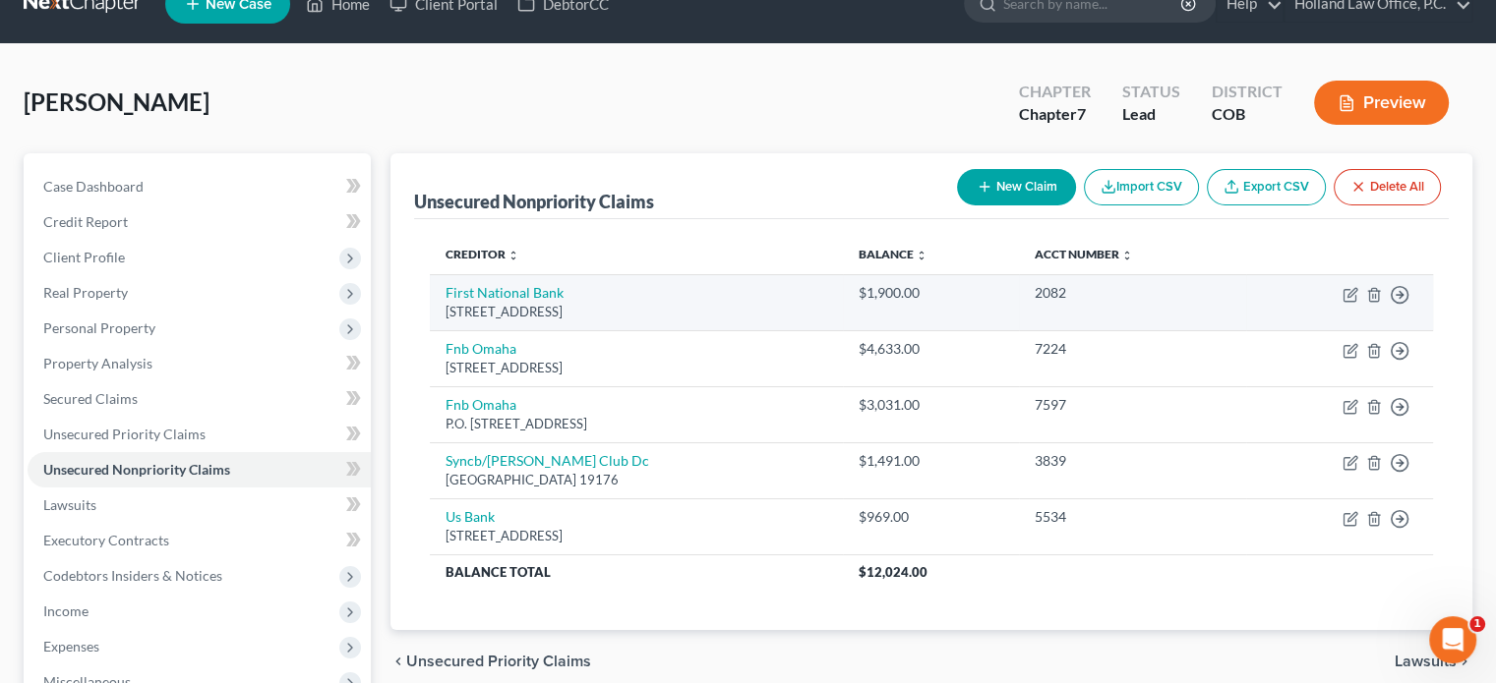
scroll to position [98, 0]
